Goal: Task Accomplishment & Management: Manage account settings

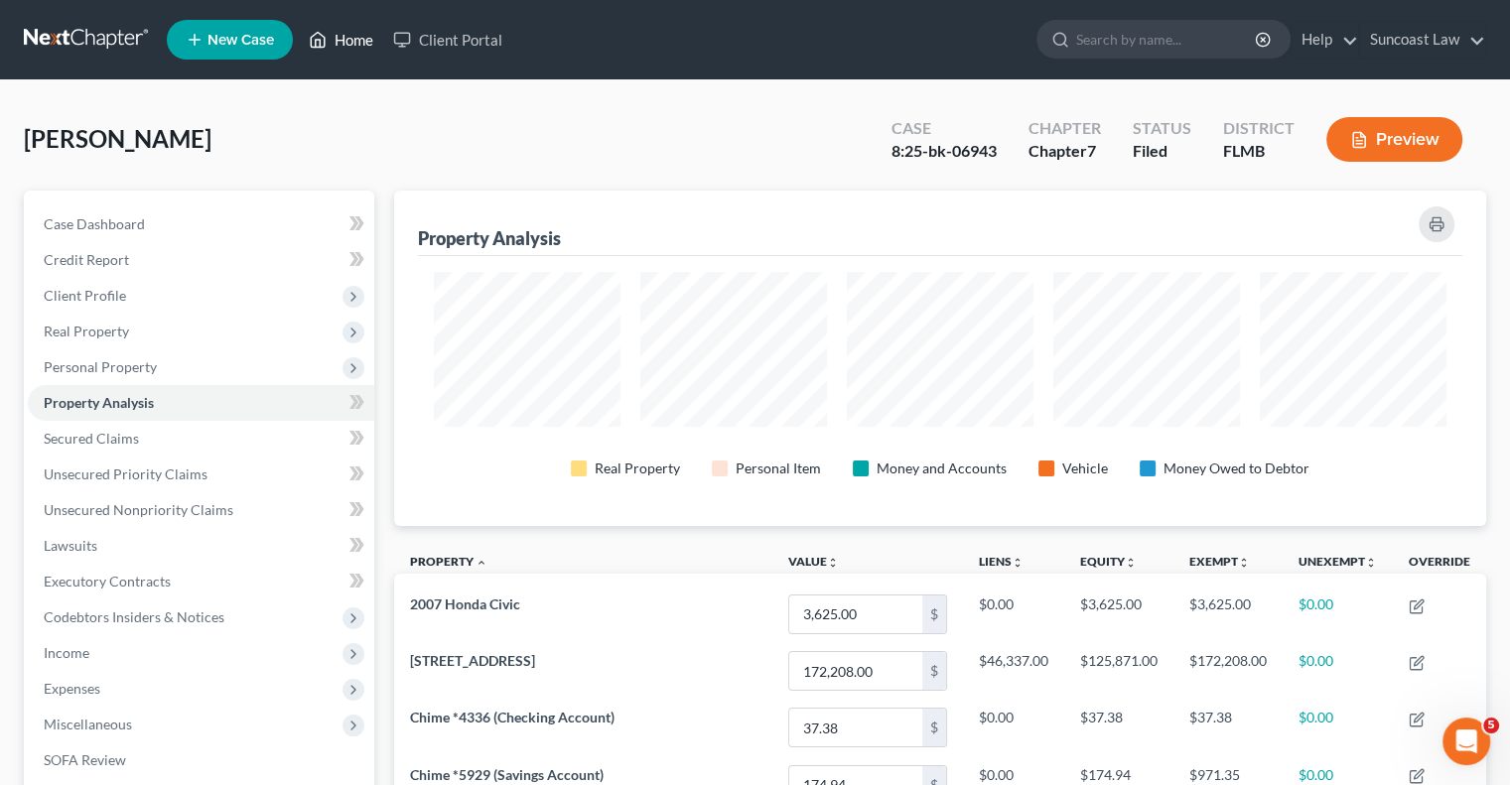
click at [361, 37] on link "Home" at bounding box center [341, 40] width 84 height 36
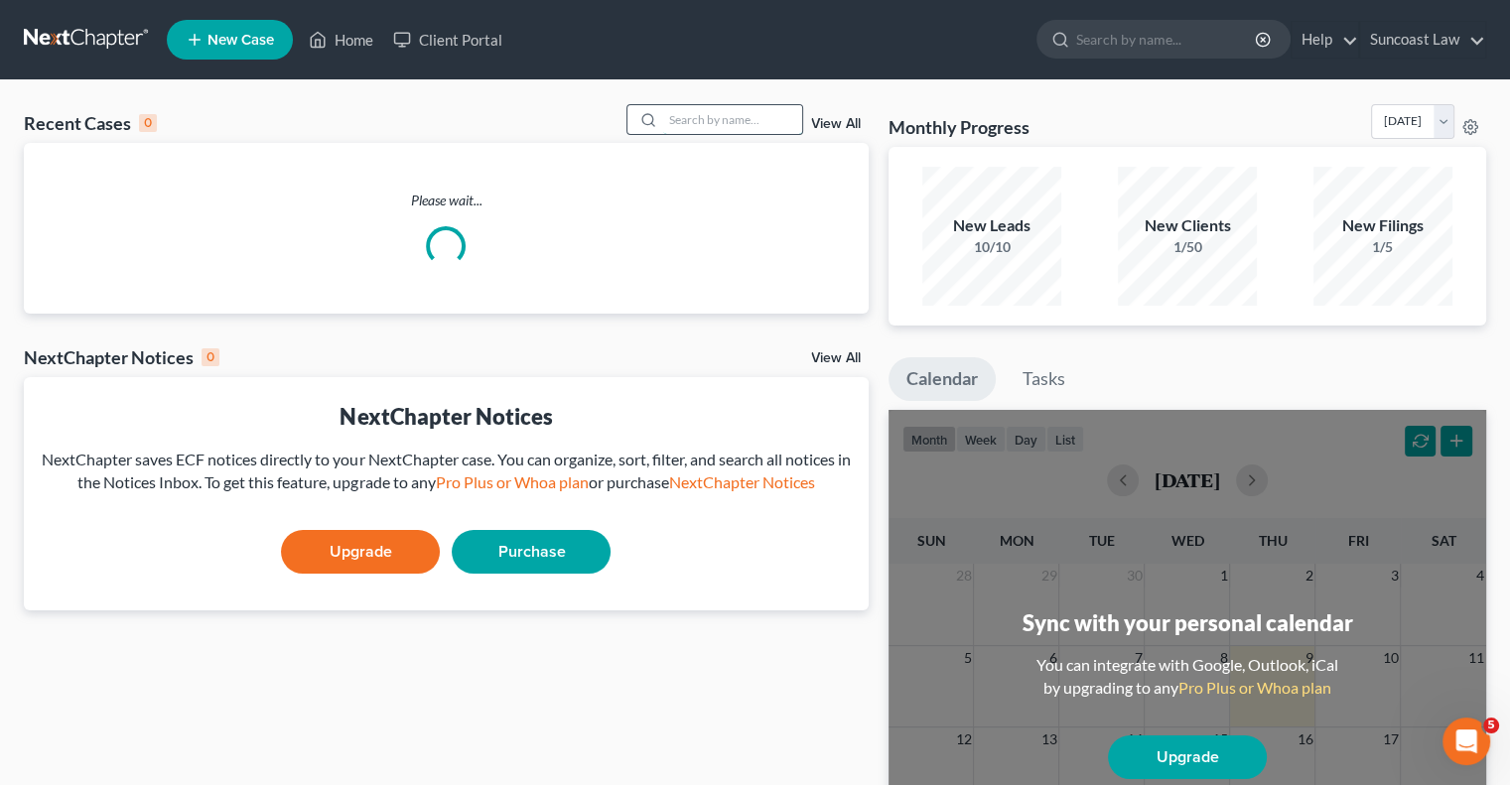
click at [738, 113] on input "search" at bounding box center [732, 119] width 139 height 29
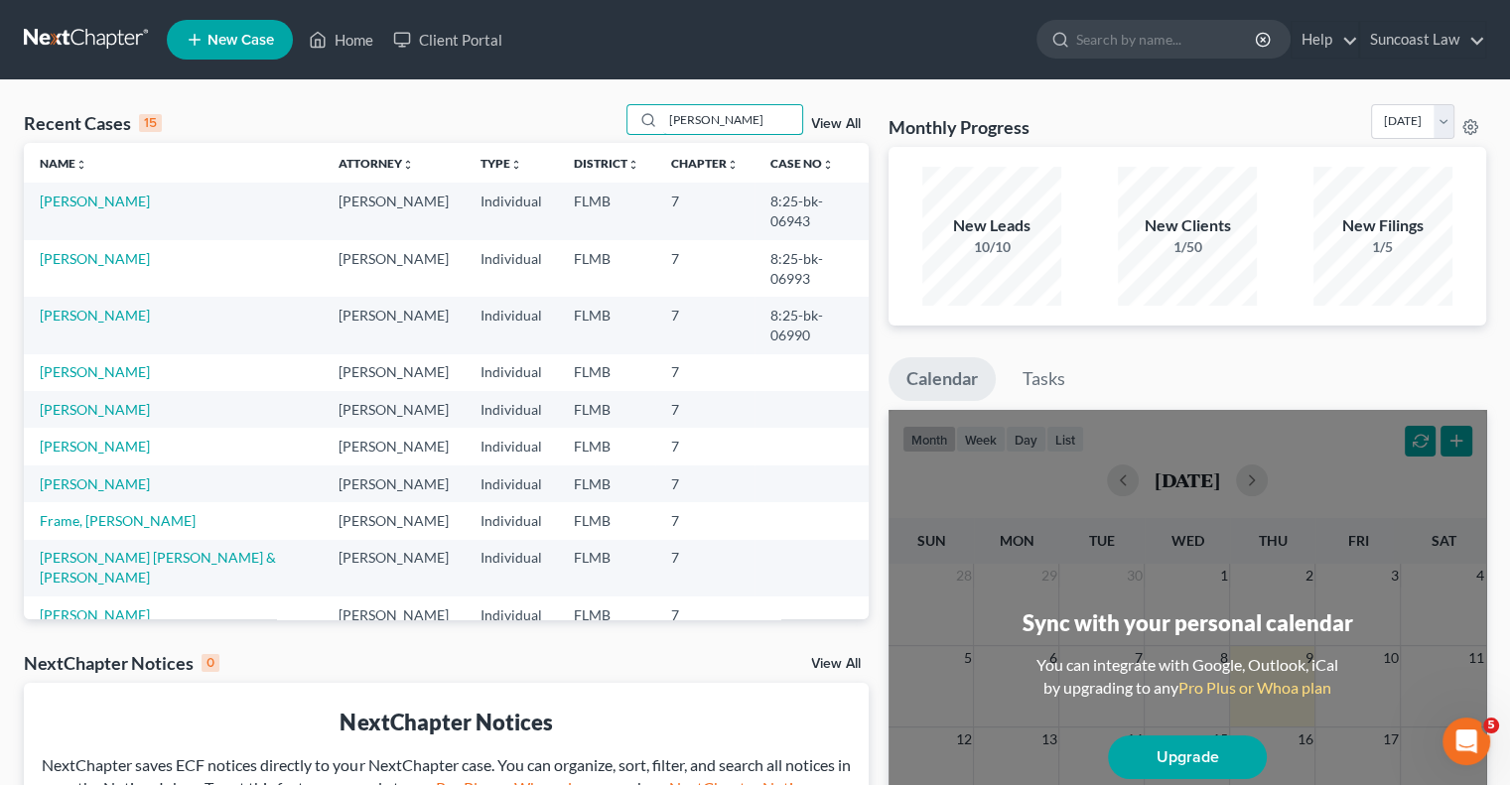
type input "[PERSON_NAME]"
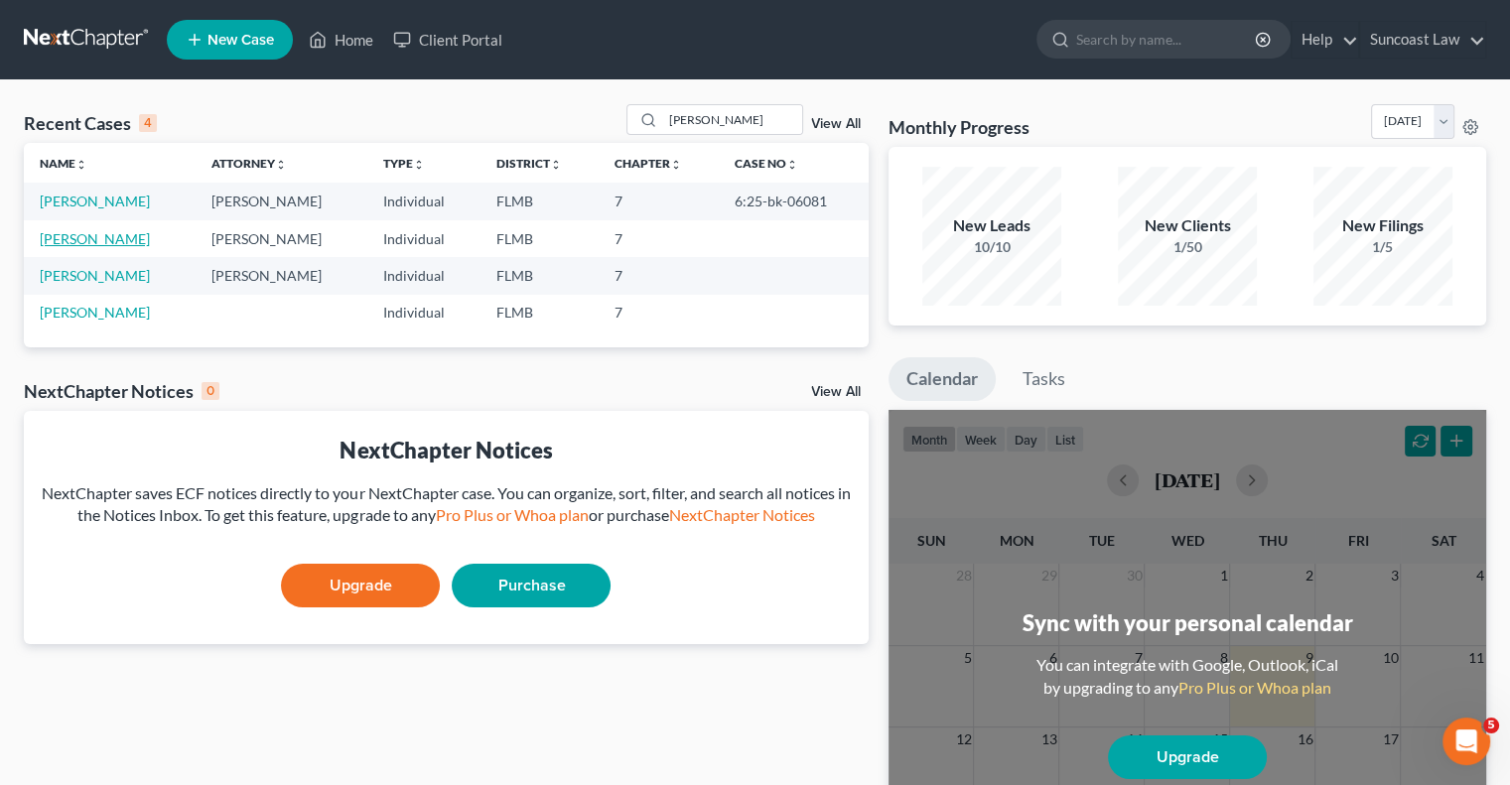
click at [90, 237] on link "[PERSON_NAME]" at bounding box center [95, 238] width 110 height 17
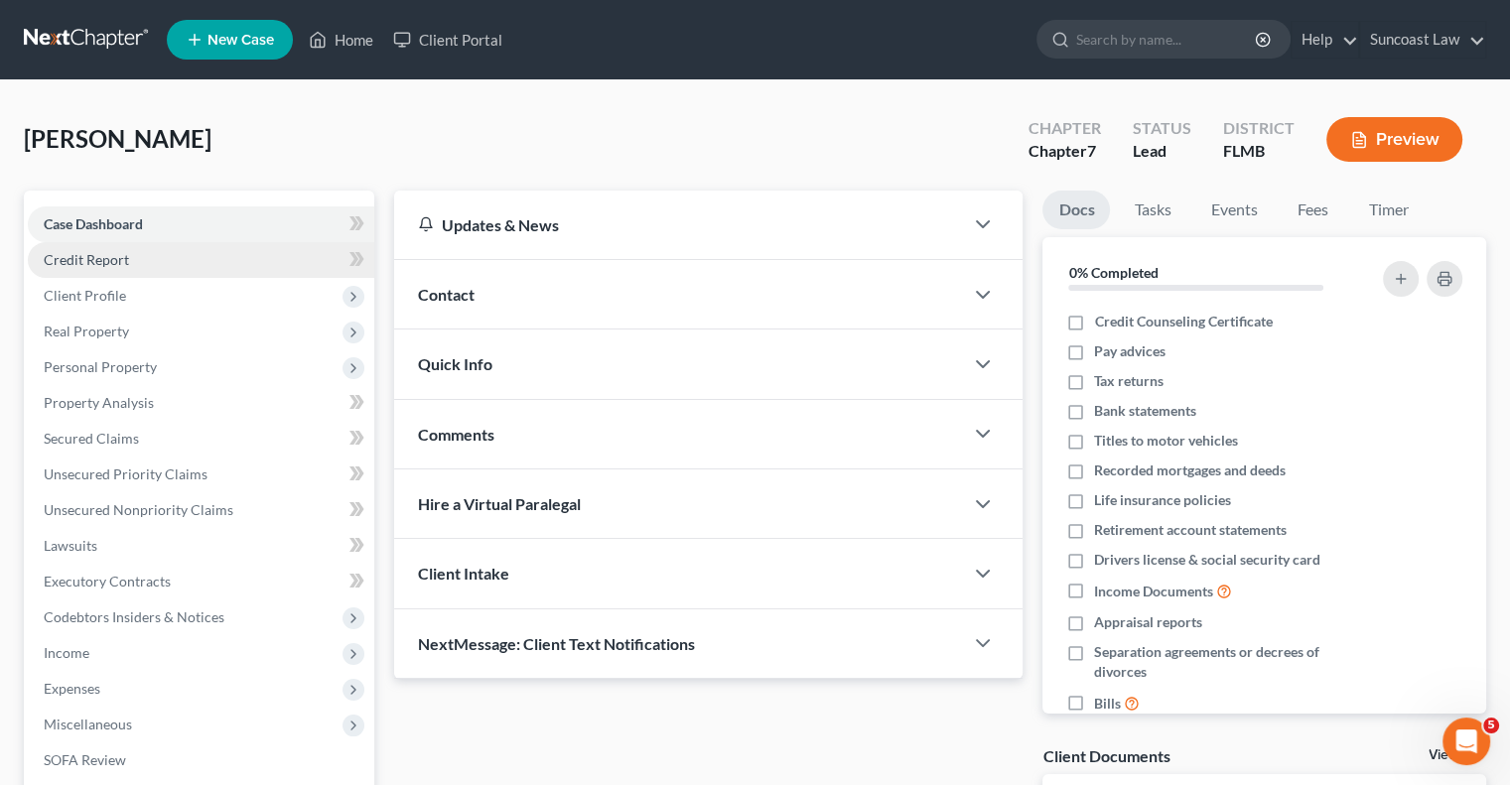
click at [122, 263] on span "Credit Report" at bounding box center [86, 259] width 85 height 17
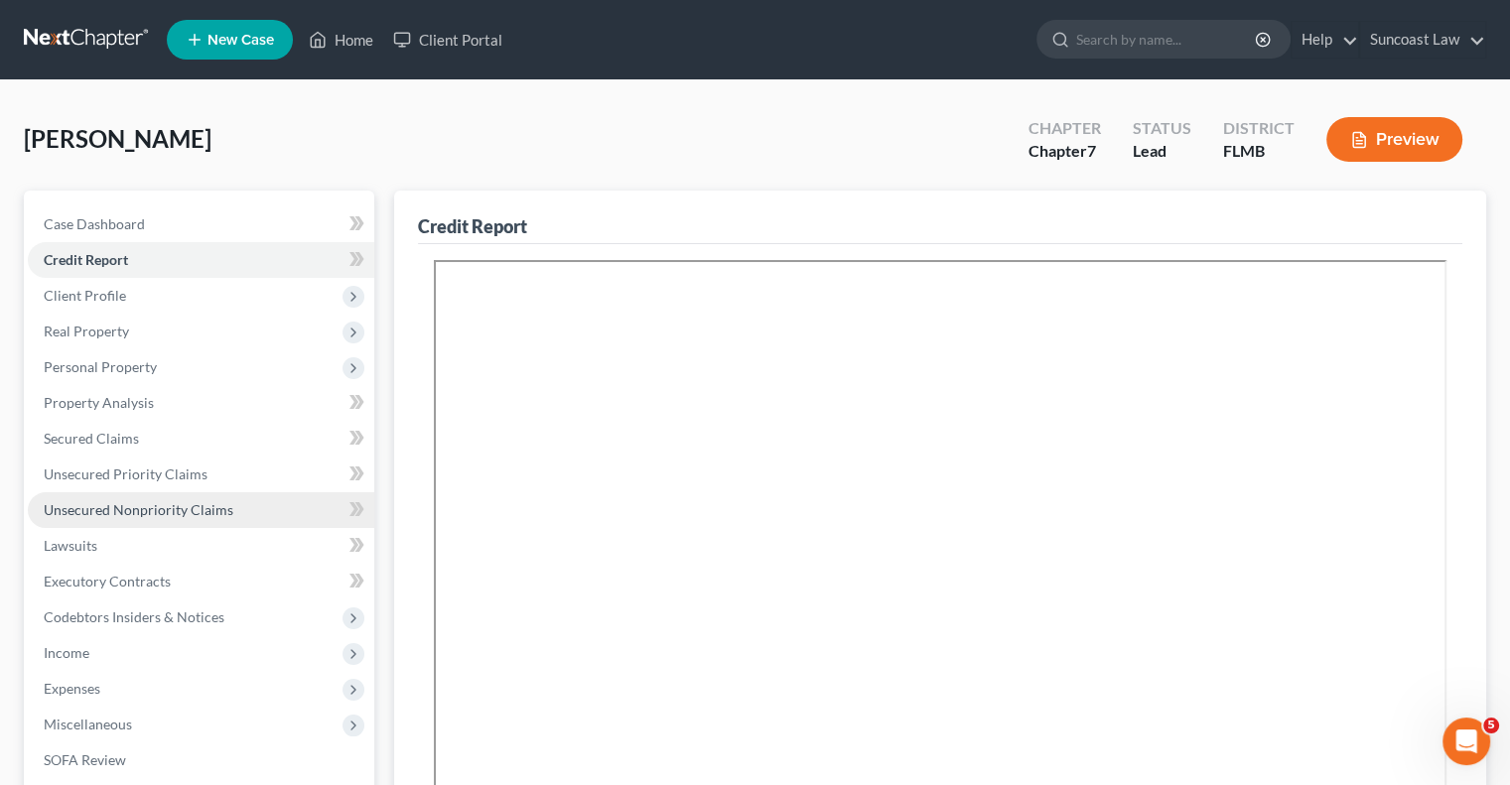
click at [210, 506] on span "Unsecured Nonpriority Claims" at bounding box center [139, 509] width 190 height 17
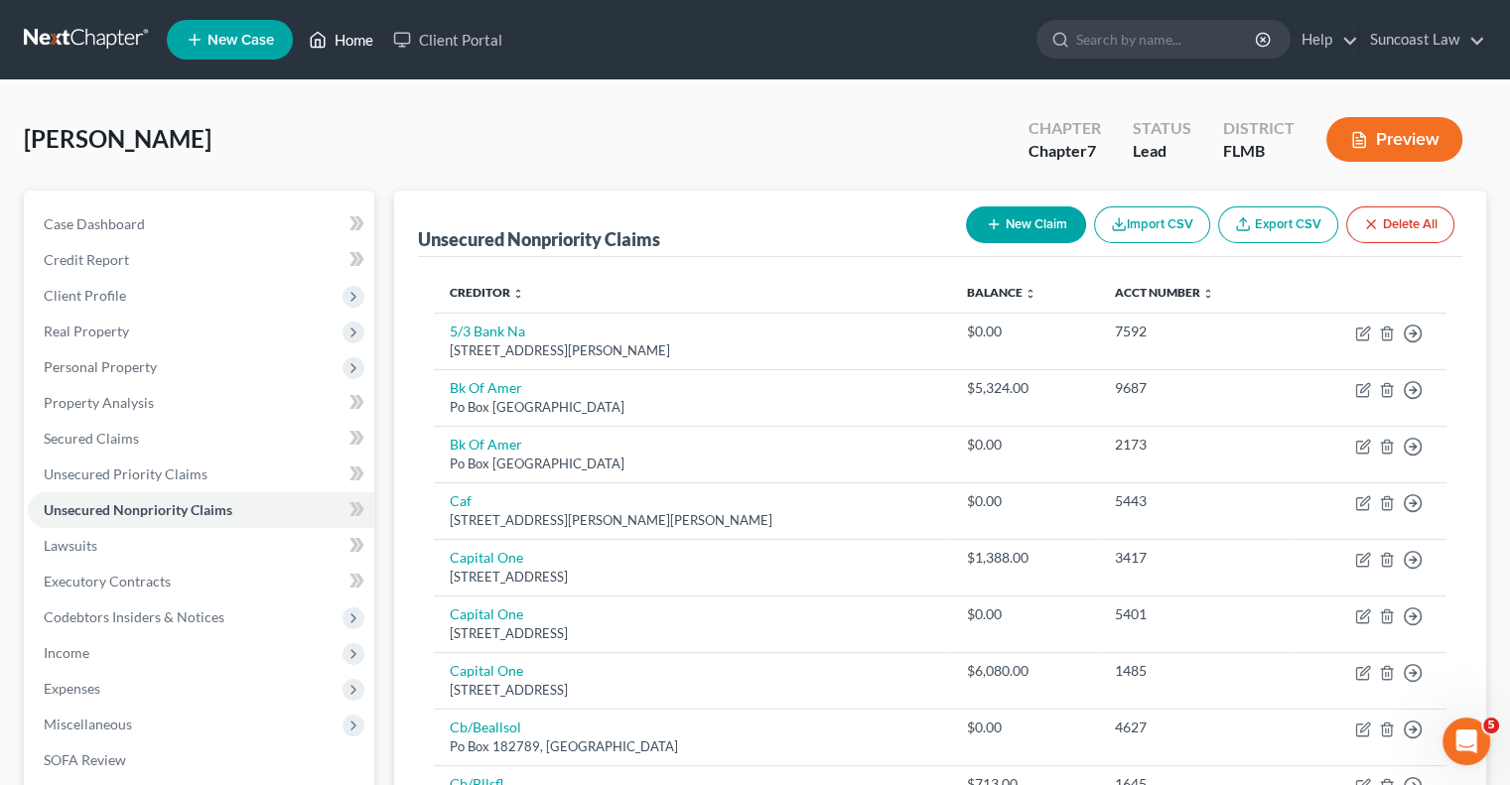
click at [347, 37] on link "Home" at bounding box center [341, 40] width 84 height 36
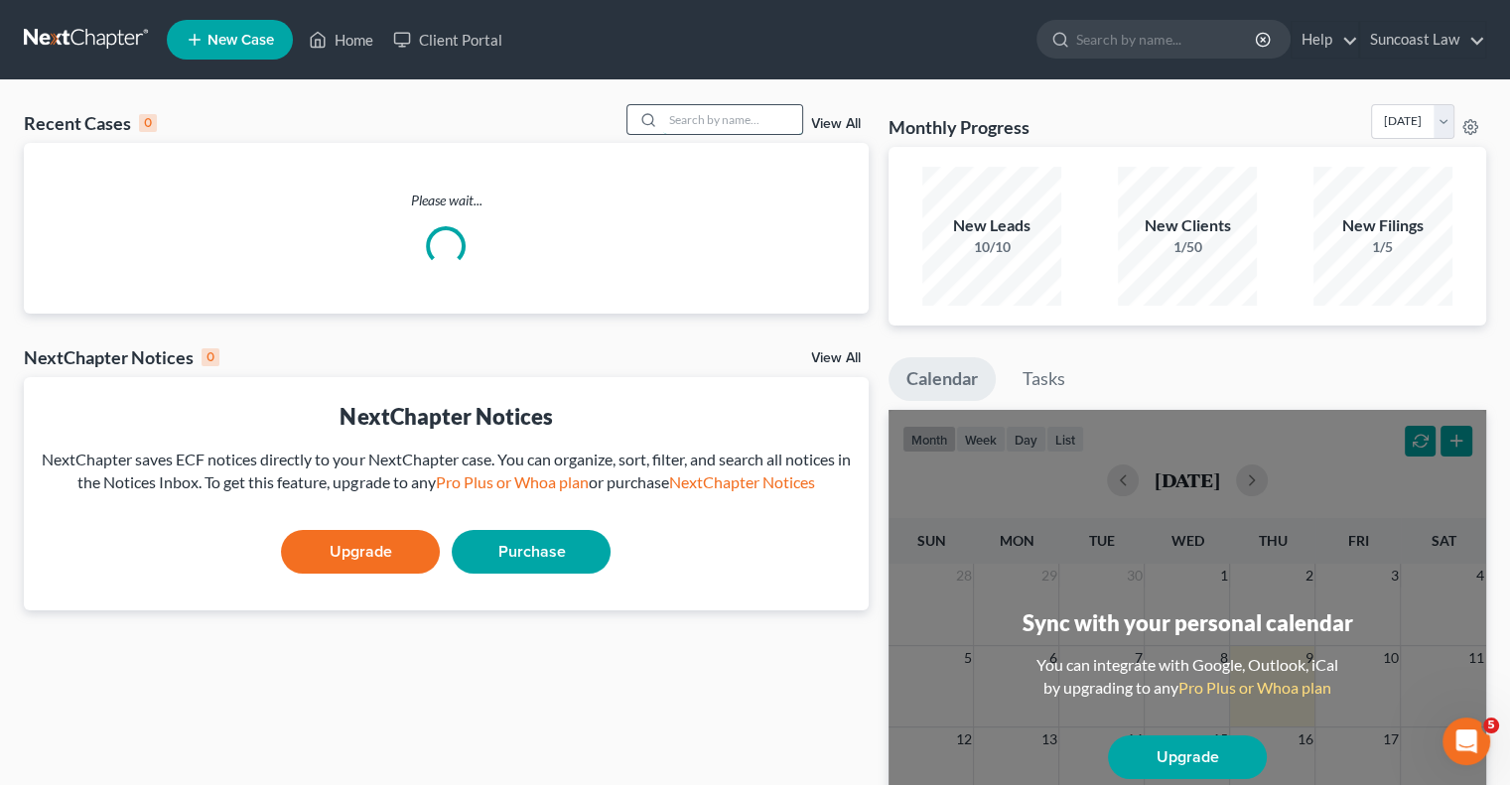
click at [704, 115] on input "search" at bounding box center [732, 119] width 139 height 29
type input "[PERSON_NAME]"
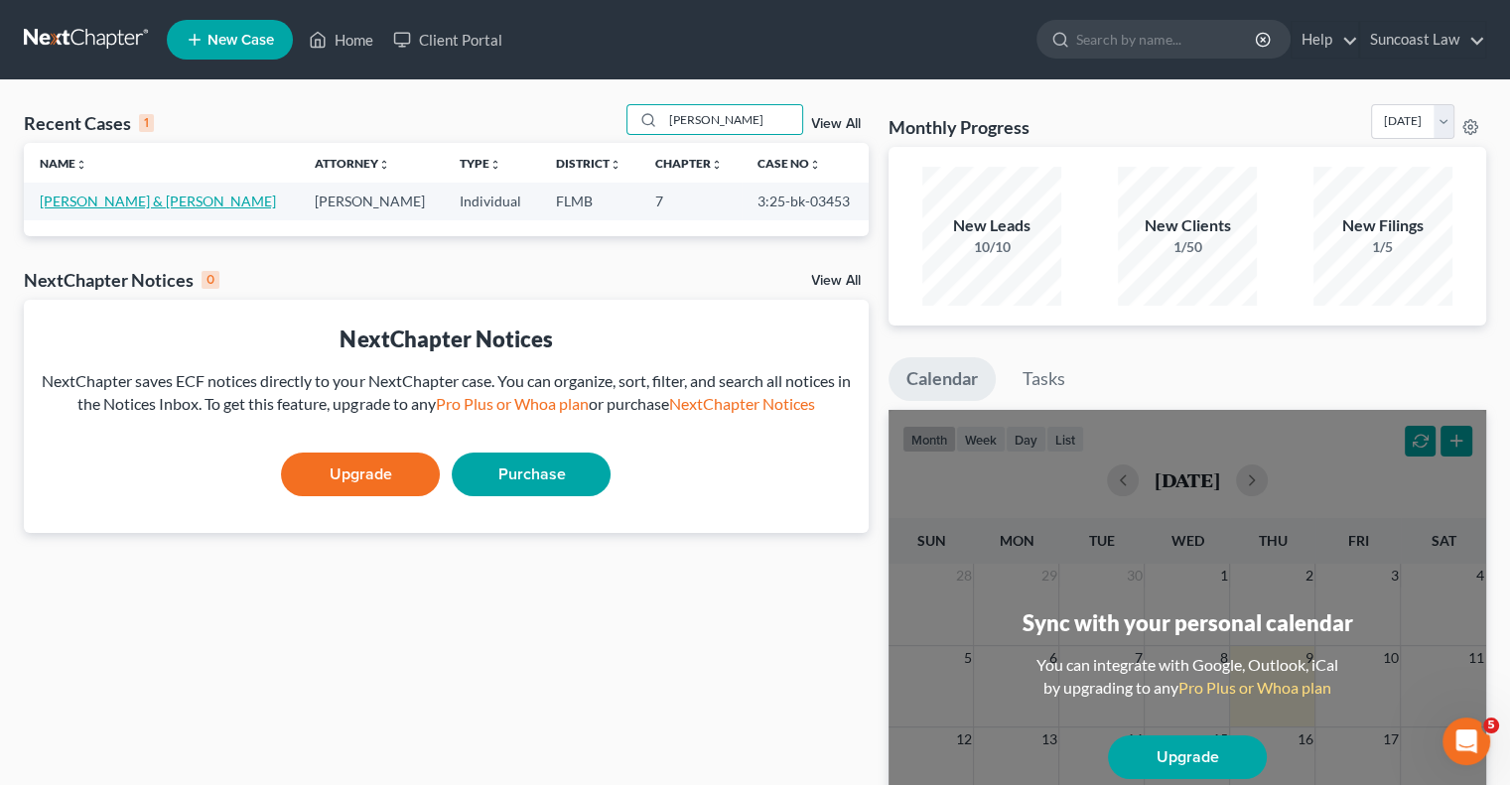
click at [88, 195] on link "[PERSON_NAME] & [PERSON_NAME]" at bounding box center [158, 201] width 236 height 17
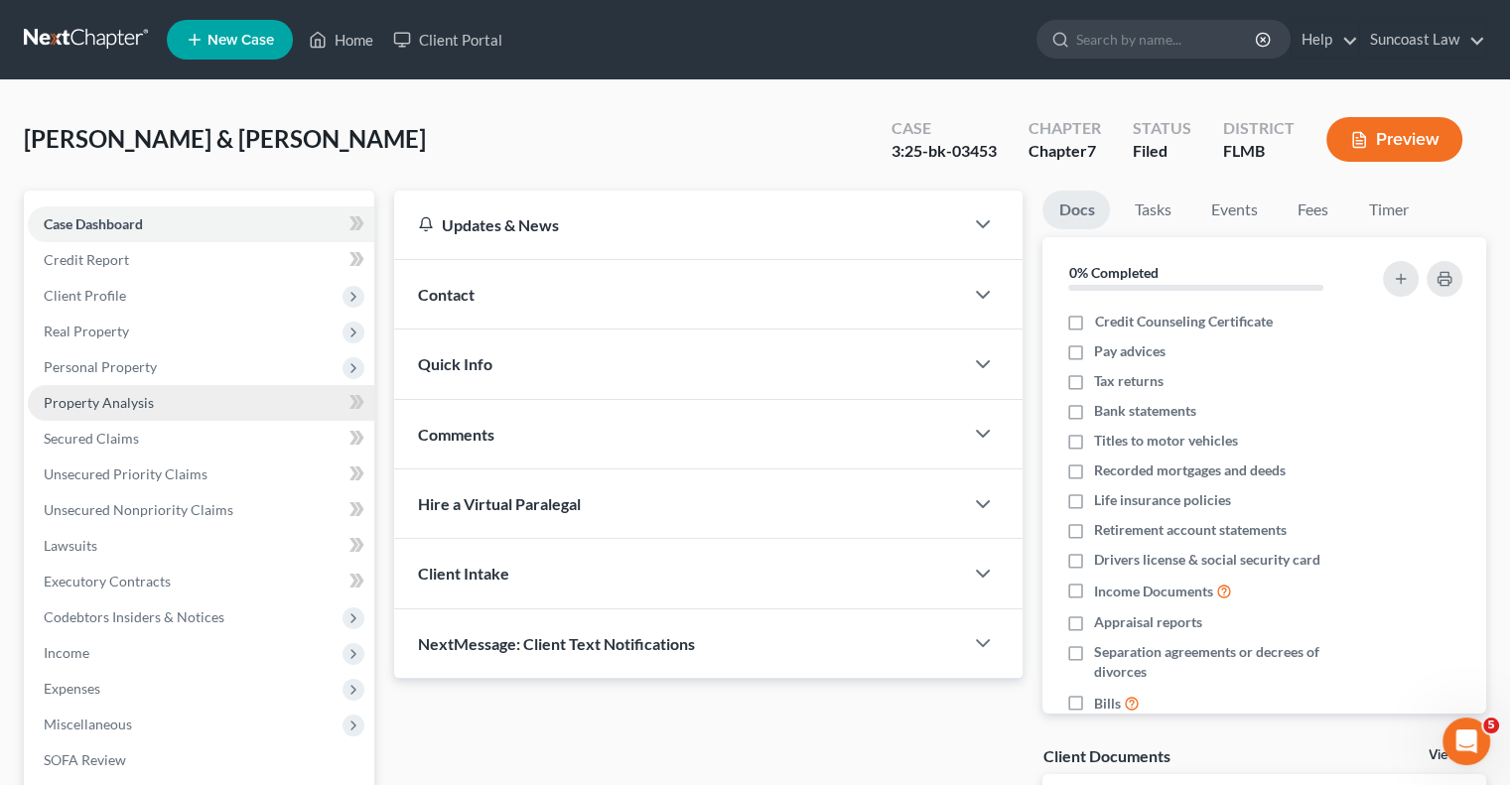
click at [98, 403] on span "Property Analysis" at bounding box center [99, 402] width 110 height 17
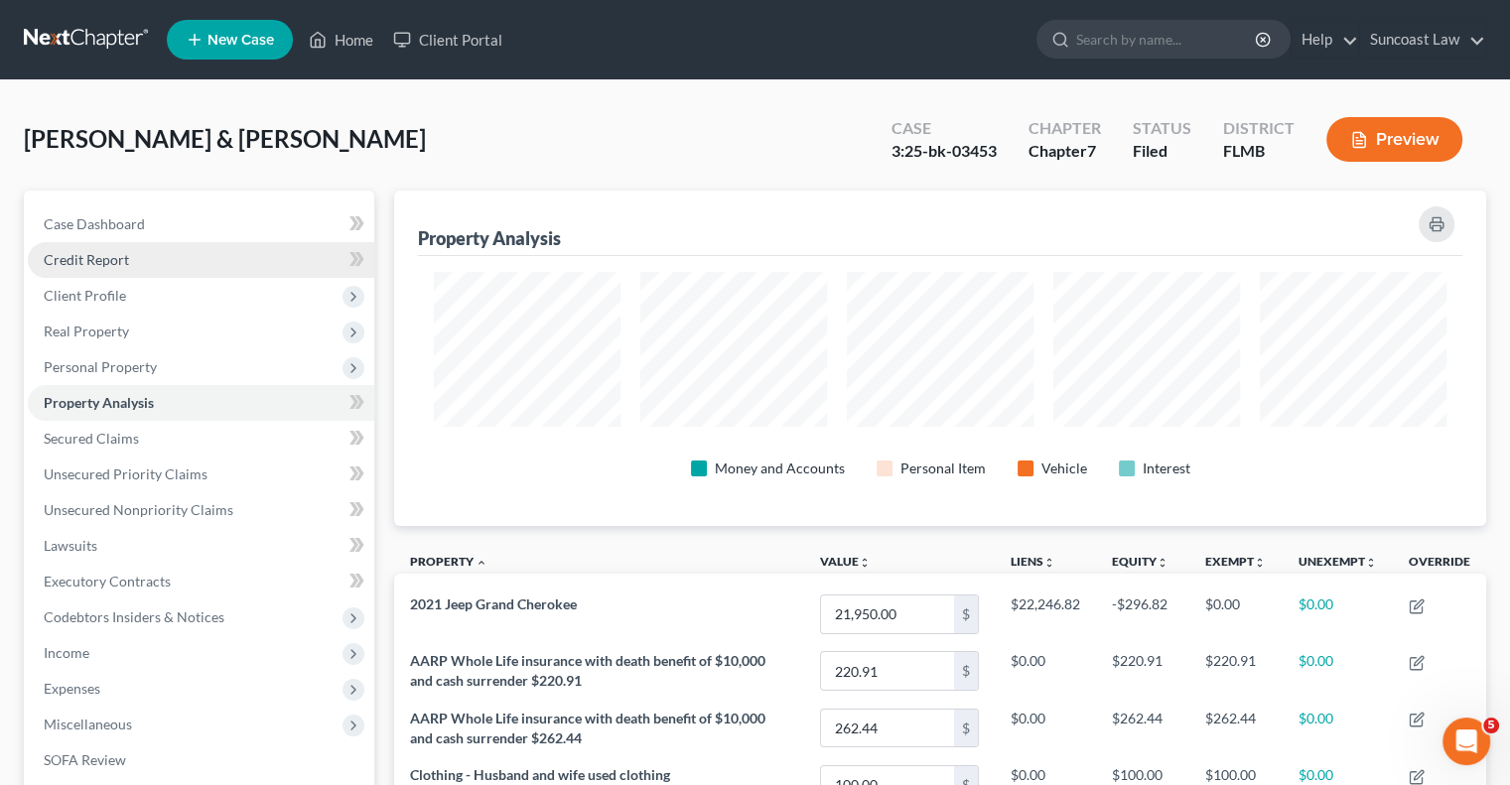
click at [119, 261] on span "Credit Report" at bounding box center [86, 259] width 85 height 17
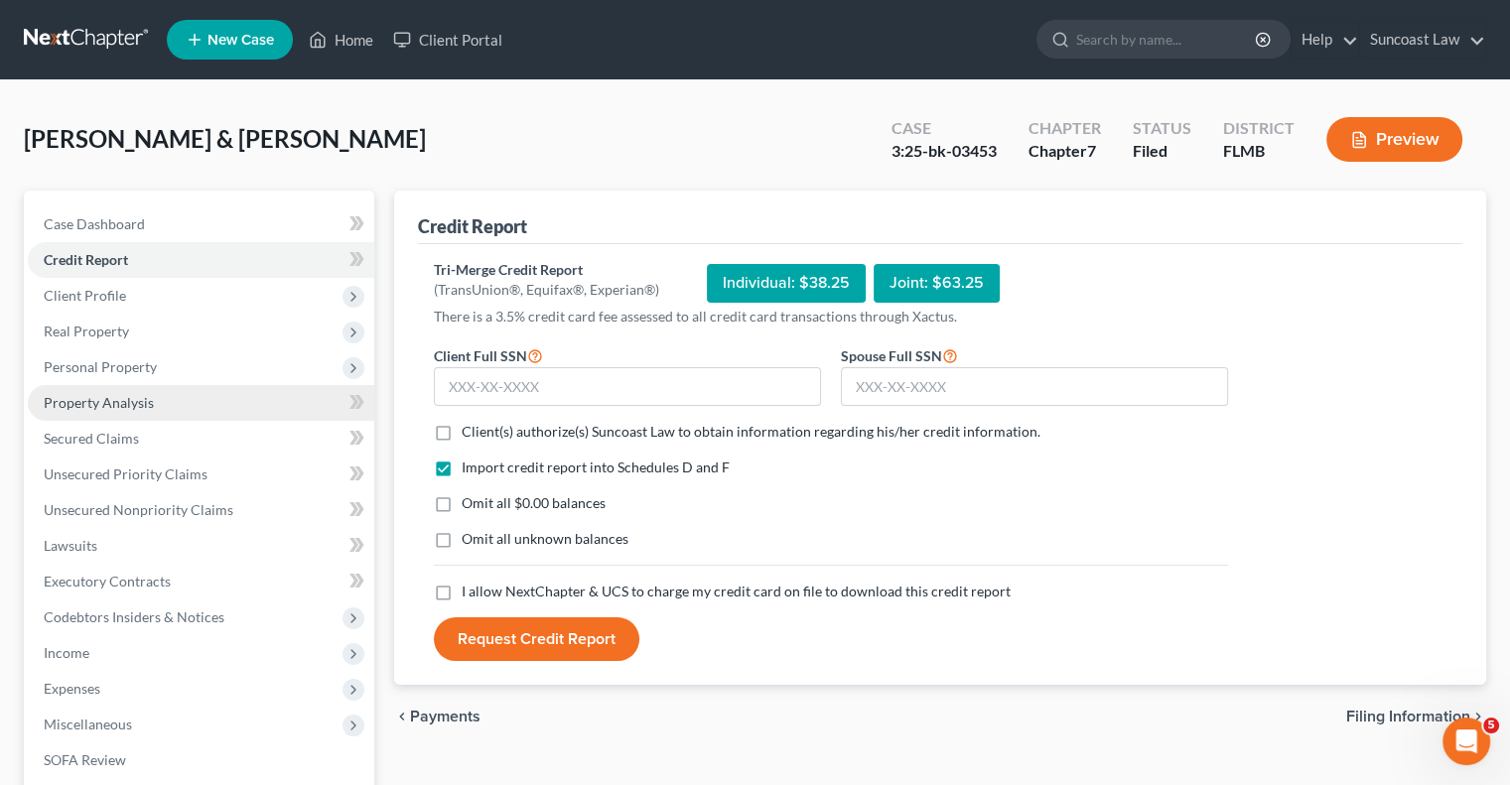
drag, startPoint x: 139, startPoint y: 393, endPoint x: 172, endPoint y: 399, distance: 33.3
click at [139, 394] on span "Property Analysis" at bounding box center [99, 402] width 110 height 17
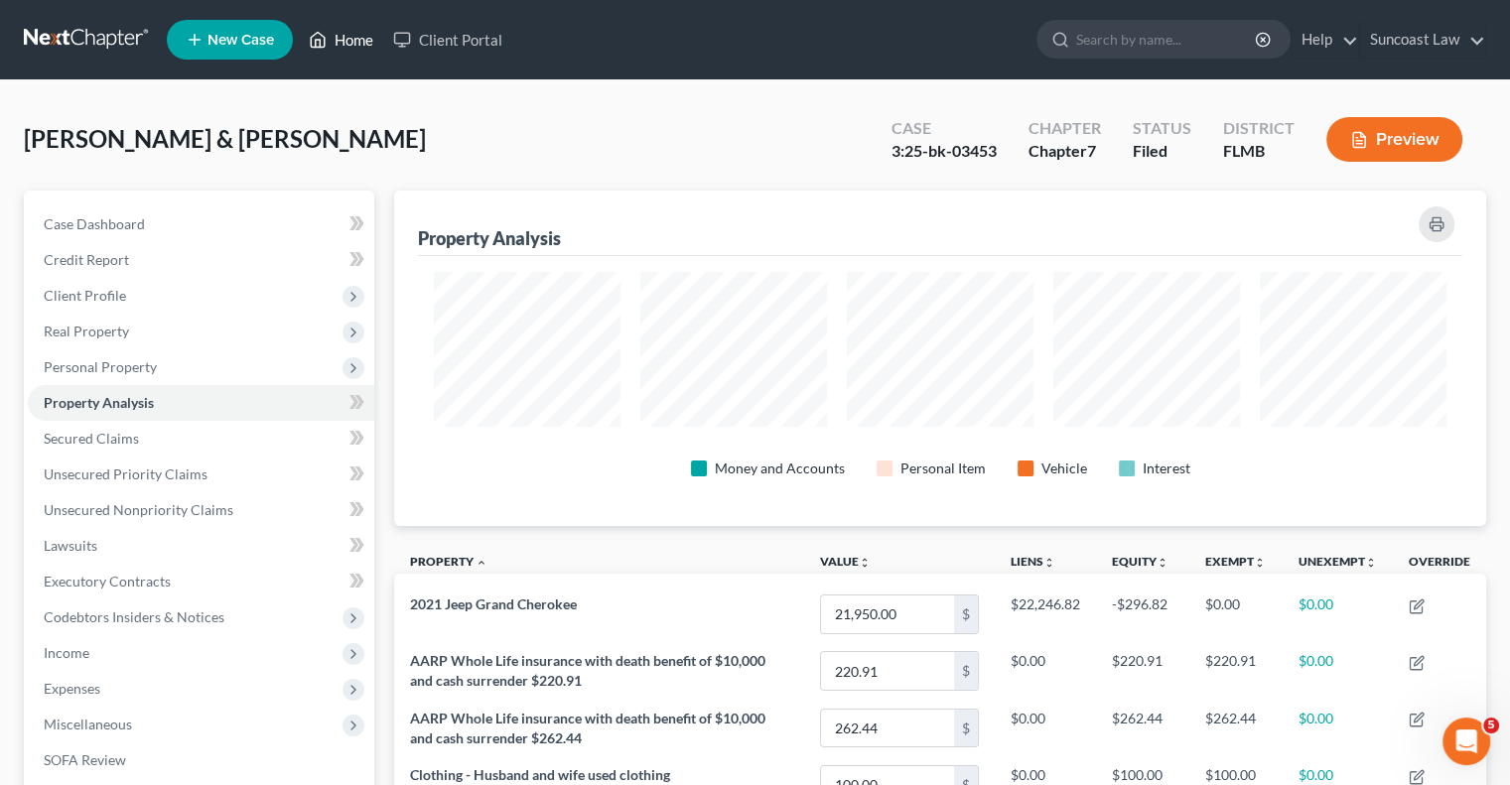
drag, startPoint x: 350, startPoint y: 36, endPoint x: 726, endPoint y: 189, distance: 405.1
click at [350, 36] on link "Home" at bounding box center [341, 40] width 84 height 36
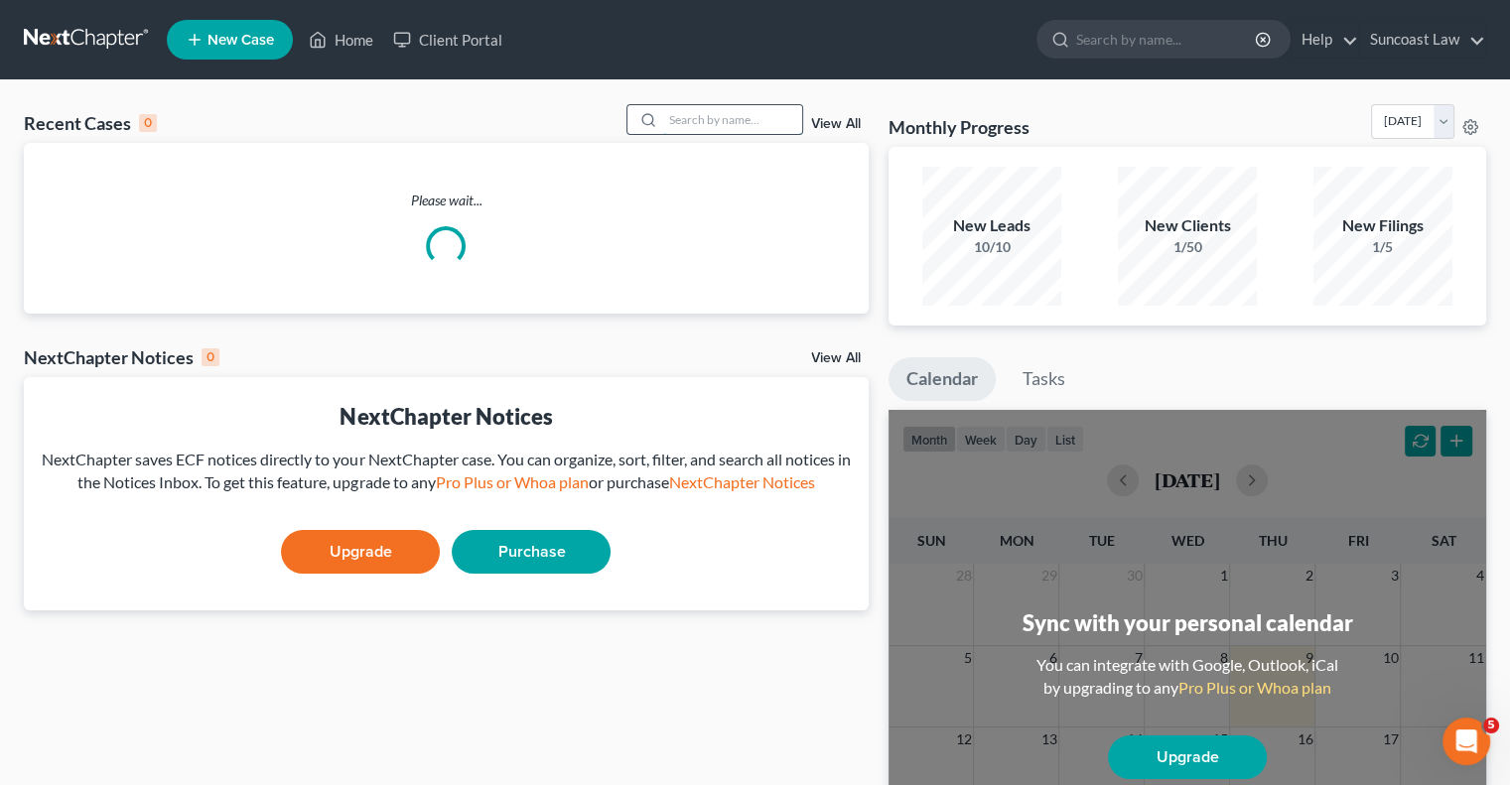
click at [719, 114] on input "search" at bounding box center [732, 119] width 139 height 29
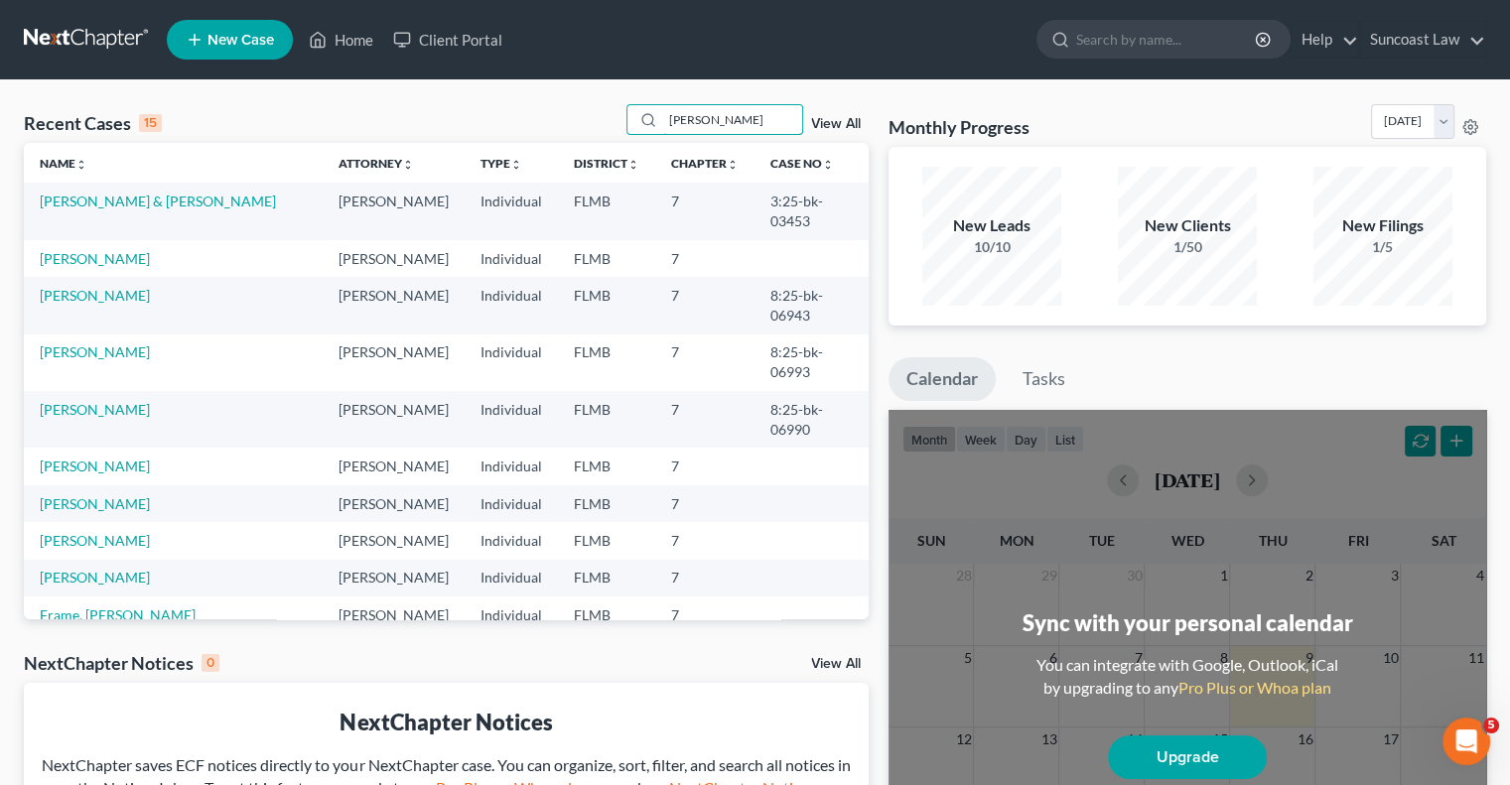
type input "[PERSON_NAME]"
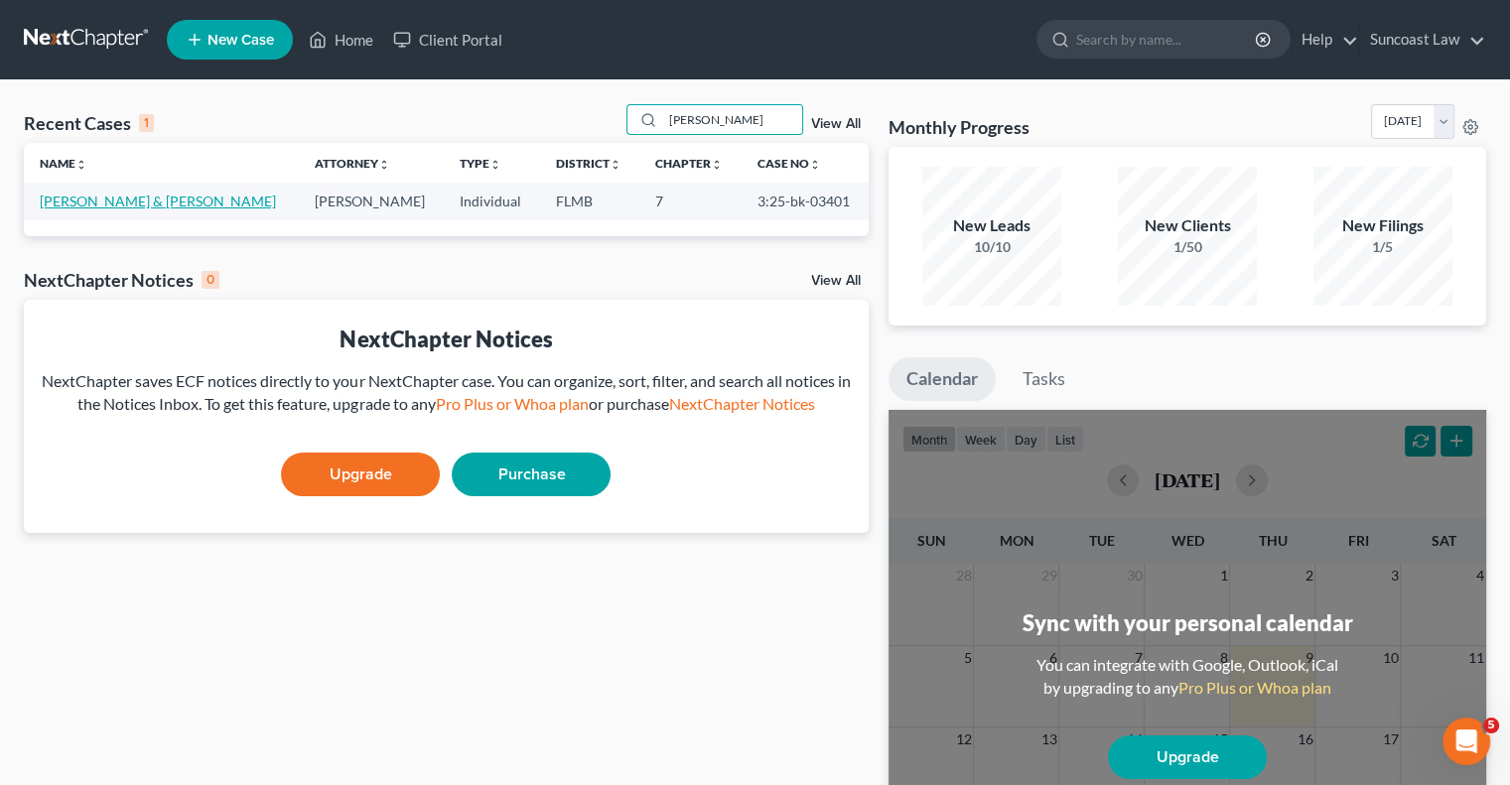
click at [123, 205] on link "[PERSON_NAME] & [PERSON_NAME]" at bounding box center [158, 201] width 236 height 17
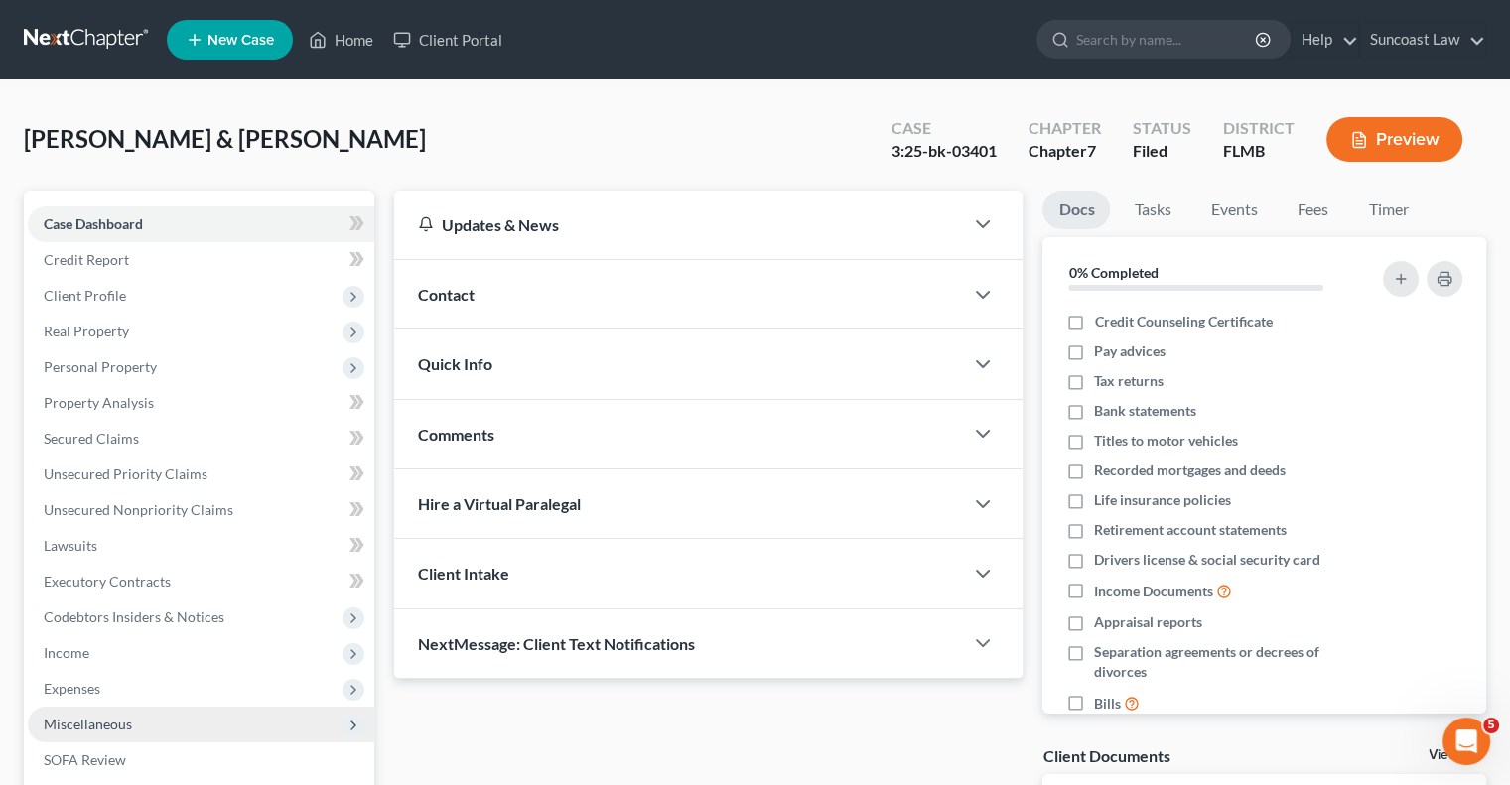
scroll to position [268, 0]
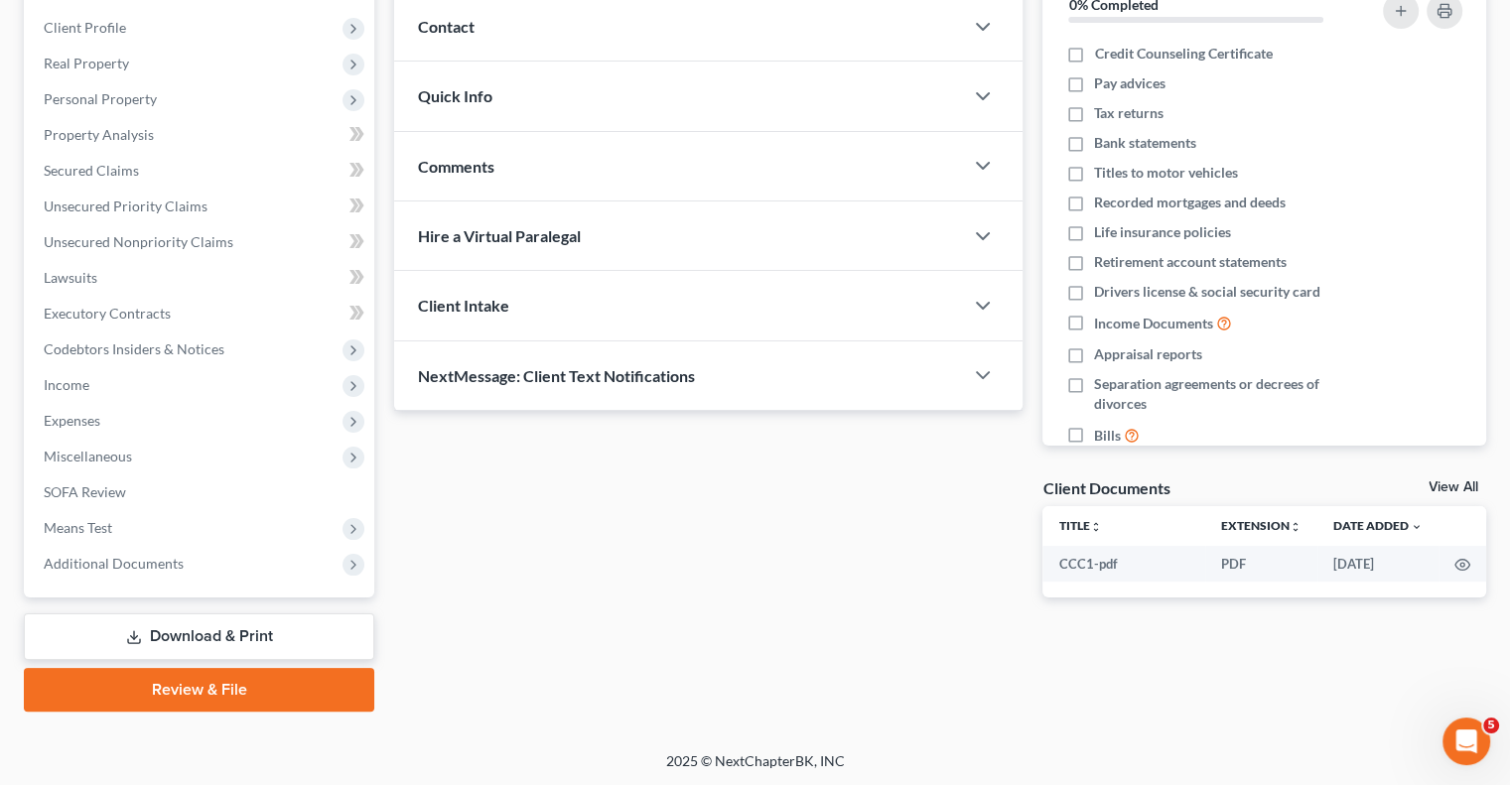
drag, startPoint x: 224, startPoint y: 642, endPoint x: 332, endPoint y: 651, distance: 108.6
click at [225, 642] on link "Download & Print" at bounding box center [199, 636] width 350 height 47
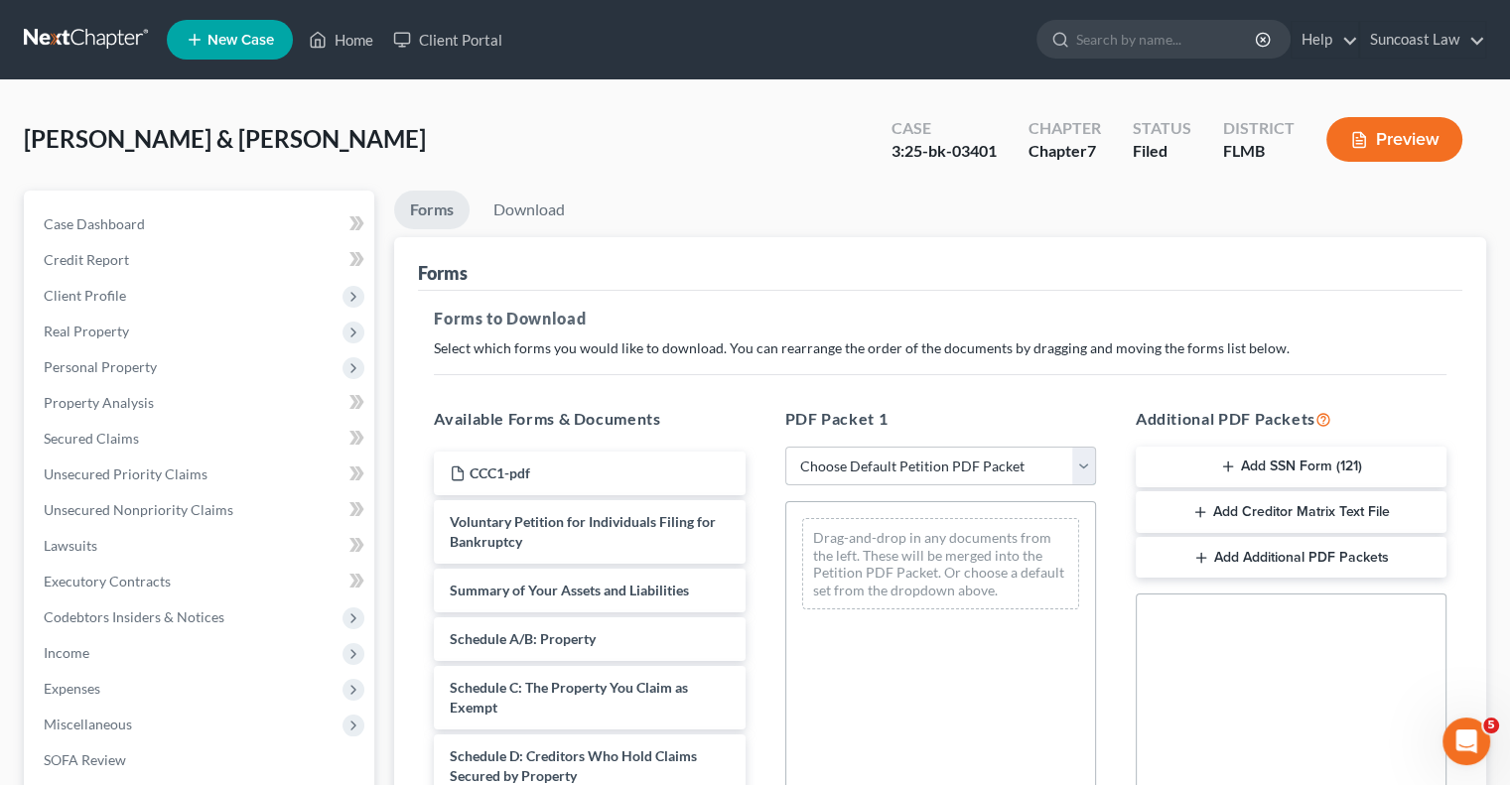
click at [945, 467] on select "Choose Default Petition PDF Packet Complete Bankruptcy Petition (all forms and …" at bounding box center [940, 467] width 311 height 40
select select "0"
click at [785, 447] on select "Choose Default Petition PDF Packet Complete Bankruptcy Petition (all forms and …" at bounding box center [940, 467] width 311 height 40
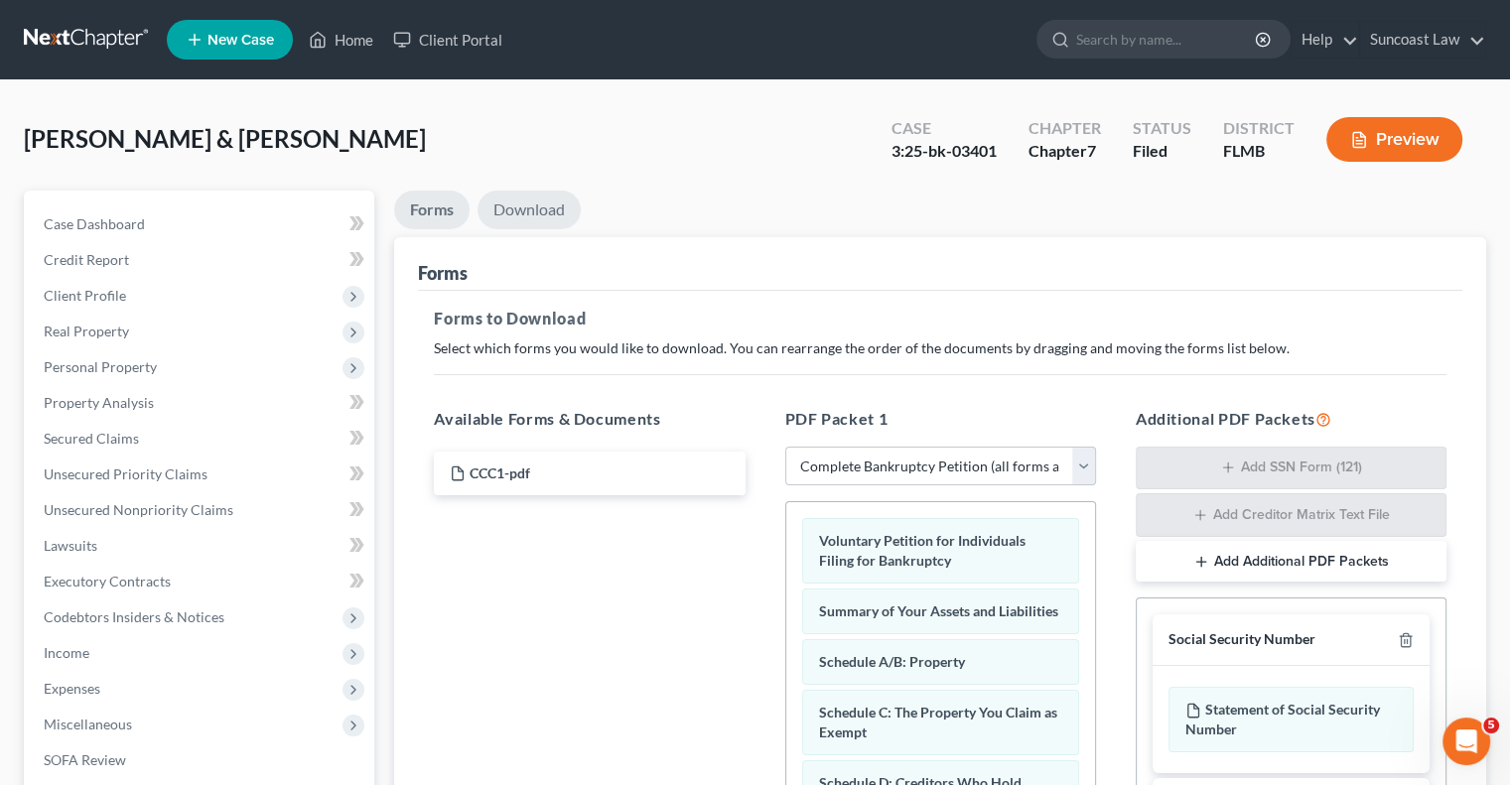
click at [560, 212] on link "Download" at bounding box center [528, 210] width 103 height 39
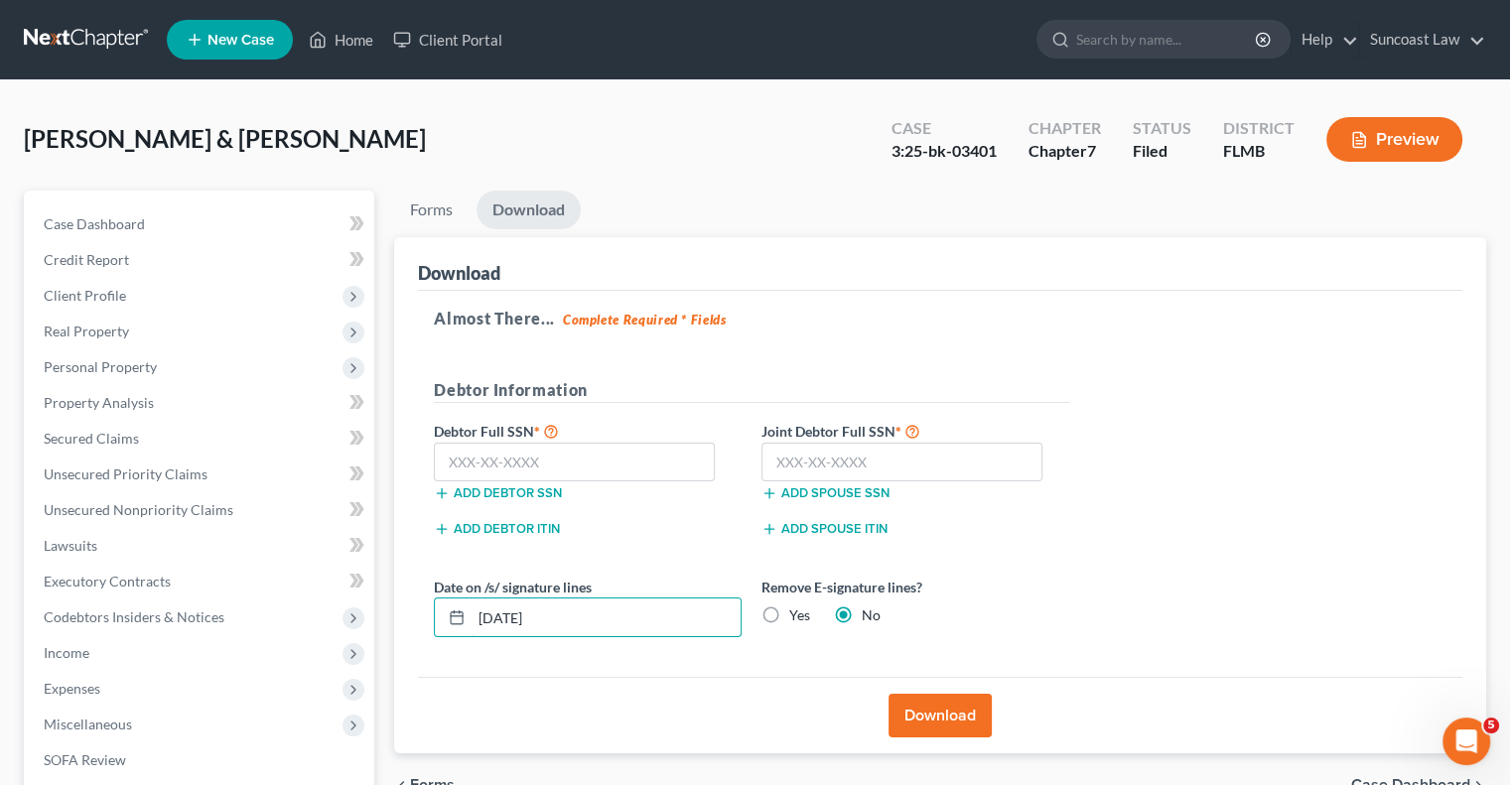
drag, startPoint x: 621, startPoint y: 619, endPoint x: 564, endPoint y: 497, distance: 135.0
click at [471, 603] on input "[DATE]" at bounding box center [605, 617] width 269 height 38
type input "[DATE]"
click at [937, 714] on button "Download" at bounding box center [939, 716] width 103 height 44
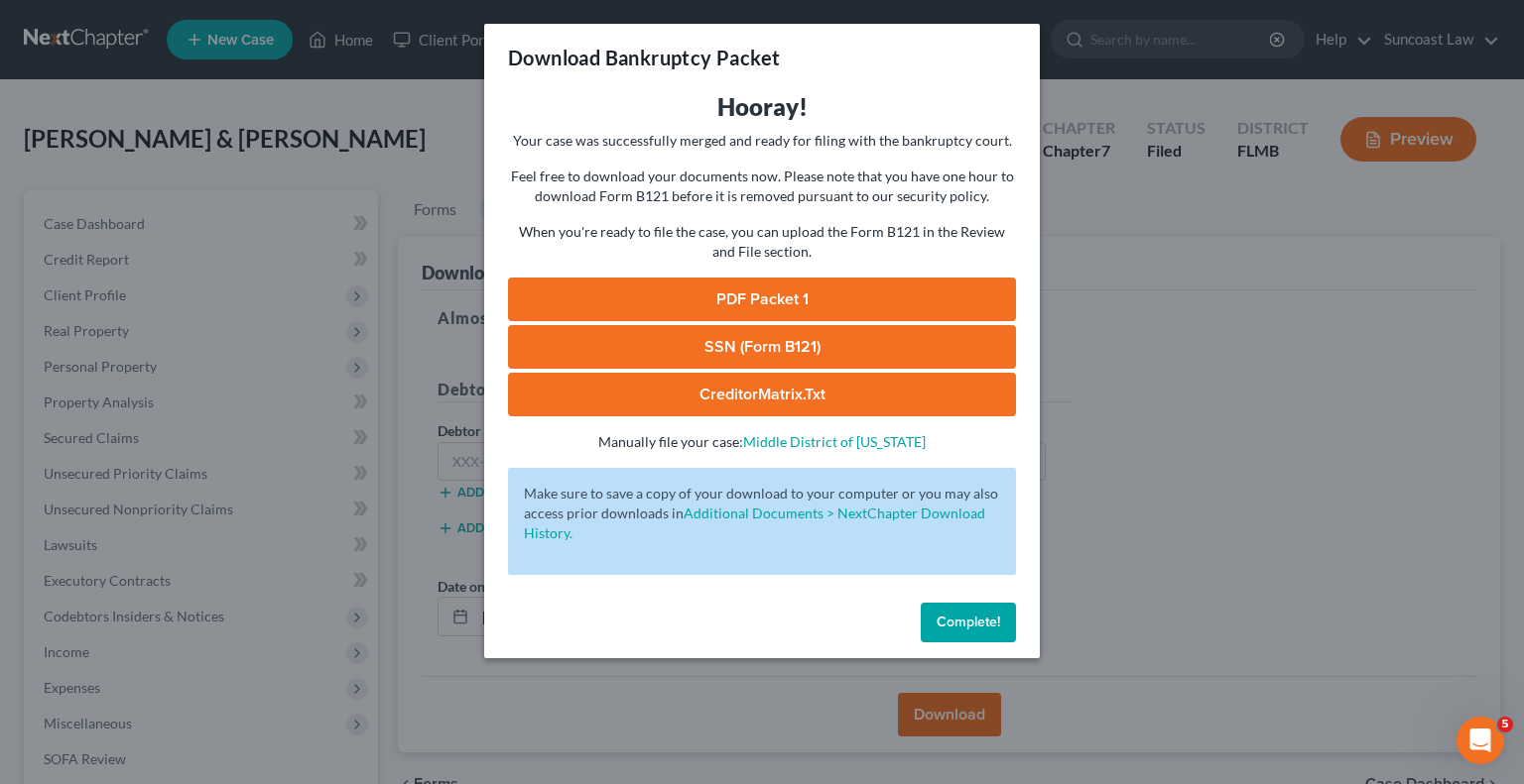
click at [840, 306] on link "PDF Packet 1" at bounding box center [762, 300] width 508 height 44
click at [951, 617] on span "Complete!" at bounding box center [968, 621] width 64 height 17
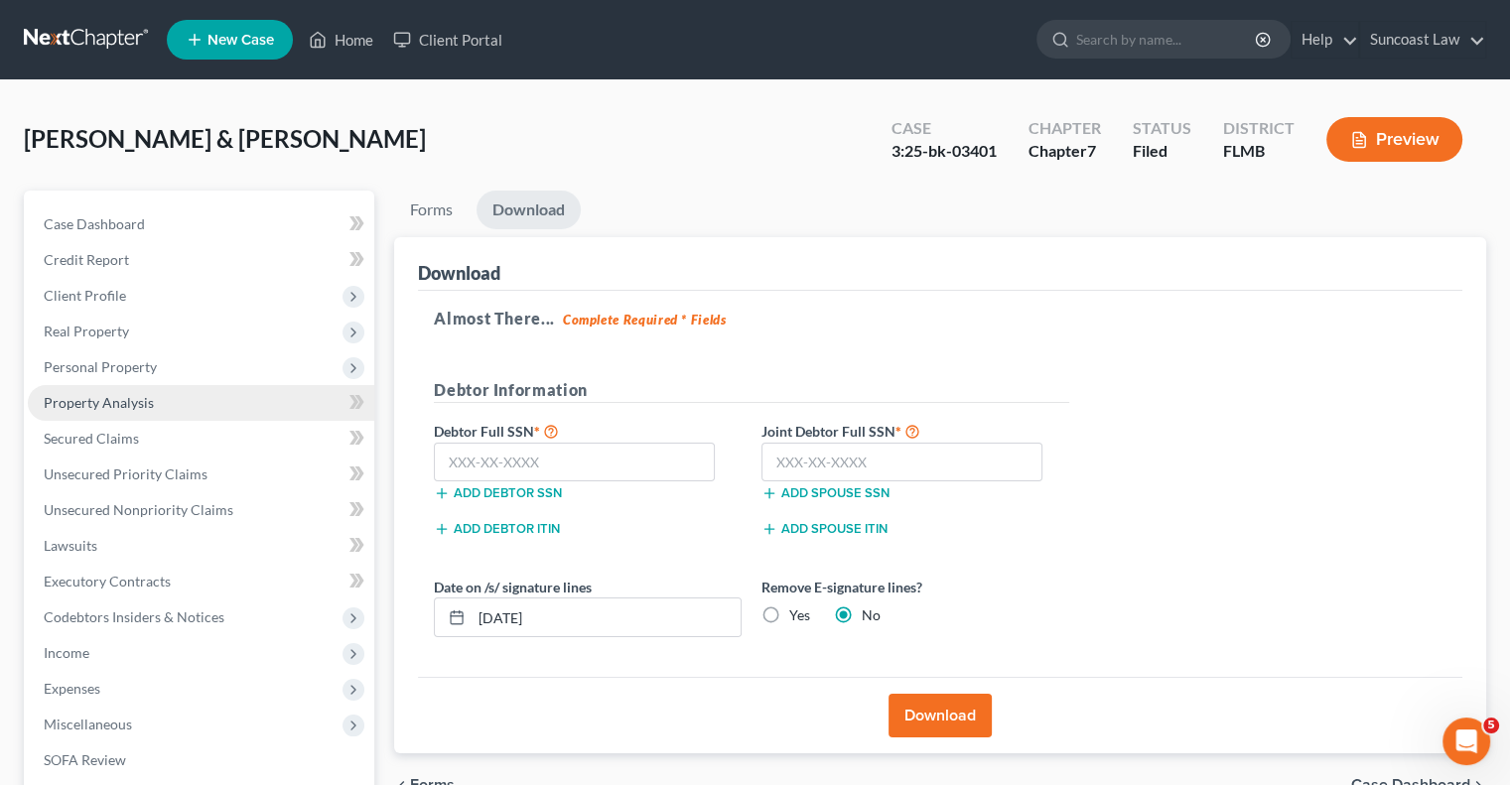
click at [143, 402] on span "Property Analysis" at bounding box center [99, 402] width 110 height 17
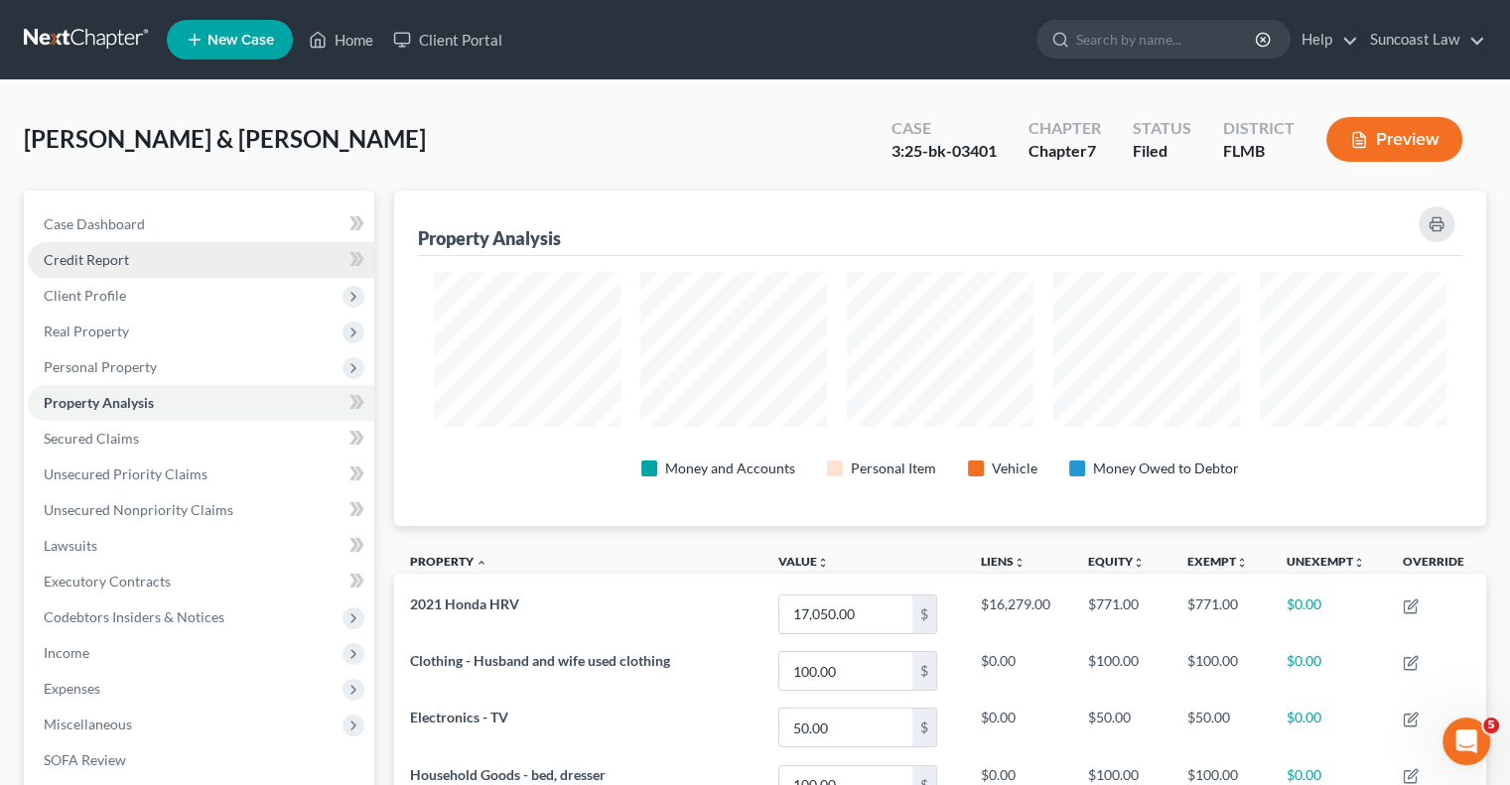
click at [129, 263] on link "Credit Report" at bounding box center [201, 260] width 346 height 36
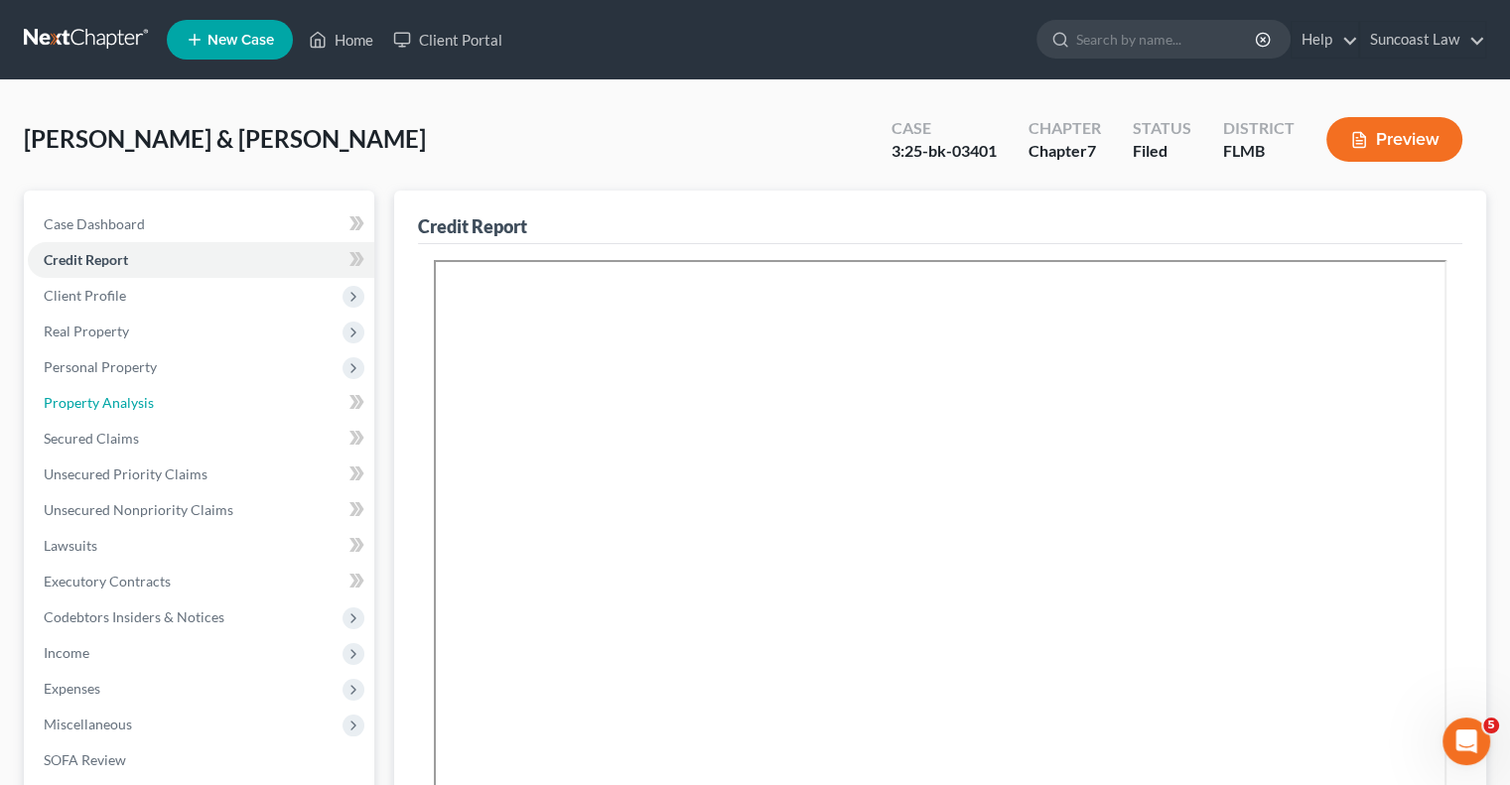
click at [119, 399] on span "Property Analysis" at bounding box center [99, 402] width 110 height 17
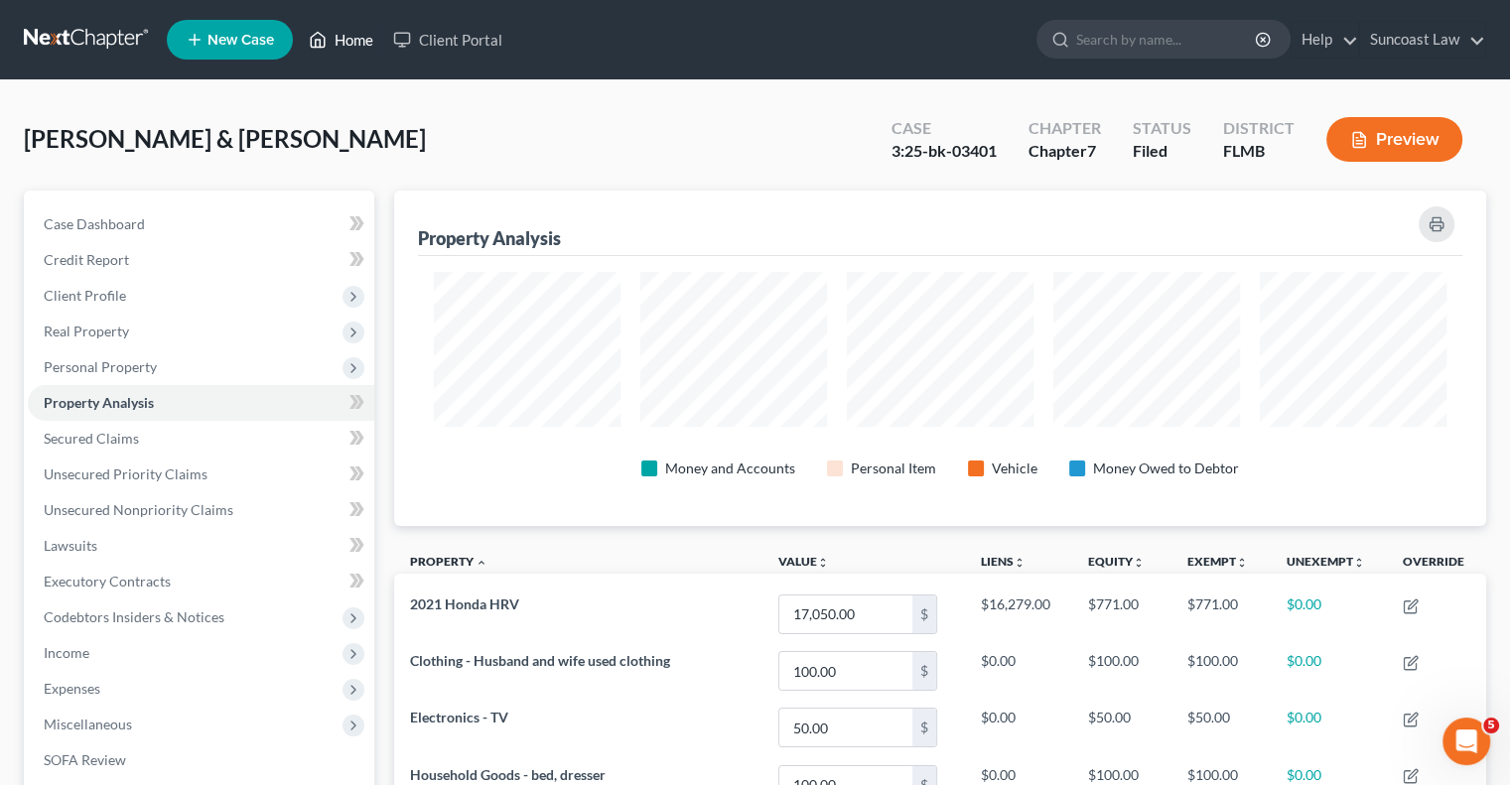
drag, startPoint x: 365, startPoint y: 39, endPoint x: 682, endPoint y: 2, distance: 318.7
click at [365, 39] on link "Home" at bounding box center [341, 40] width 84 height 36
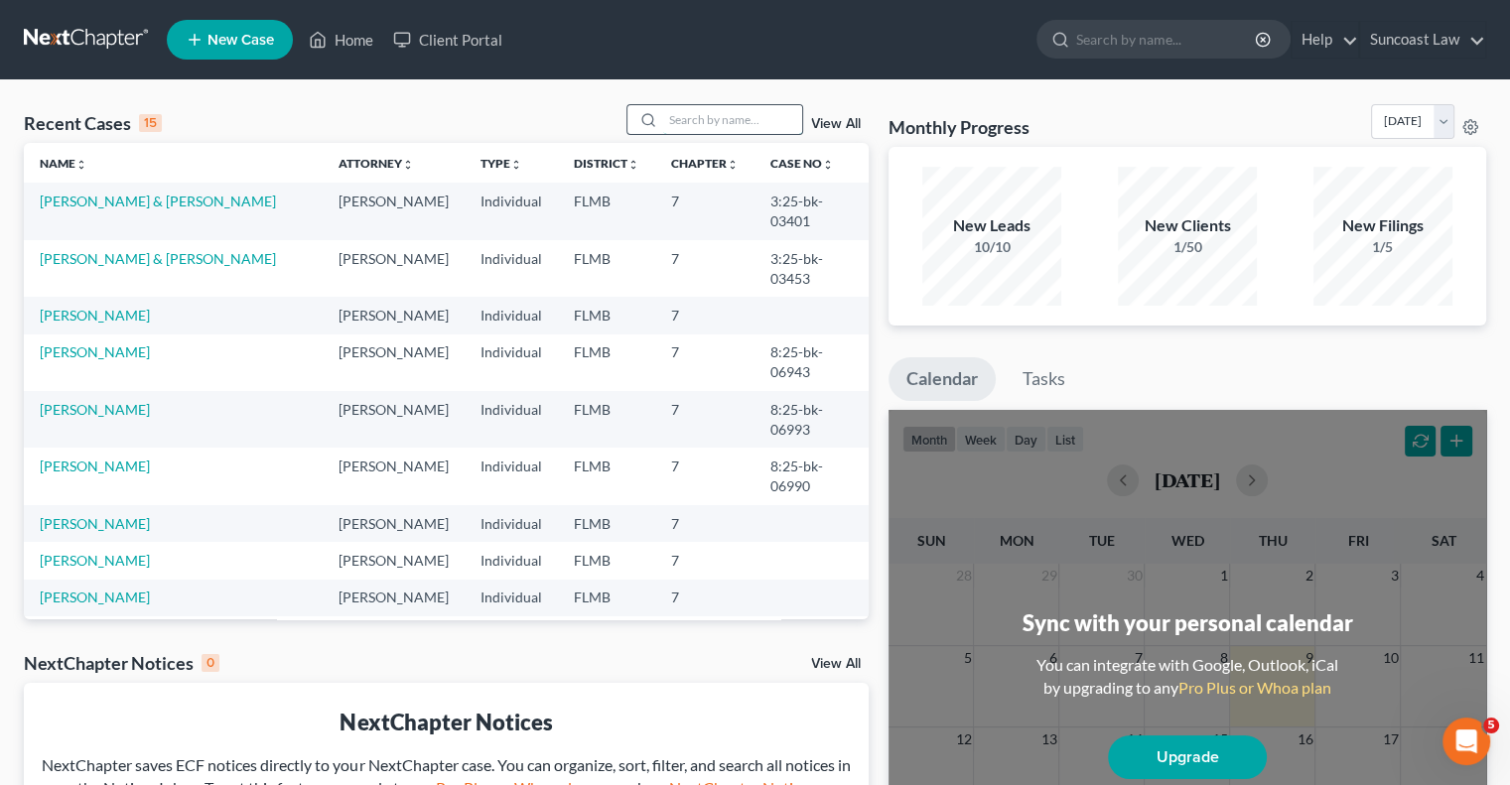
click at [739, 115] on input "search" at bounding box center [732, 119] width 139 height 29
type input "[PERSON_NAME]"
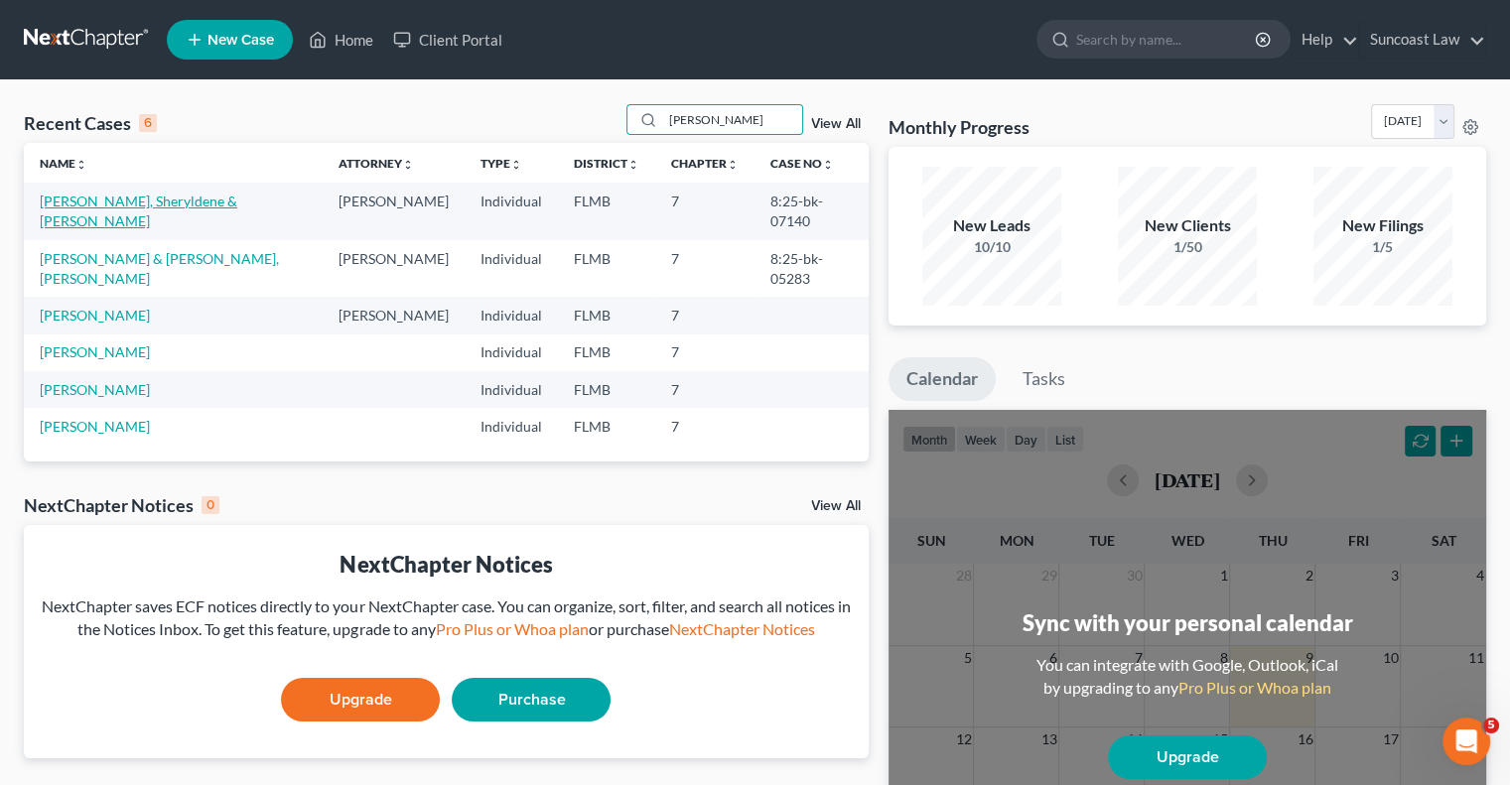
click at [178, 194] on link "[PERSON_NAME], Sheryldene & [PERSON_NAME]" at bounding box center [139, 211] width 198 height 37
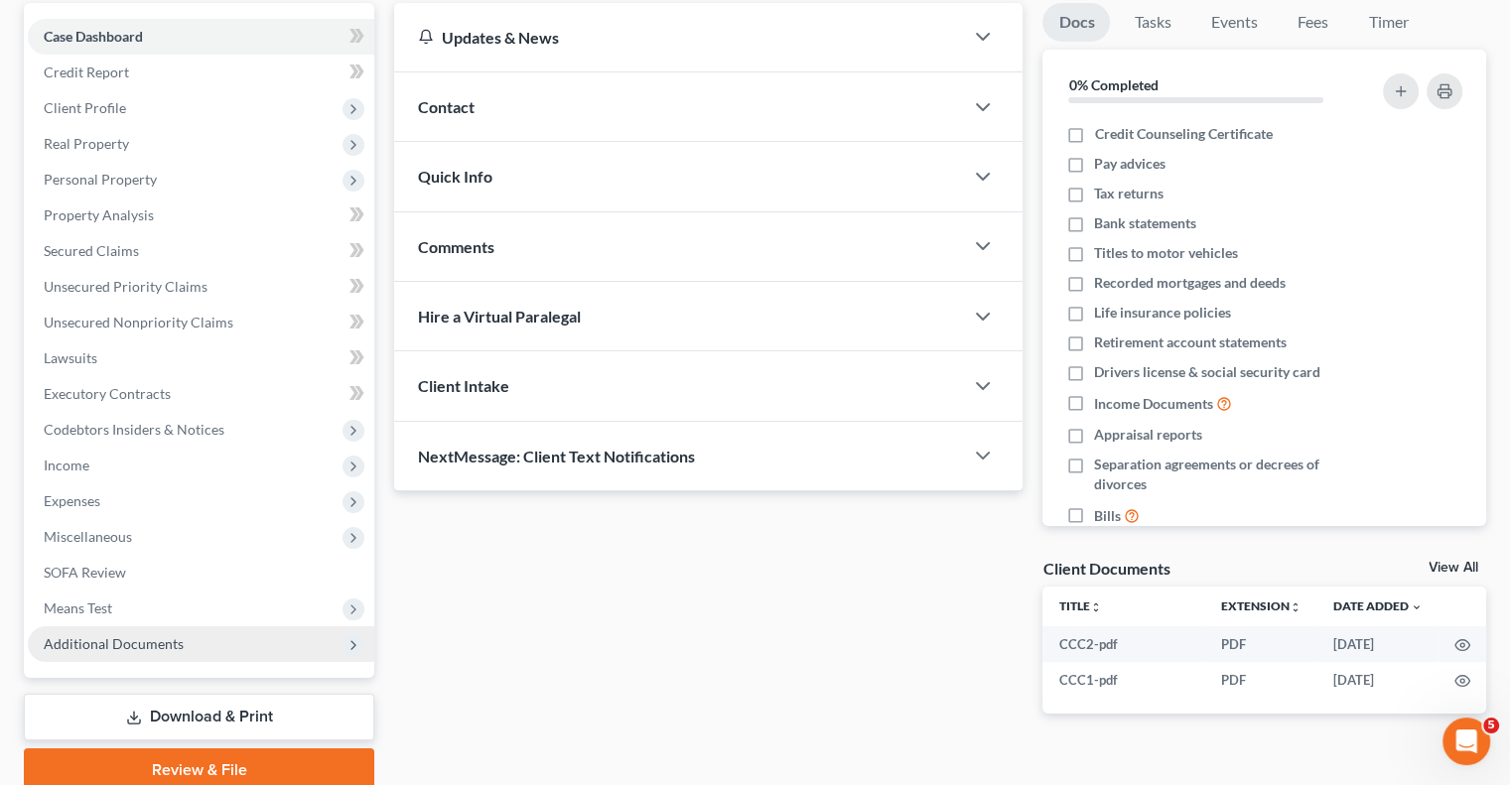
scroll to position [268, 0]
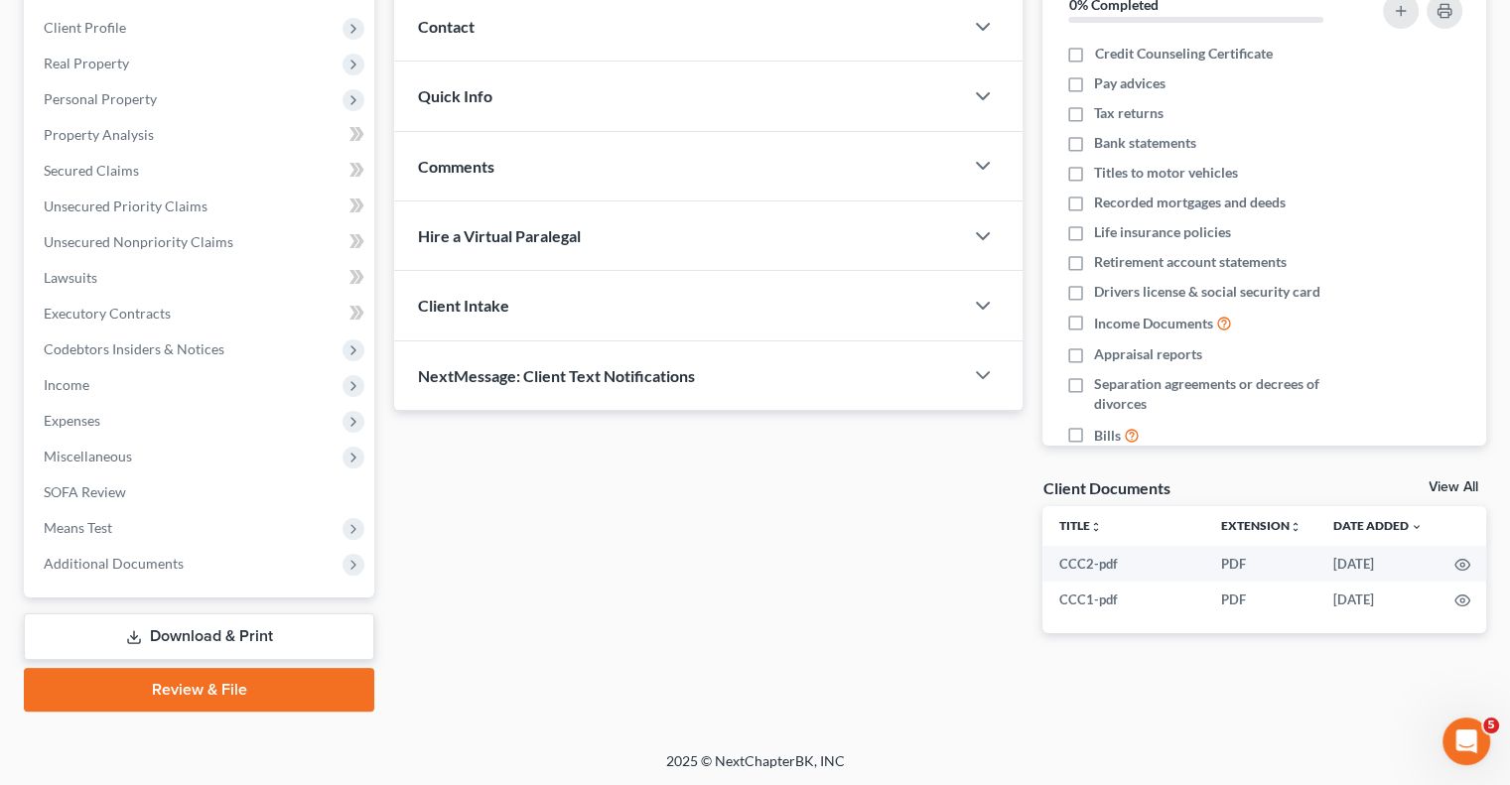
click at [251, 630] on link "Download & Print" at bounding box center [199, 636] width 350 height 47
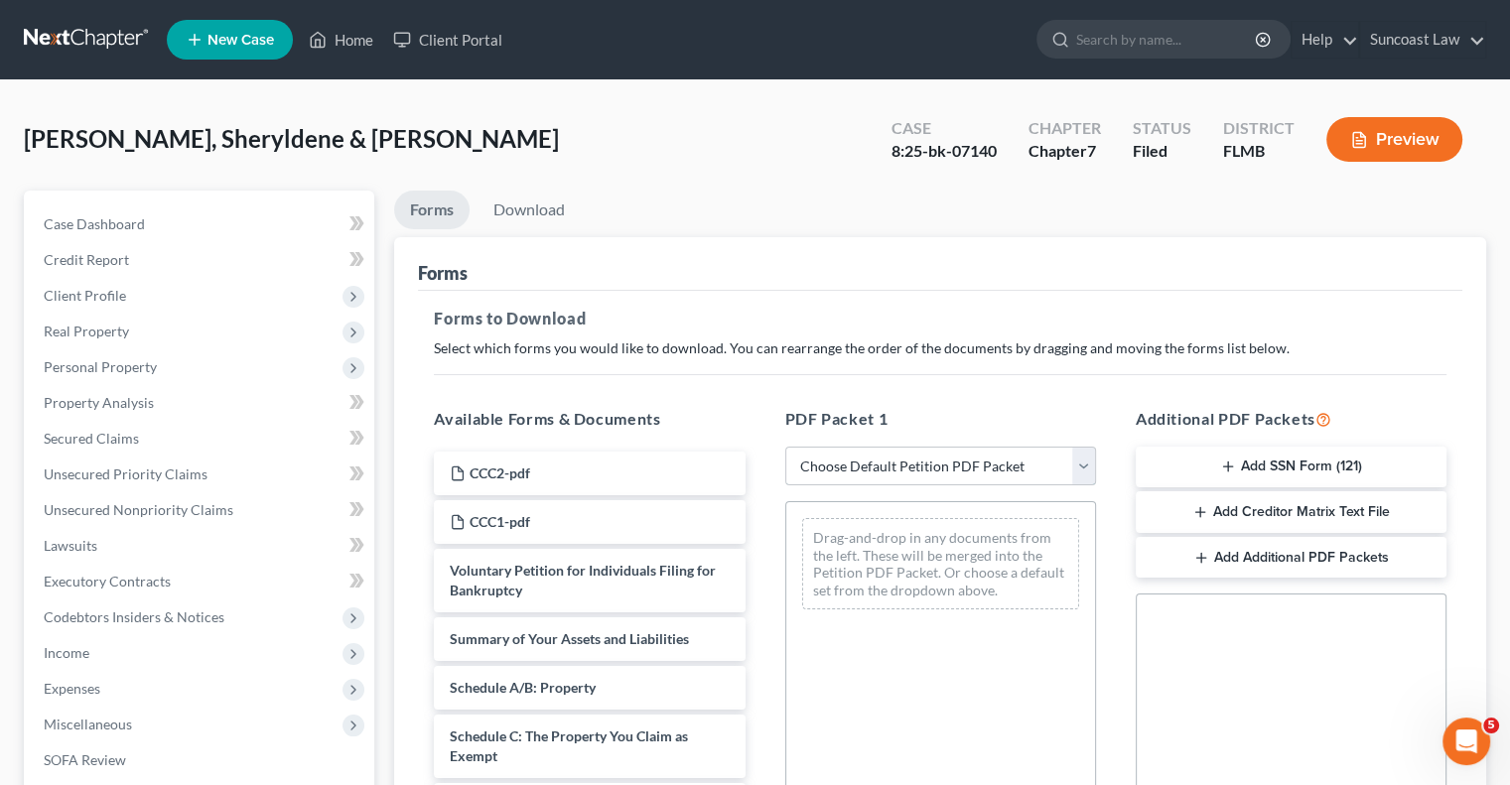
drag, startPoint x: 886, startPoint y: 465, endPoint x: 889, endPoint y: 483, distance: 18.1
click at [886, 465] on select "Choose Default Petition PDF Packet Complete Bankruptcy Petition (all forms and …" at bounding box center [940, 467] width 311 height 40
select select "0"
click at [785, 447] on select "Choose Default Petition PDF Packet Complete Bankruptcy Petition (all forms and …" at bounding box center [940, 467] width 311 height 40
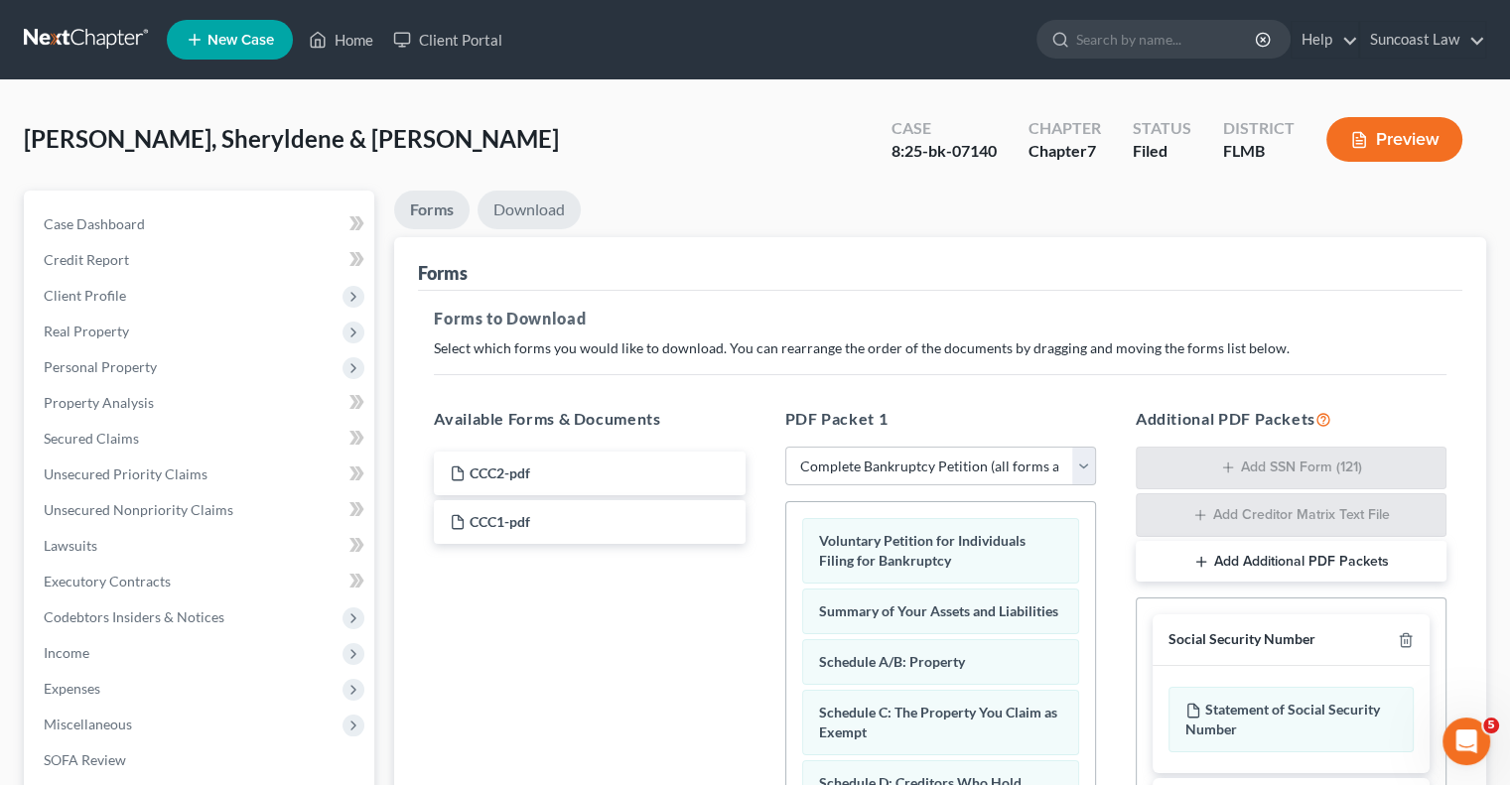
click at [530, 213] on link "Download" at bounding box center [528, 210] width 103 height 39
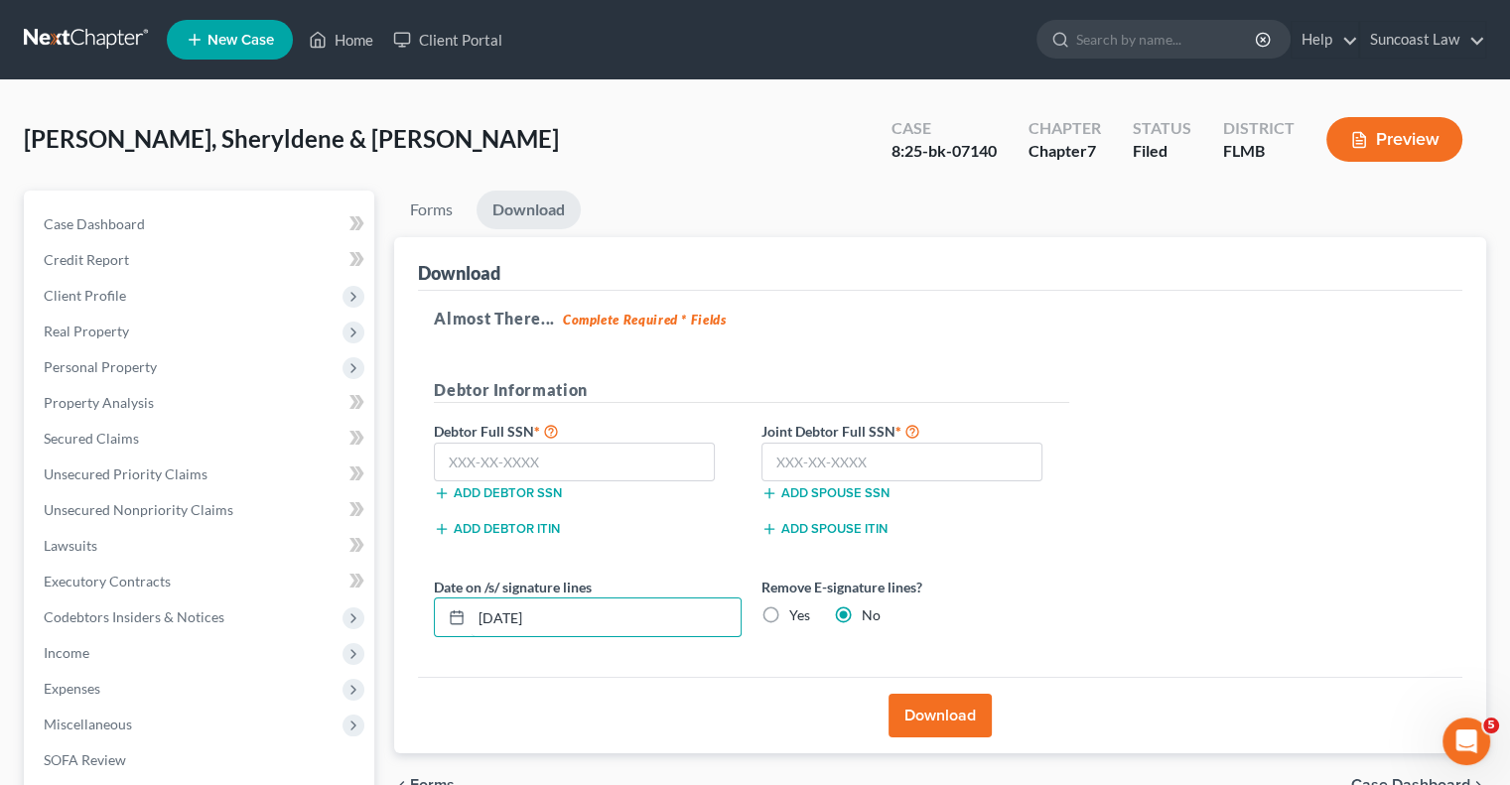
drag, startPoint x: 588, startPoint y: 618, endPoint x: 663, endPoint y: 490, distance: 148.6
click at [382, 595] on div "Petition Navigation Case Dashboard Payments Invoices Payments Payments Credit R…" at bounding box center [755, 585] width 1482 height 789
type input "[DATE]"
click at [937, 712] on button "Download" at bounding box center [939, 716] width 103 height 44
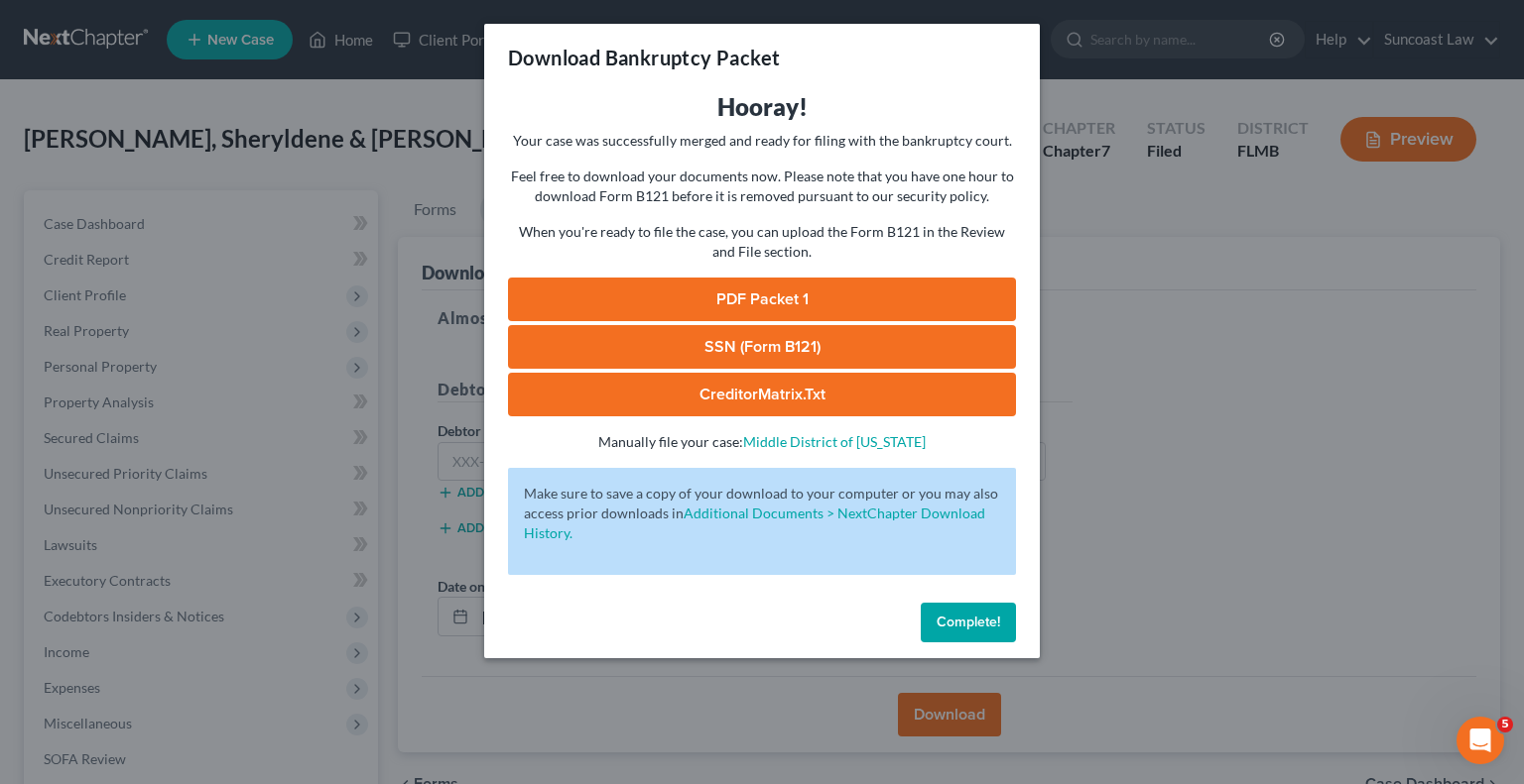
drag, startPoint x: 797, startPoint y: 285, endPoint x: 814, endPoint y: 297, distance: 20.8
click at [797, 285] on link "PDF Packet 1" at bounding box center [762, 300] width 508 height 44
drag, startPoint x: 976, startPoint y: 611, endPoint x: 0, endPoint y: 3, distance: 1149.9
click at [976, 611] on button "Complete!" at bounding box center [967, 622] width 95 height 40
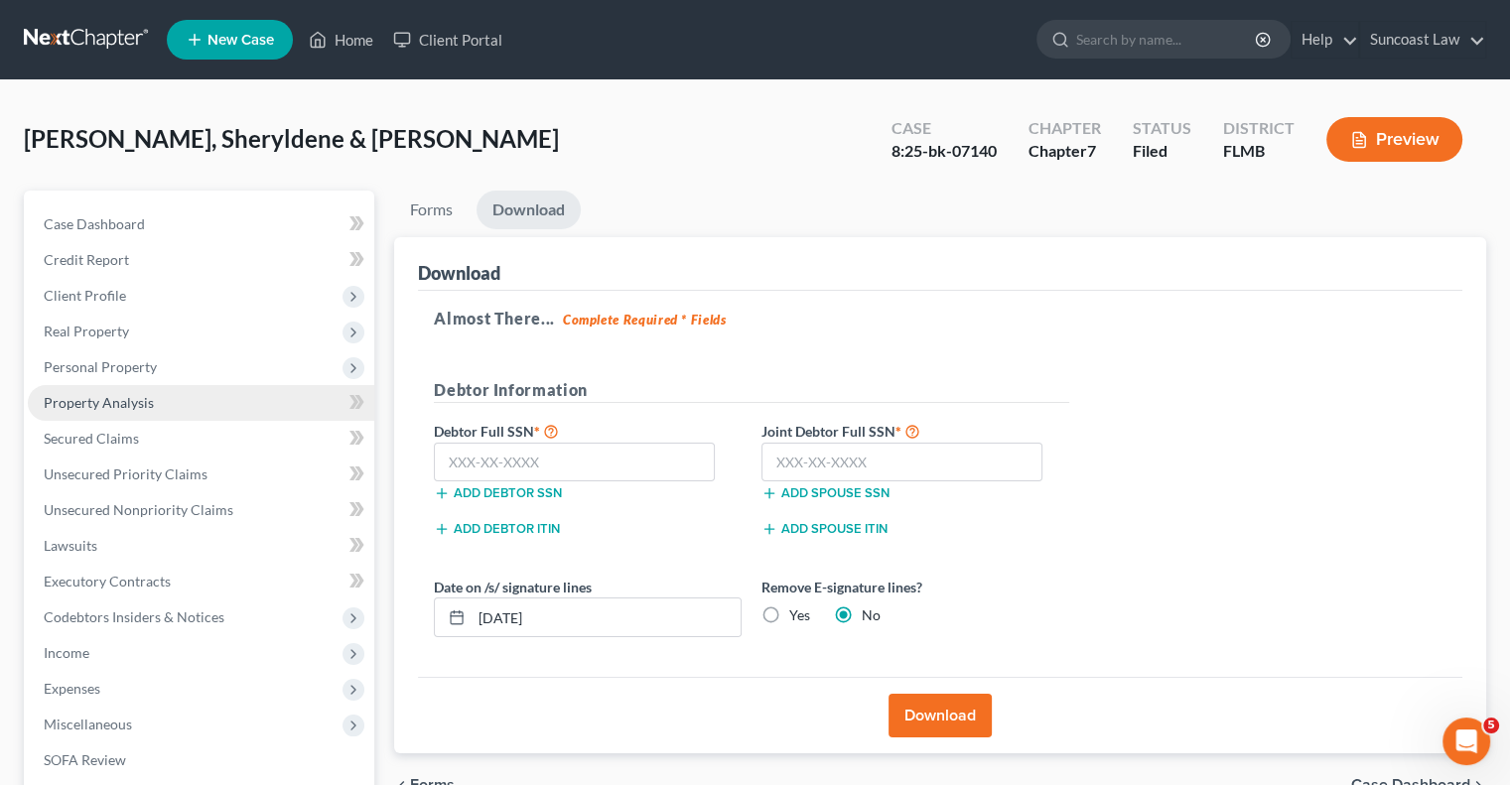
click at [133, 396] on span "Property Analysis" at bounding box center [99, 402] width 110 height 17
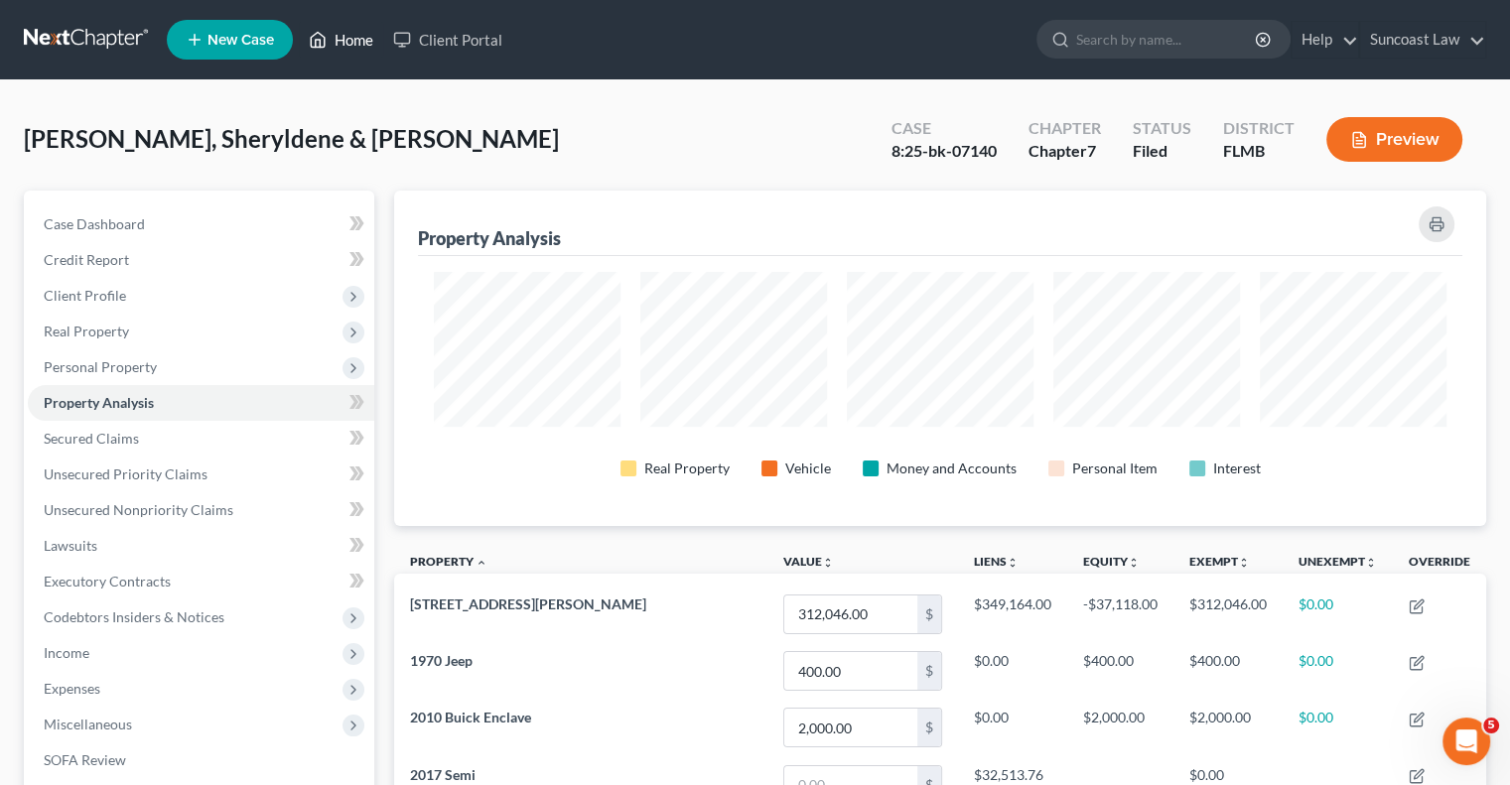
click at [349, 35] on link "Home" at bounding box center [341, 40] width 84 height 36
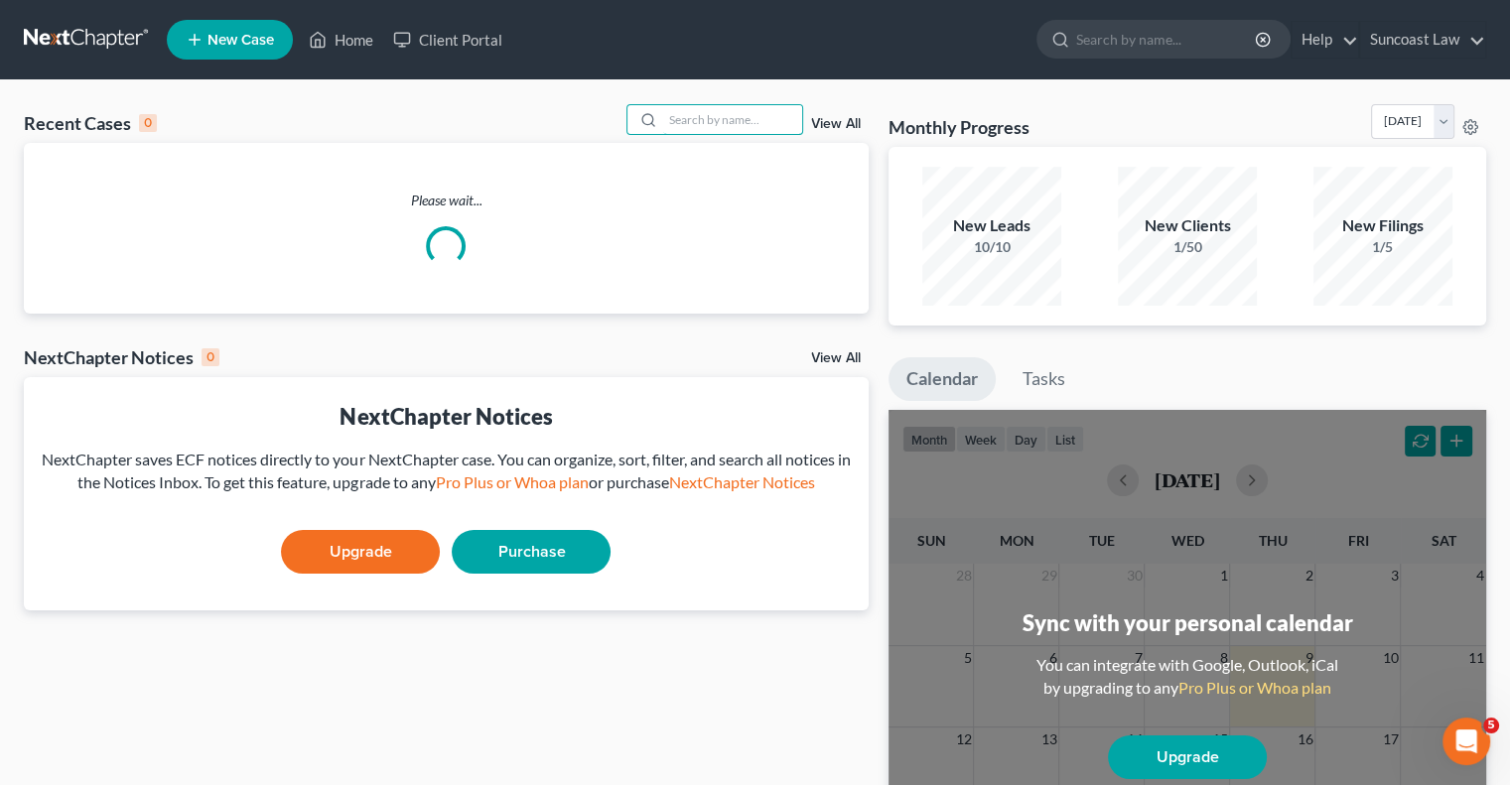
click at [782, 110] on input "search" at bounding box center [732, 119] width 139 height 29
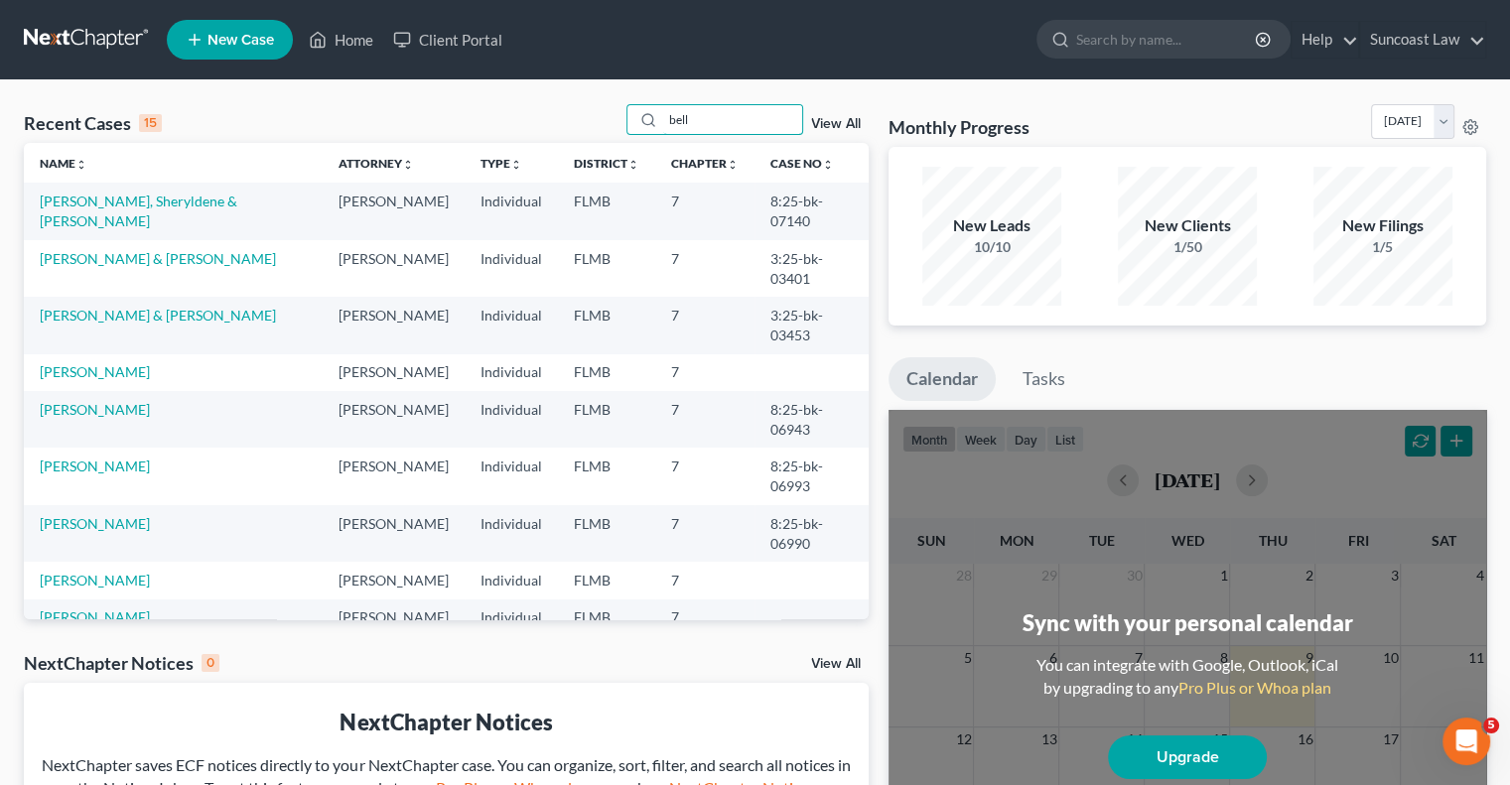
type input "bell"
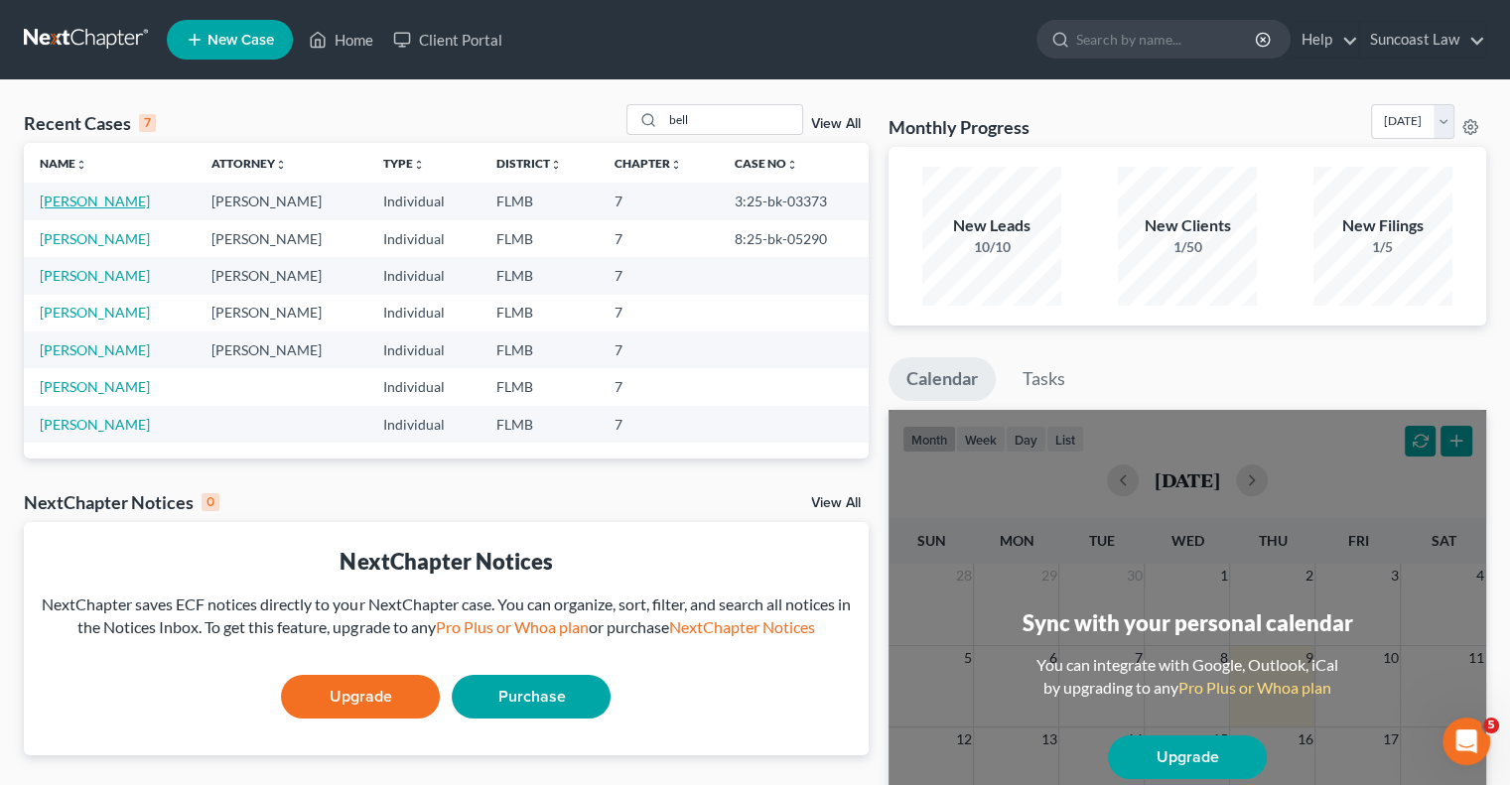
click at [82, 195] on link "[PERSON_NAME]" at bounding box center [95, 201] width 110 height 17
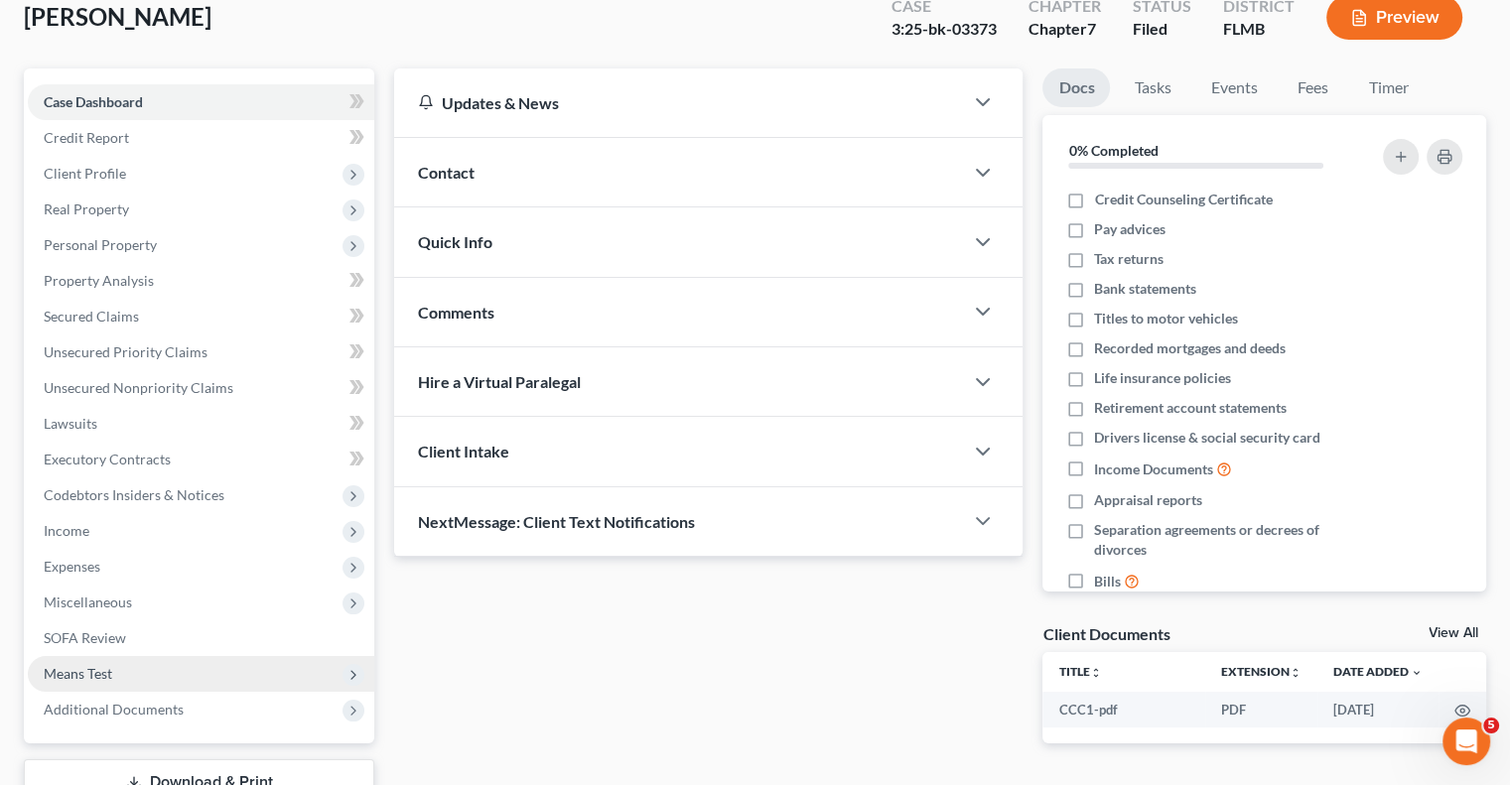
scroll to position [268, 0]
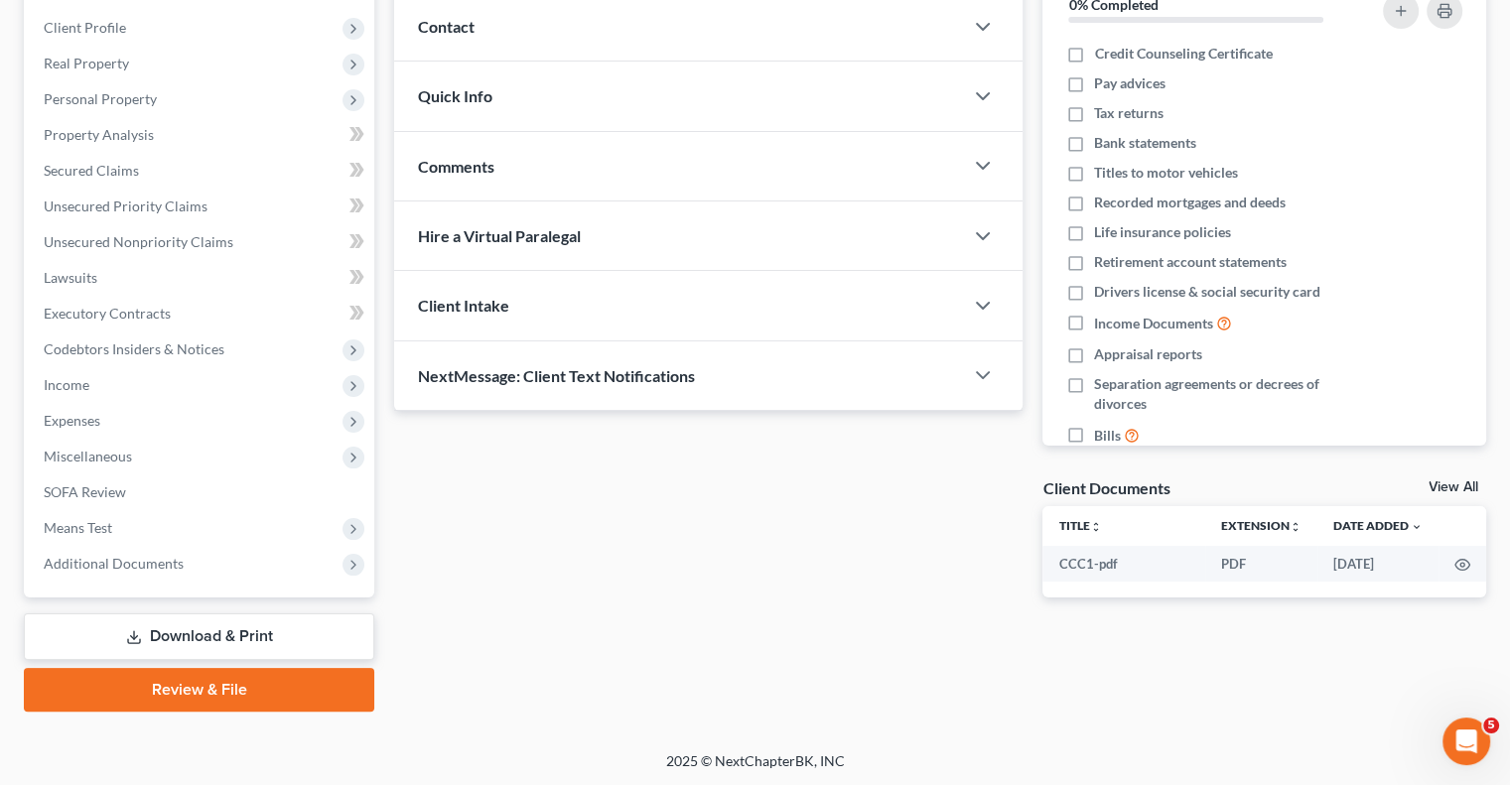
click at [223, 634] on link "Download & Print" at bounding box center [199, 636] width 350 height 47
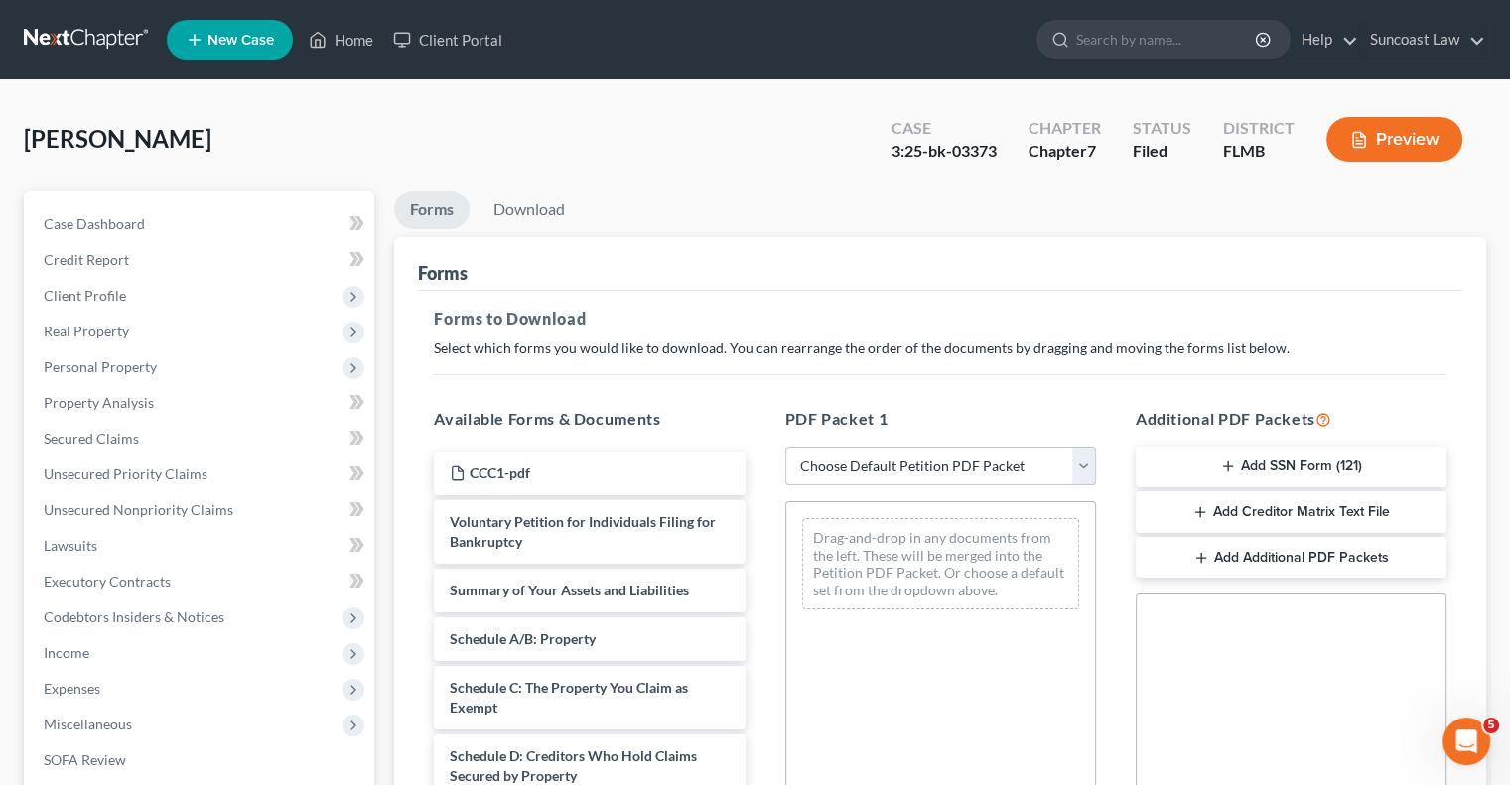
drag, startPoint x: 886, startPoint y: 460, endPoint x: 902, endPoint y: 482, distance: 27.8
click at [886, 460] on select "Choose Default Petition PDF Packet Complete Bankruptcy Petition (all forms and …" at bounding box center [940, 467] width 311 height 40
select select "0"
click at [785, 447] on select "Choose Default Petition PDF Packet Complete Bankruptcy Petition (all forms and …" at bounding box center [940, 467] width 311 height 40
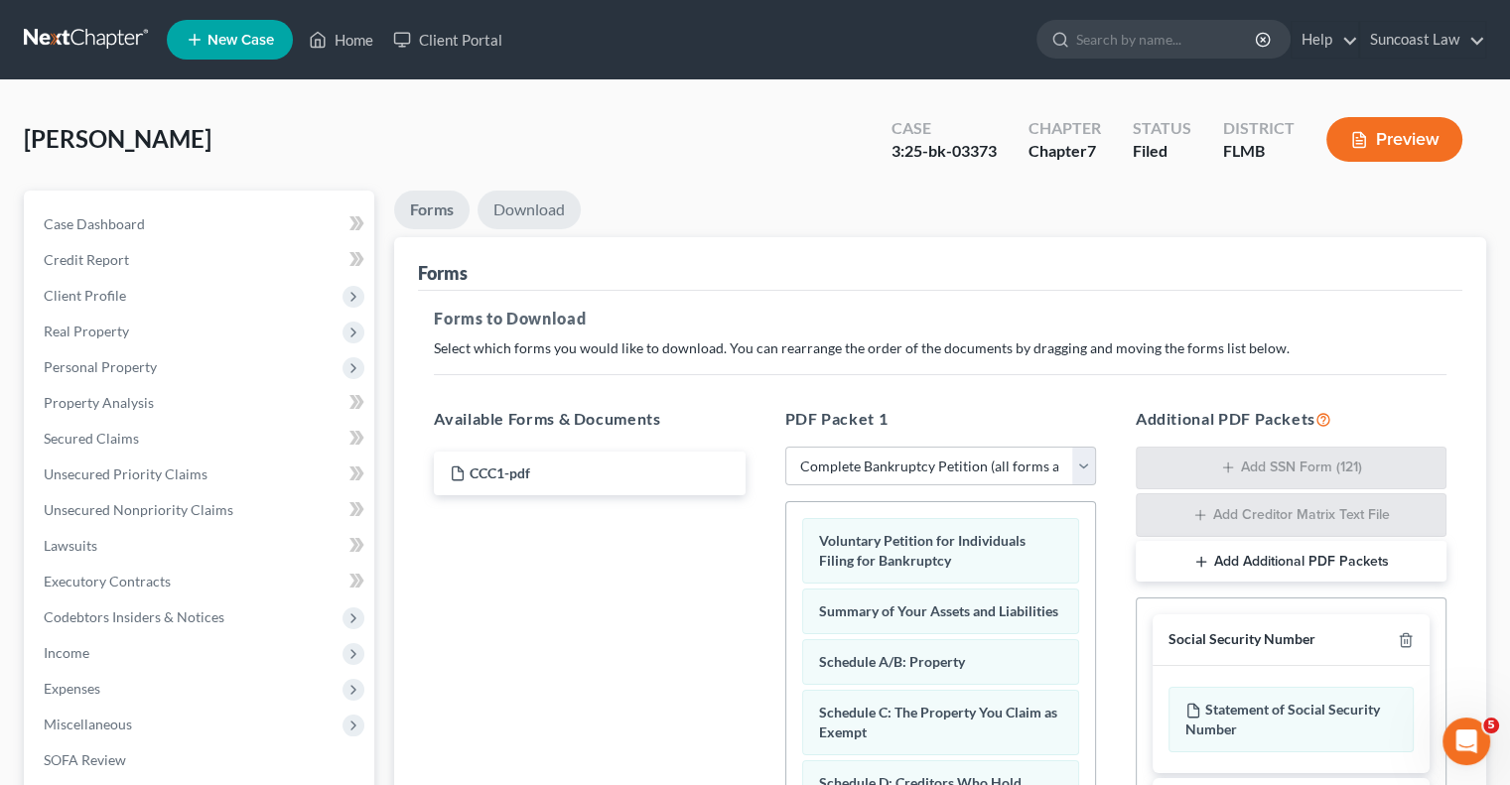
click at [540, 210] on link "Download" at bounding box center [528, 210] width 103 height 39
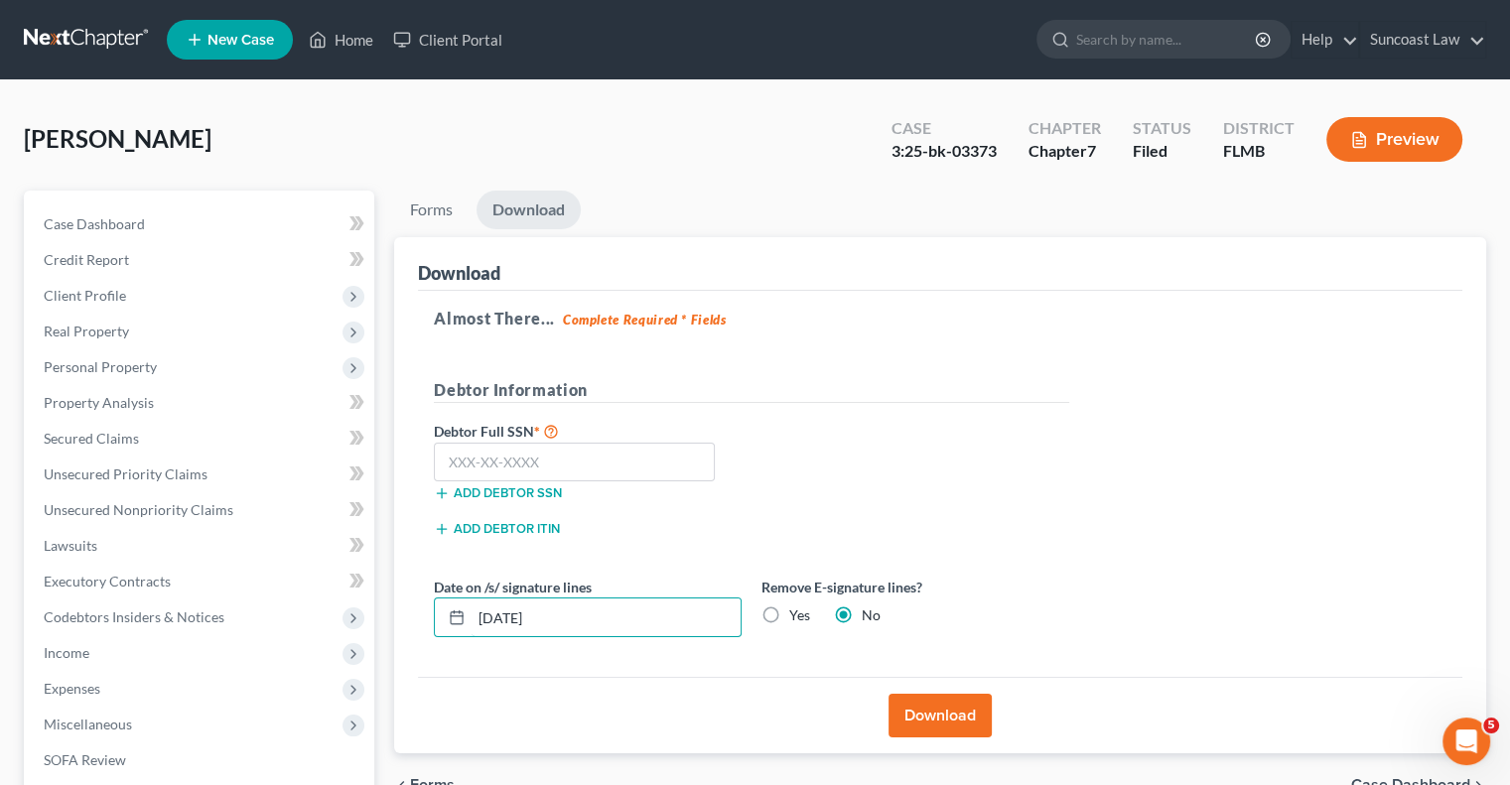
drag, startPoint x: 576, startPoint y: 619, endPoint x: 974, endPoint y: 208, distance: 572.1
click at [449, 595] on div "Date on /s/ signature lines [DATE]" at bounding box center [588, 607] width 328 height 61
type input "[DATE]"
drag, startPoint x: 954, startPoint y: 718, endPoint x: 1052, endPoint y: 726, distance: 98.6
click at [956, 716] on button "Download" at bounding box center [939, 716] width 103 height 44
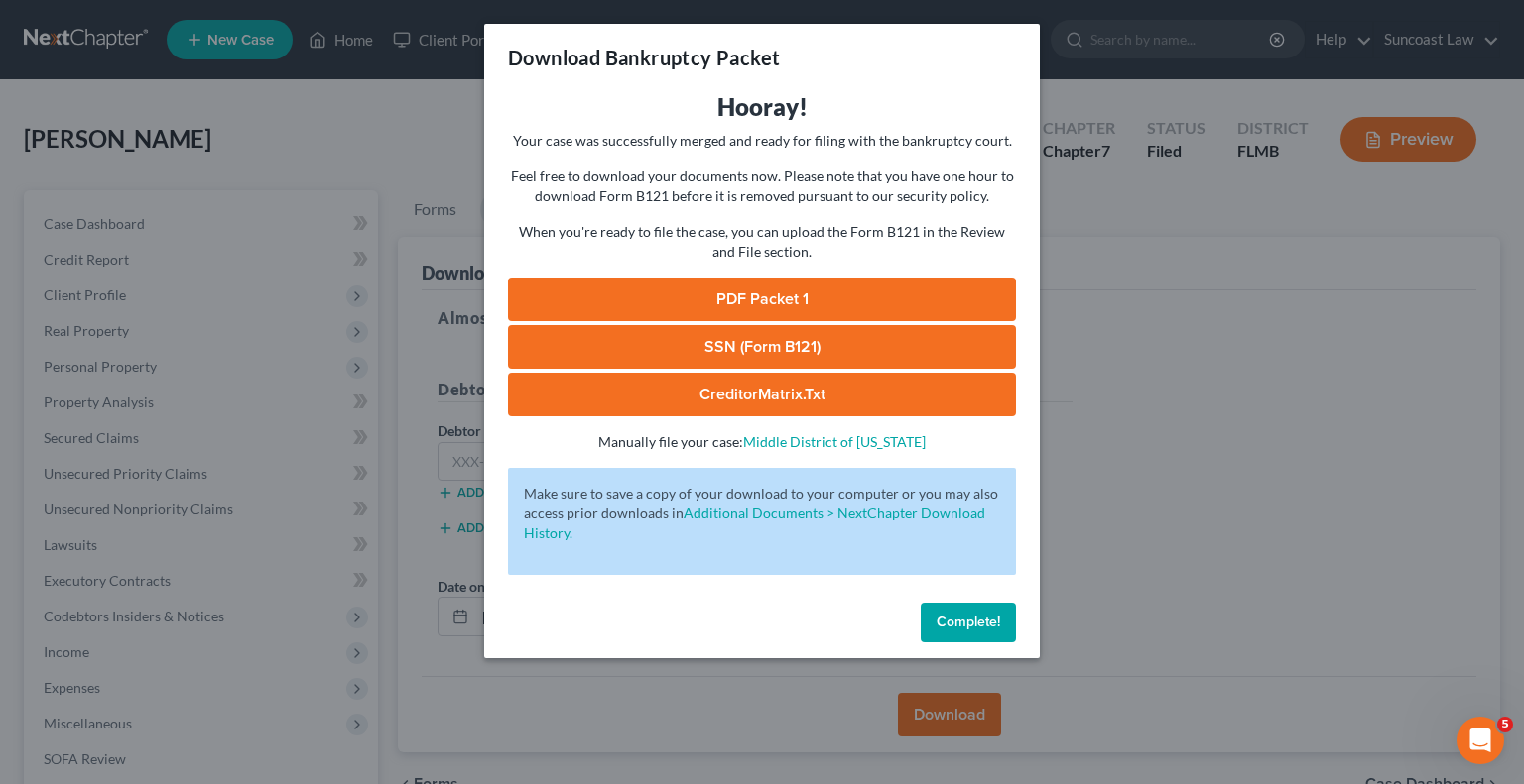
drag, startPoint x: 900, startPoint y: 294, endPoint x: 908, endPoint y: 287, distance: 10.6
click at [900, 294] on link "PDF Packet 1" at bounding box center [762, 300] width 508 height 44
drag, startPoint x: 976, startPoint y: 622, endPoint x: 146, endPoint y: 430, distance: 851.9
click at [976, 622] on span "Complete!" at bounding box center [968, 621] width 64 height 17
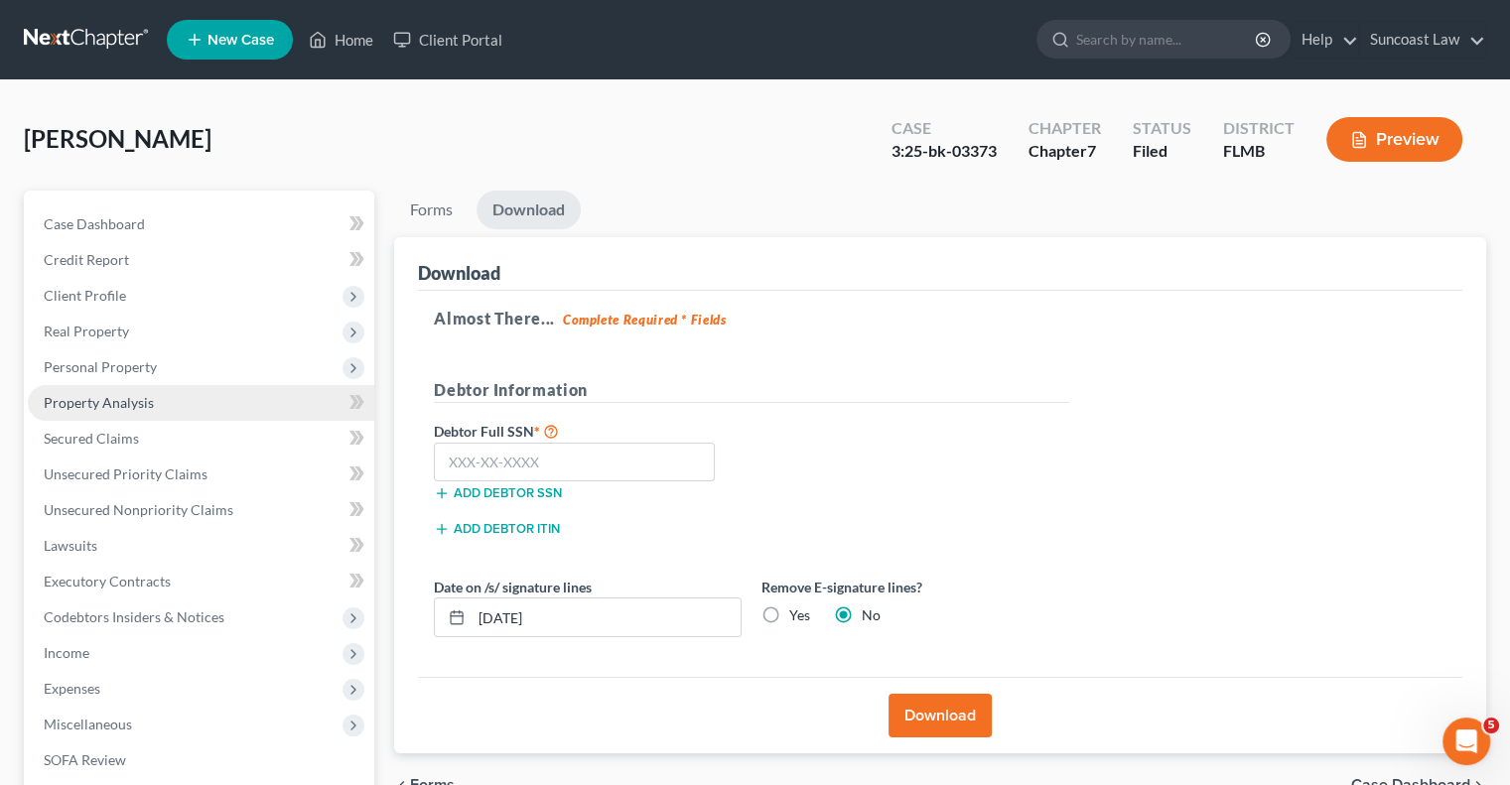
click at [128, 409] on span "Property Analysis" at bounding box center [99, 402] width 110 height 17
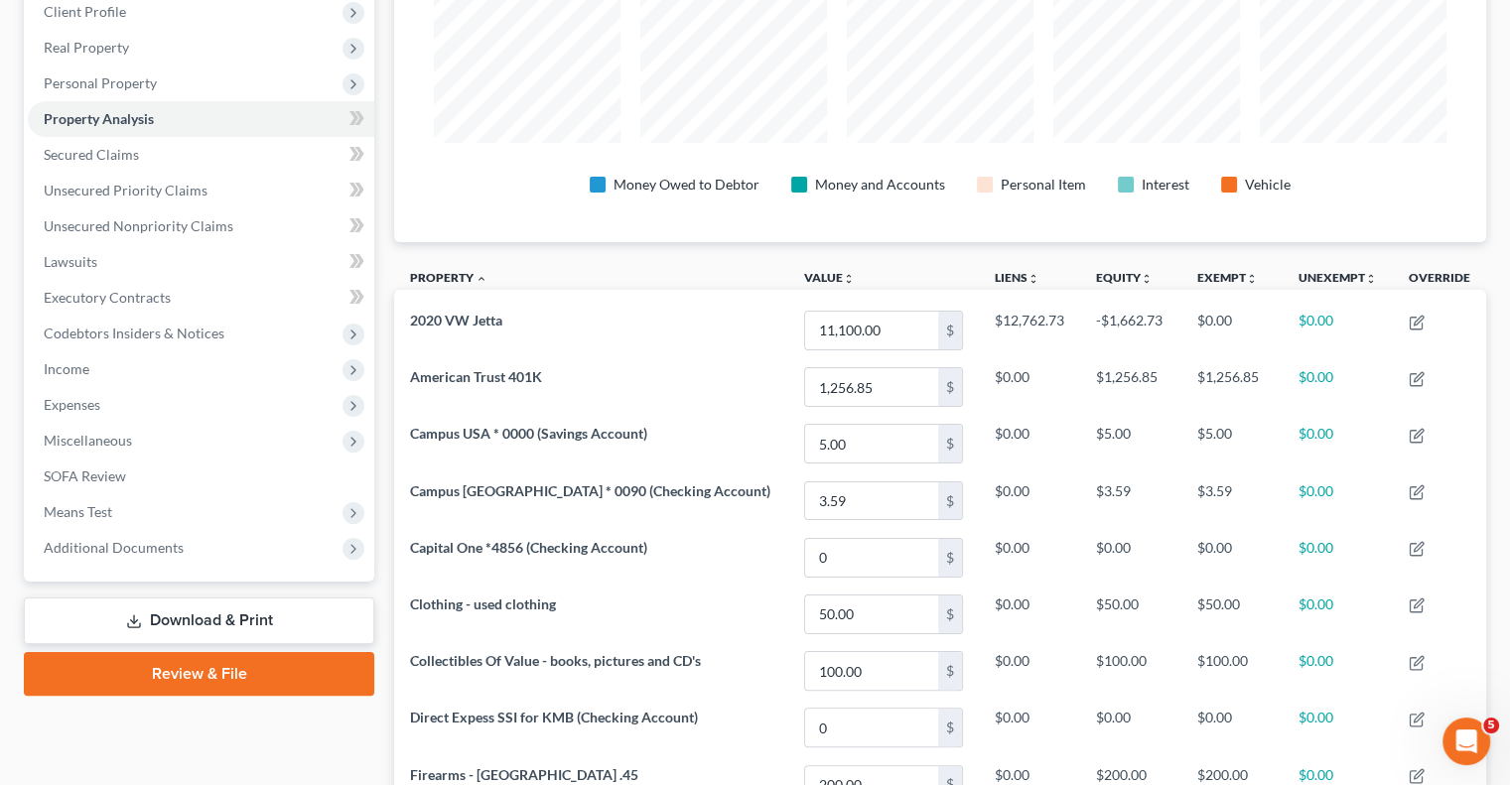
scroll to position [33, 0]
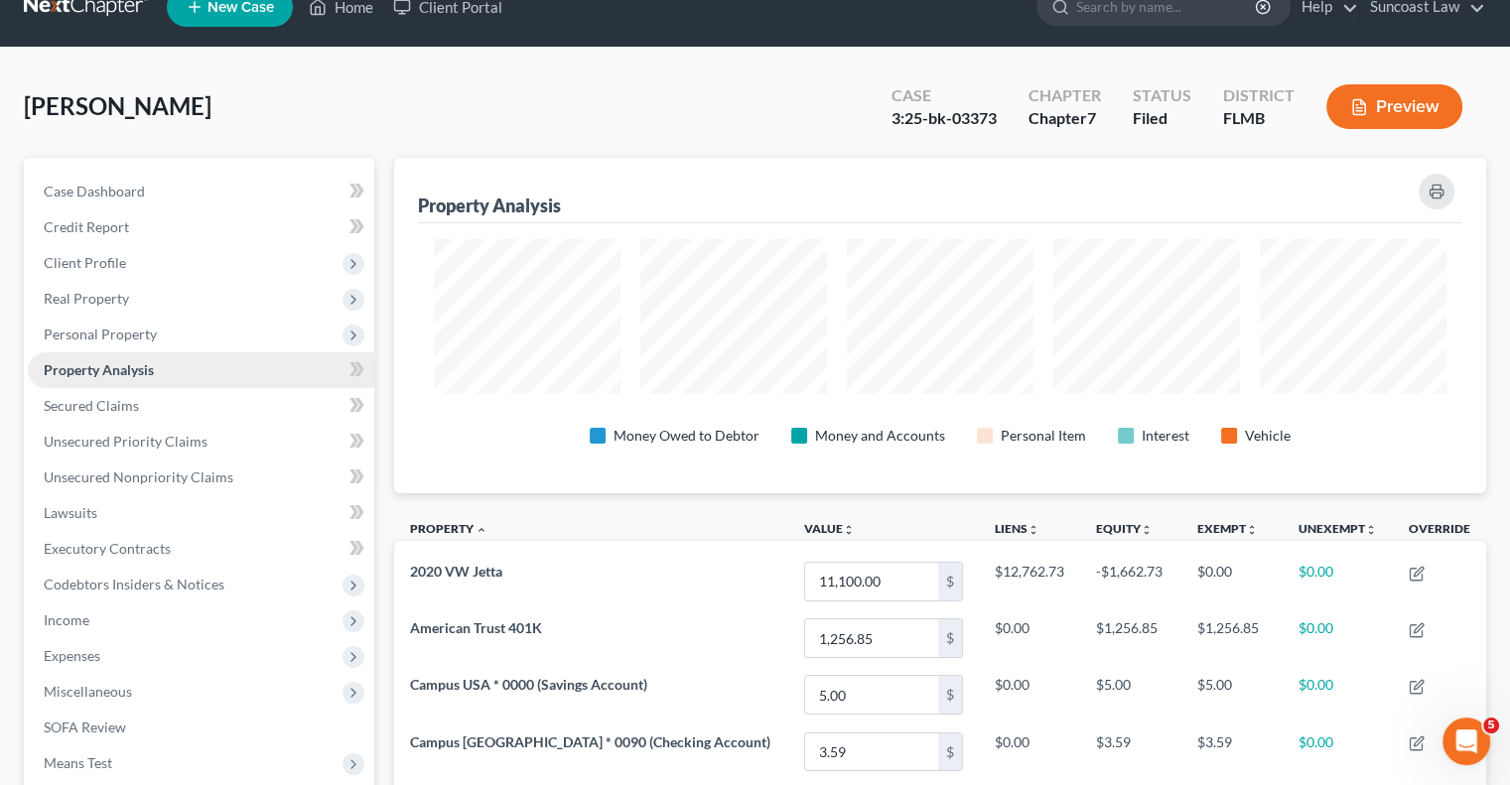
drag, startPoint x: 114, startPoint y: 346, endPoint x: 136, endPoint y: 356, distance: 24.0
click at [114, 345] on span "Personal Property" at bounding box center [201, 335] width 346 height 36
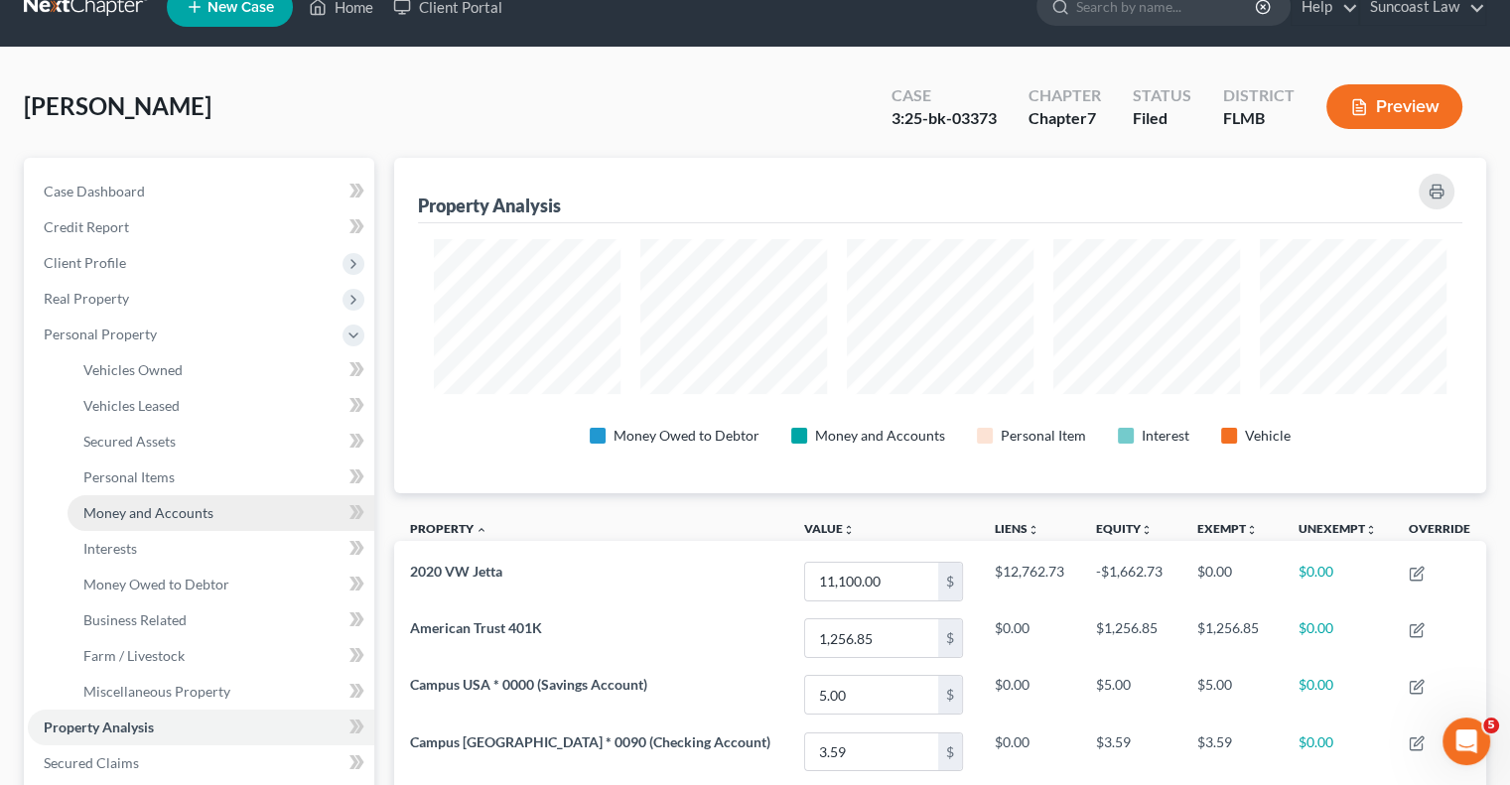
click at [183, 507] on span "Money and Accounts" at bounding box center [148, 512] width 130 height 17
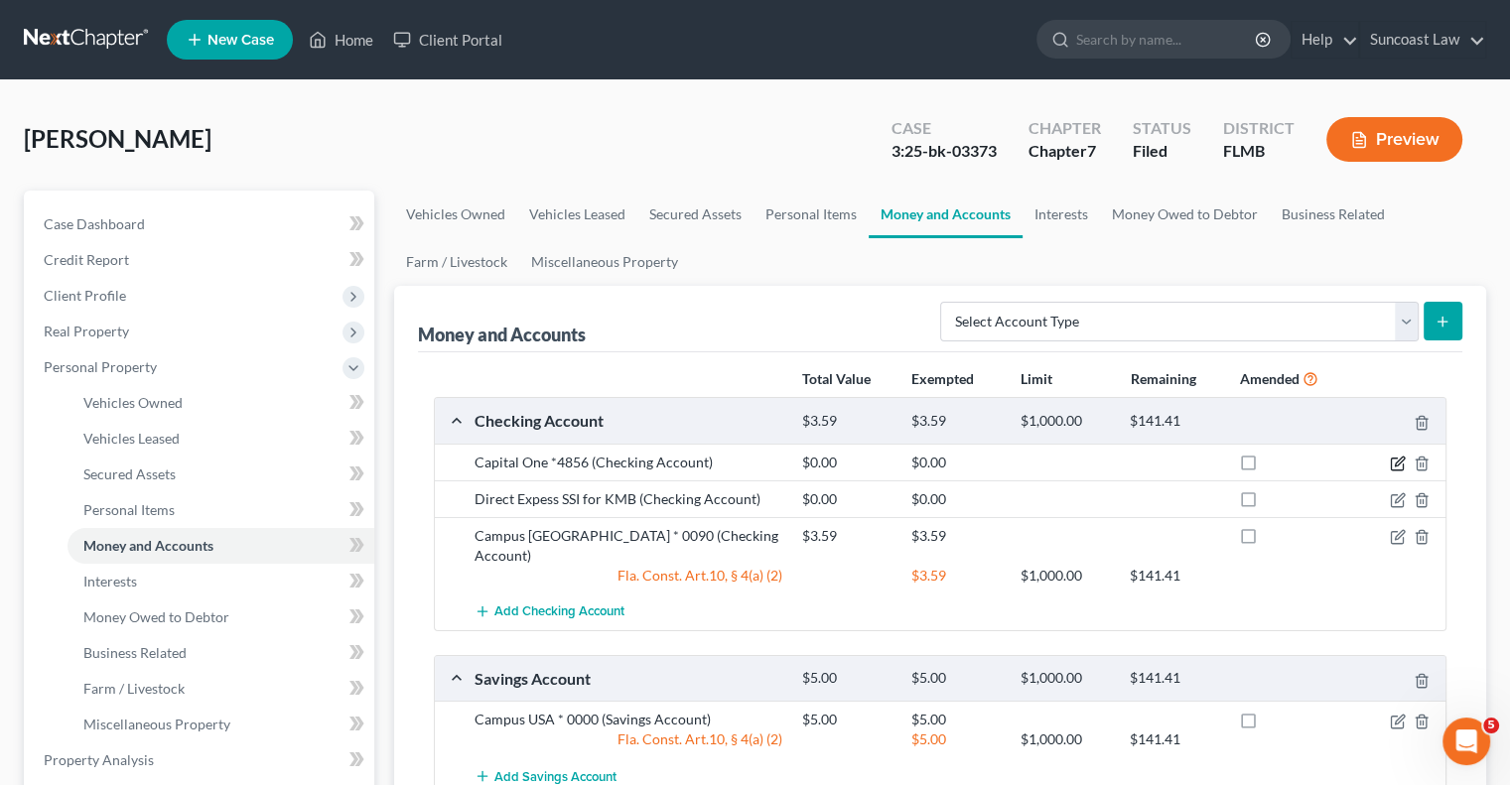
click at [1401, 463] on icon "button" at bounding box center [1397, 465] width 12 height 12
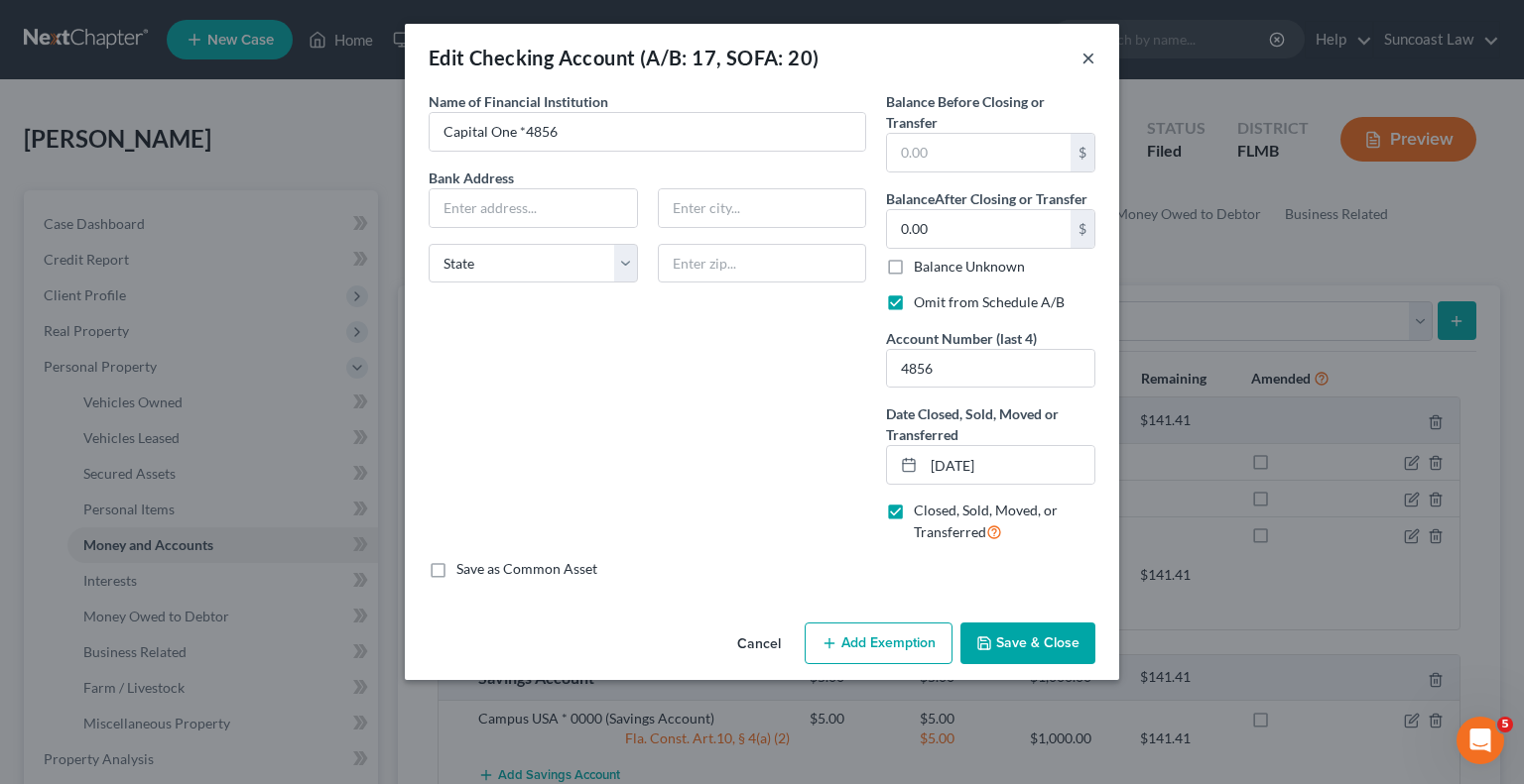
click at [1089, 57] on button "×" at bounding box center [1088, 58] width 14 height 24
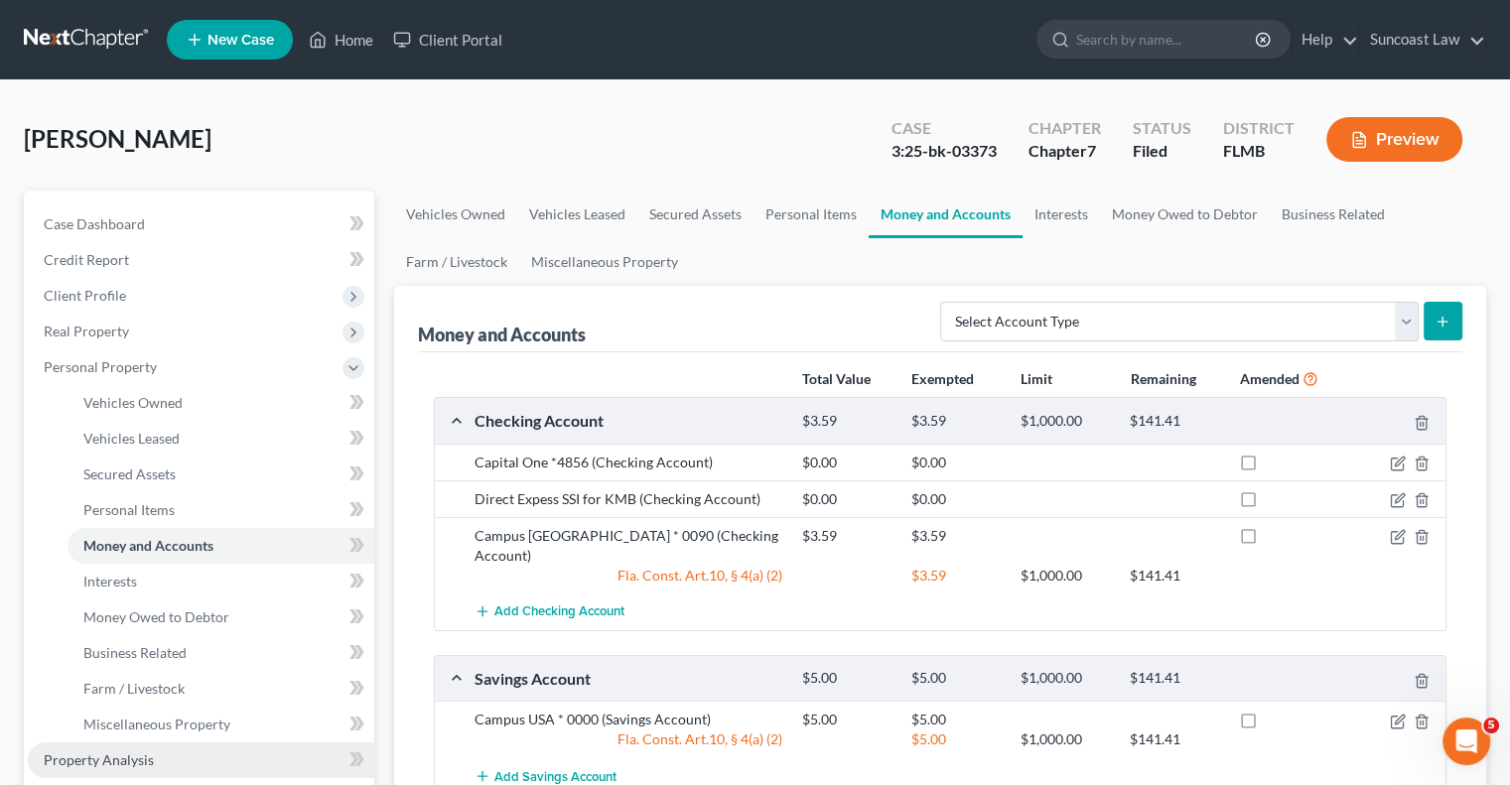
click at [131, 765] on span "Property Analysis" at bounding box center [99, 759] width 110 height 17
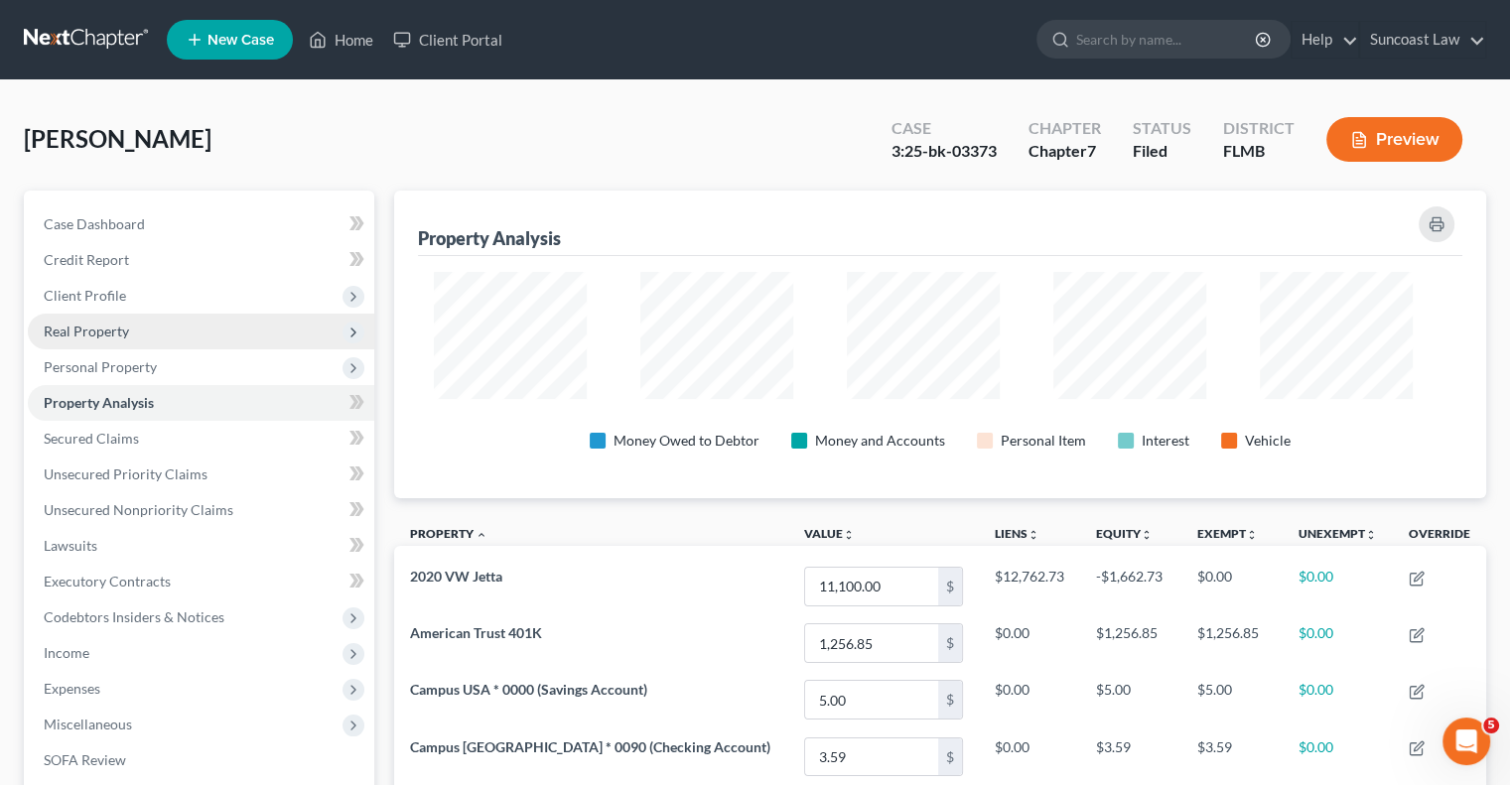
scroll to position [335, 1091]
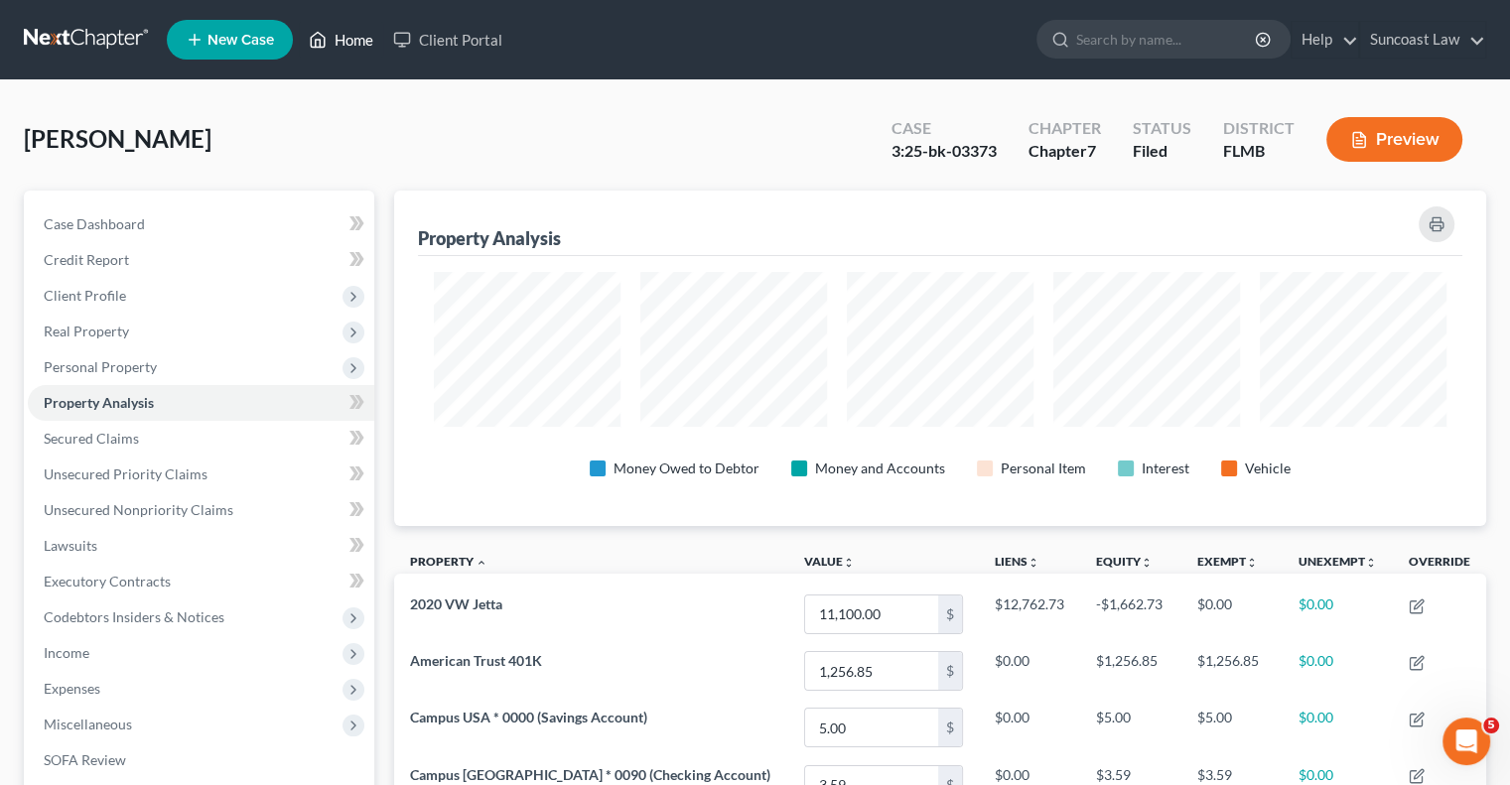
drag, startPoint x: 357, startPoint y: 32, endPoint x: 805, endPoint y: 217, distance: 484.6
click at [357, 32] on link "Home" at bounding box center [341, 40] width 84 height 36
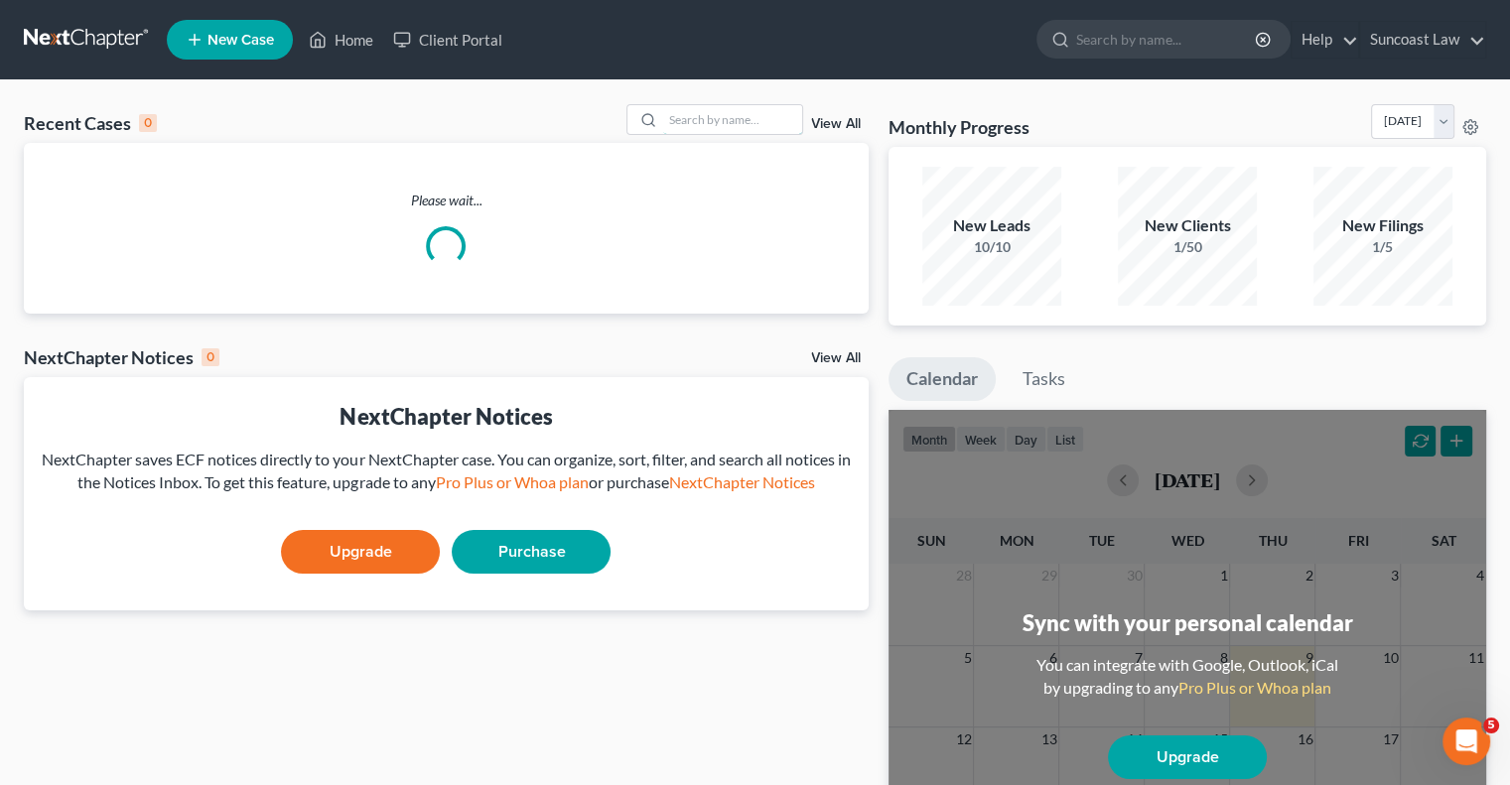
click at [719, 121] on input "search" at bounding box center [732, 119] width 139 height 29
type input "[PERSON_NAME]"
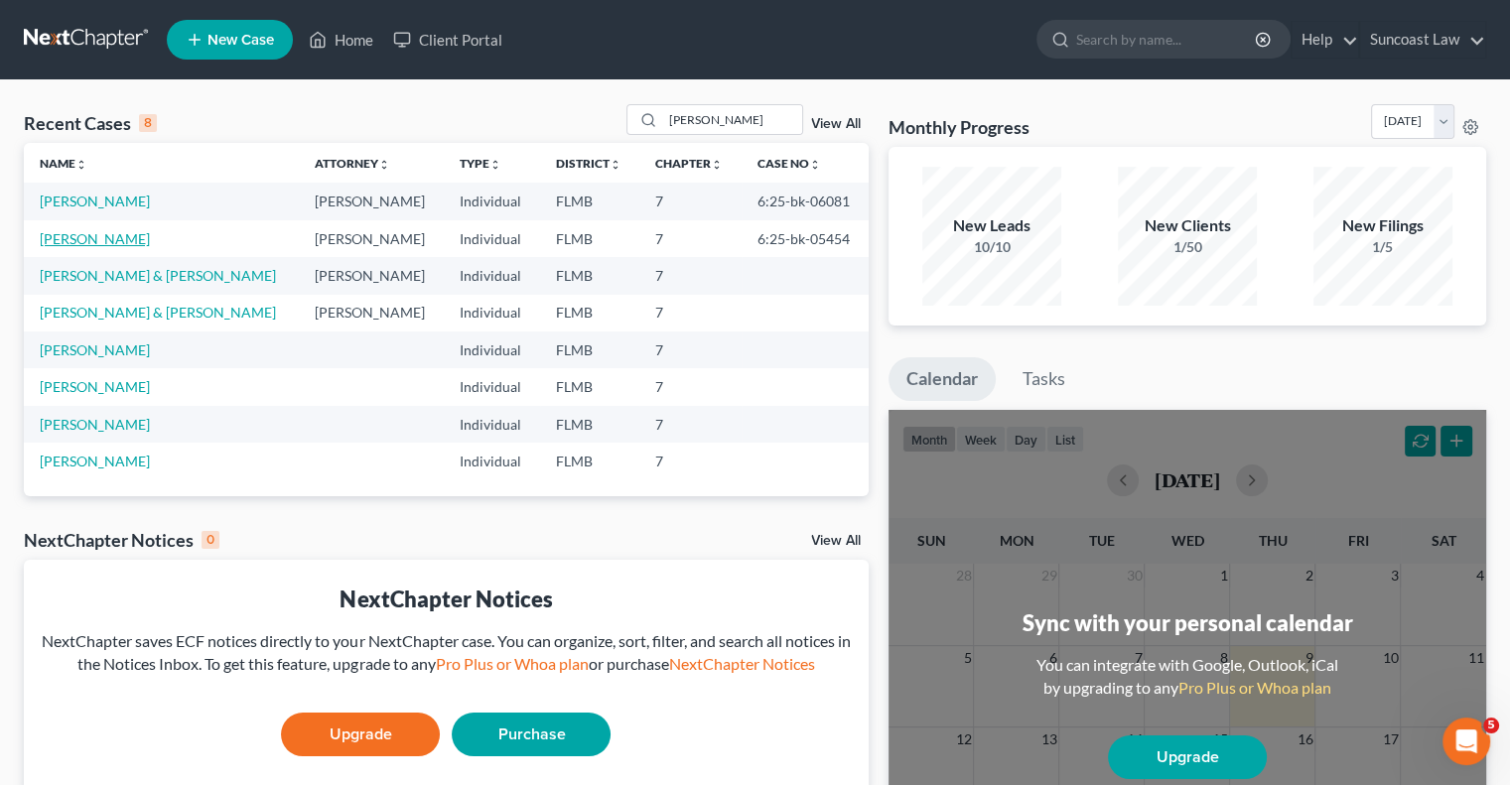
click at [112, 240] on link "[PERSON_NAME]" at bounding box center [95, 238] width 110 height 17
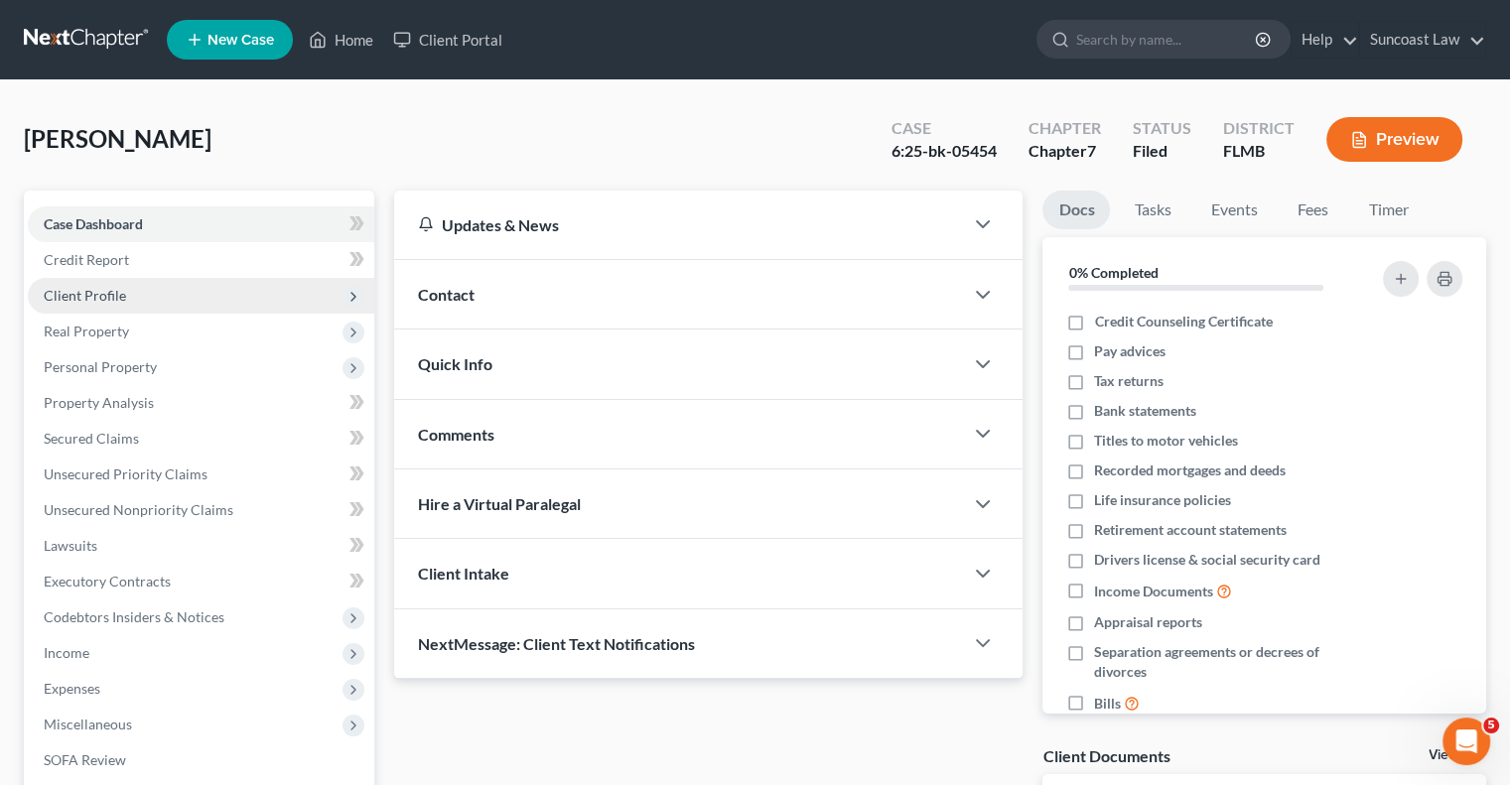
click at [126, 298] on span "Client Profile" at bounding box center [201, 296] width 346 height 36
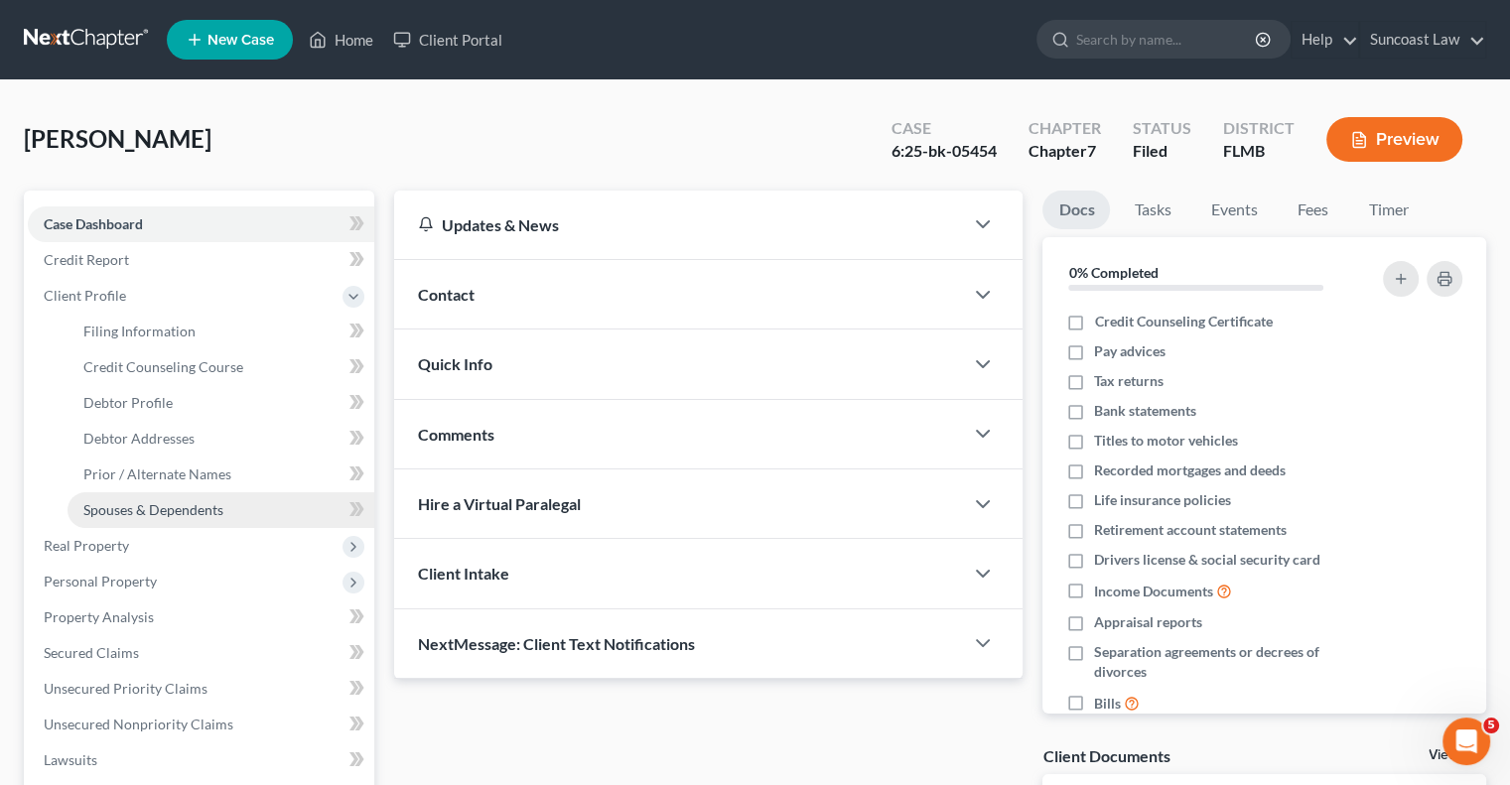
click at [188, 507] on span "Spouses & Dependents" at bounding box center [153, 509] width 140 height 17
